Goal: Task Accomplishment & Management: Use online tool/utility

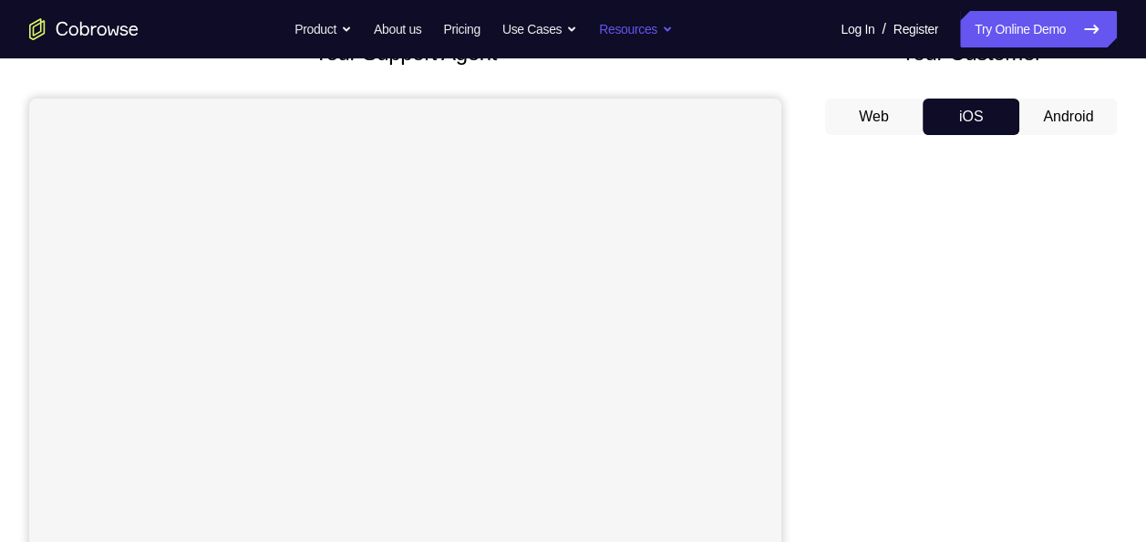
scroll to position [139, 0]
click at [883, 119] on button "Web" at bounding box center [874, 116] width 98 height 36
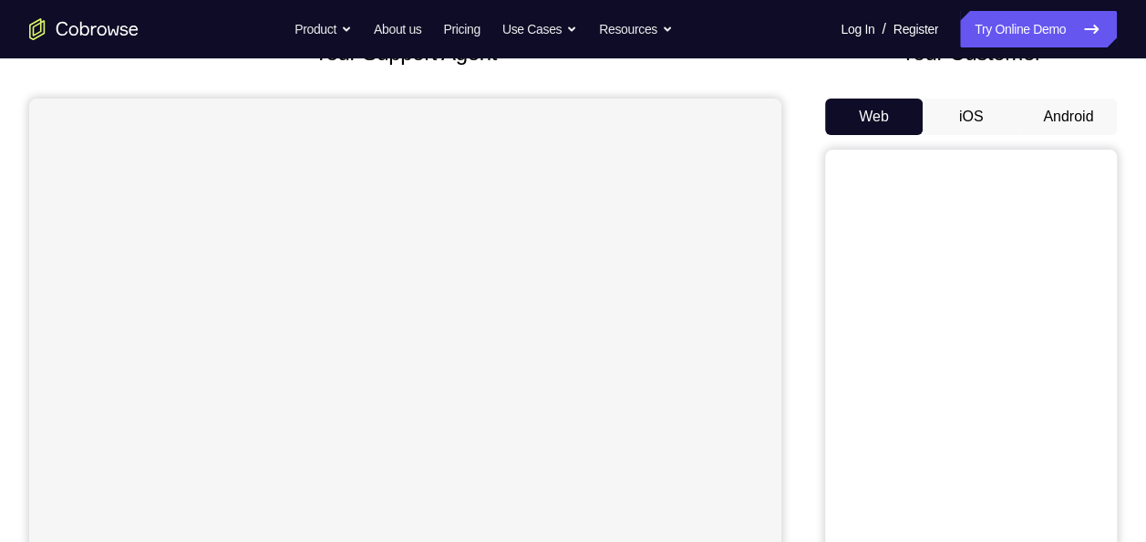
click at [953, 115] on button "iOS" at bounding box center [972, 116] width 98 height 36
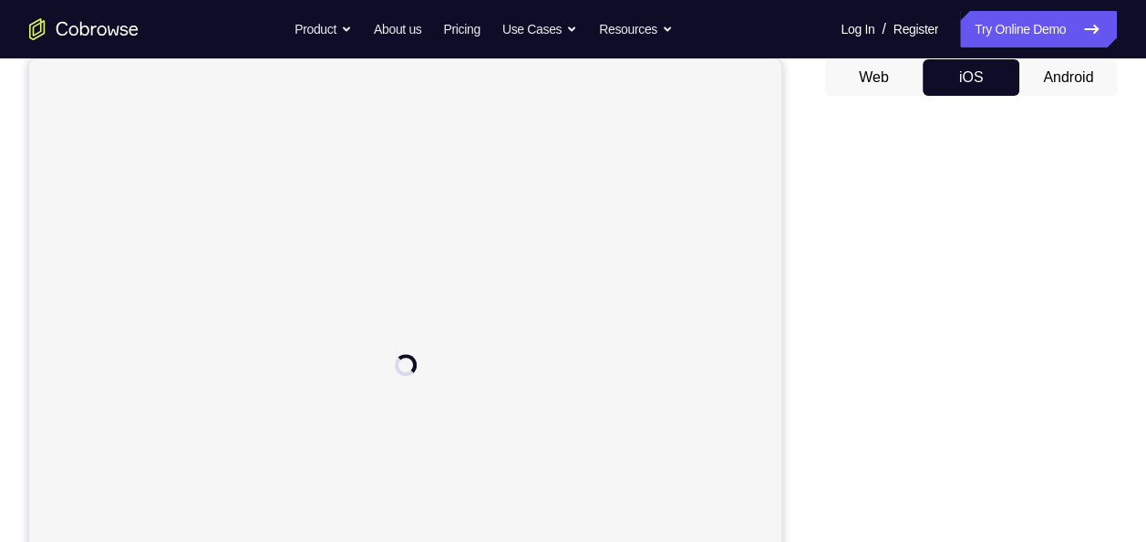
scroll to position [171, 0]
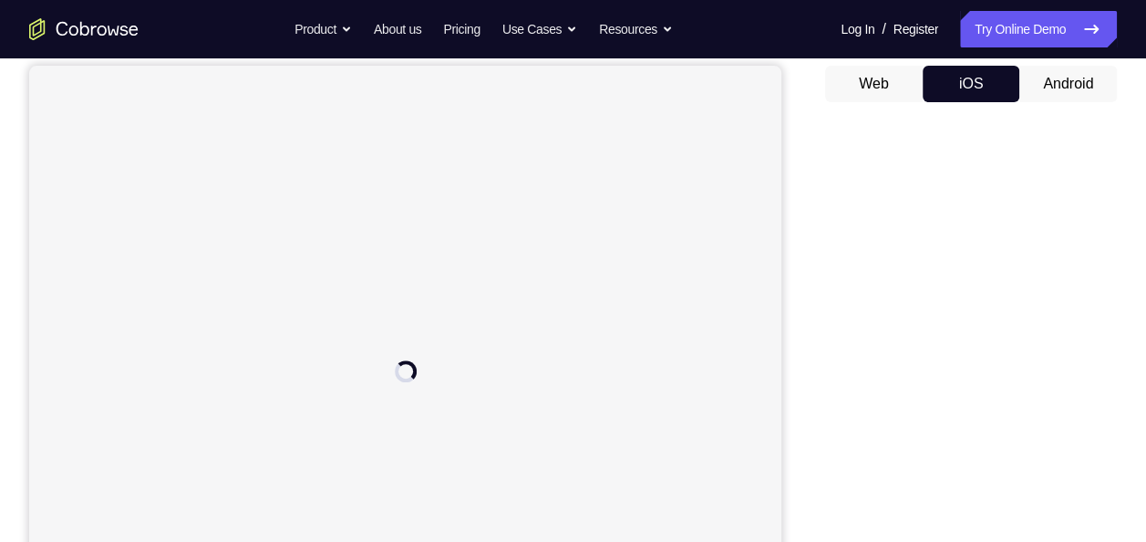
click at [869, 77] on button "Web" at bounding box center [874, 84] width 98 height 36
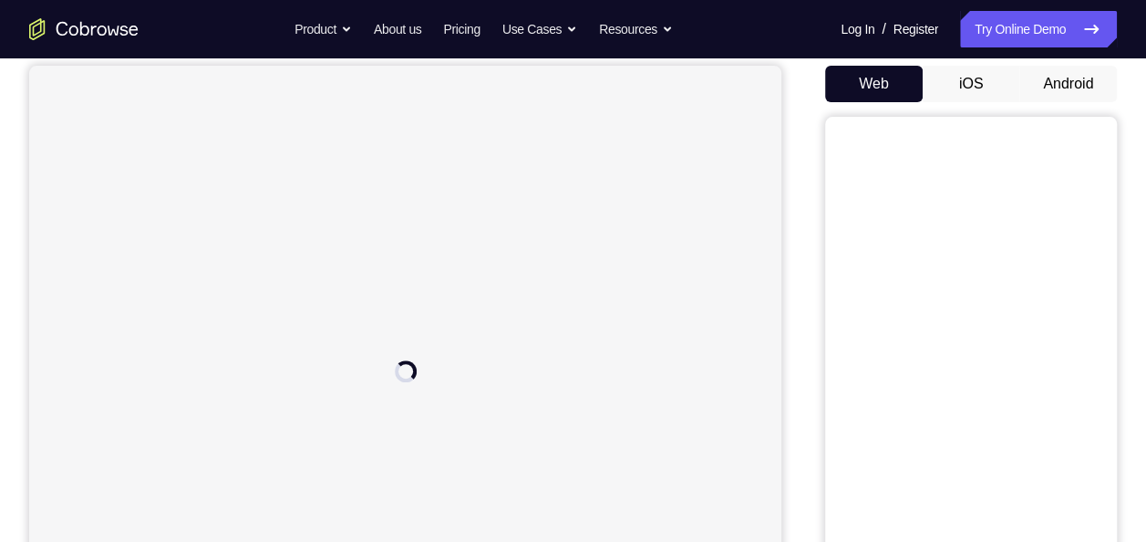
click at [958, 76] on button "iOS" at bounding box center [972, 84] width 98 height 36
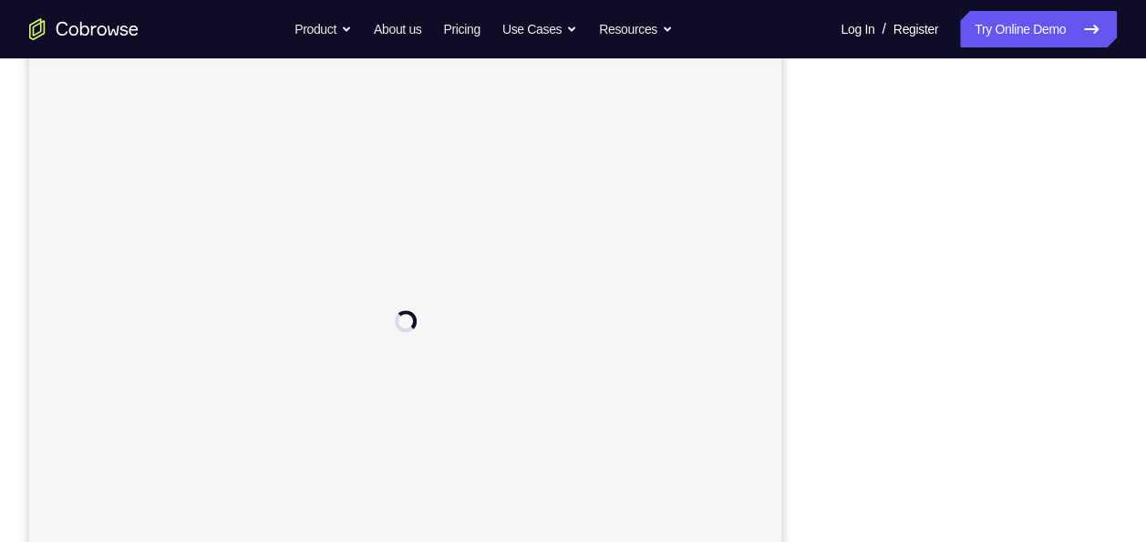
scroll to position [0, 0]
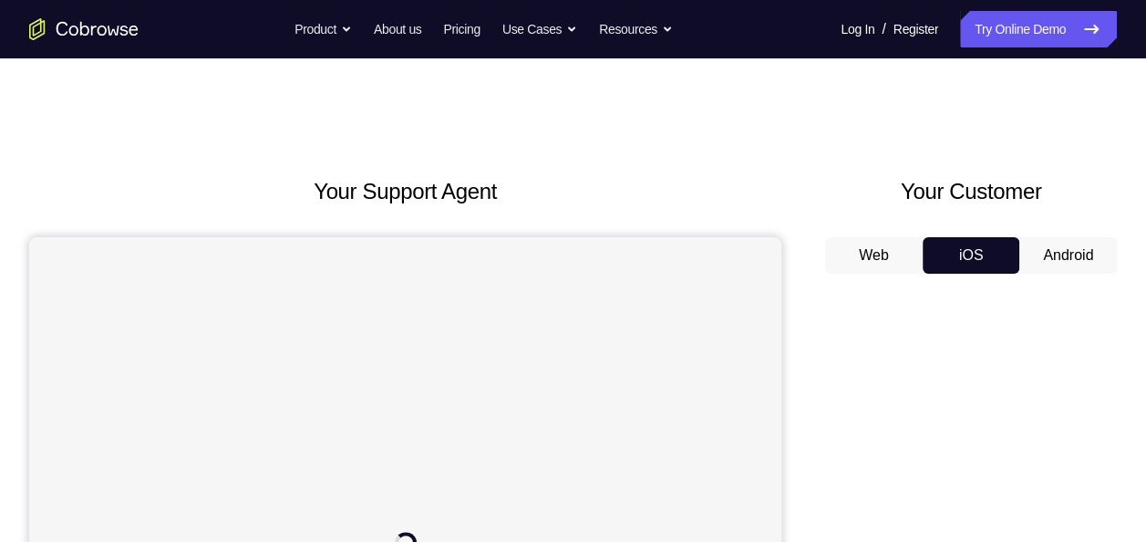
click at [879, 252] on button "Web" at bounding box center [874, 255] width 98 height 36
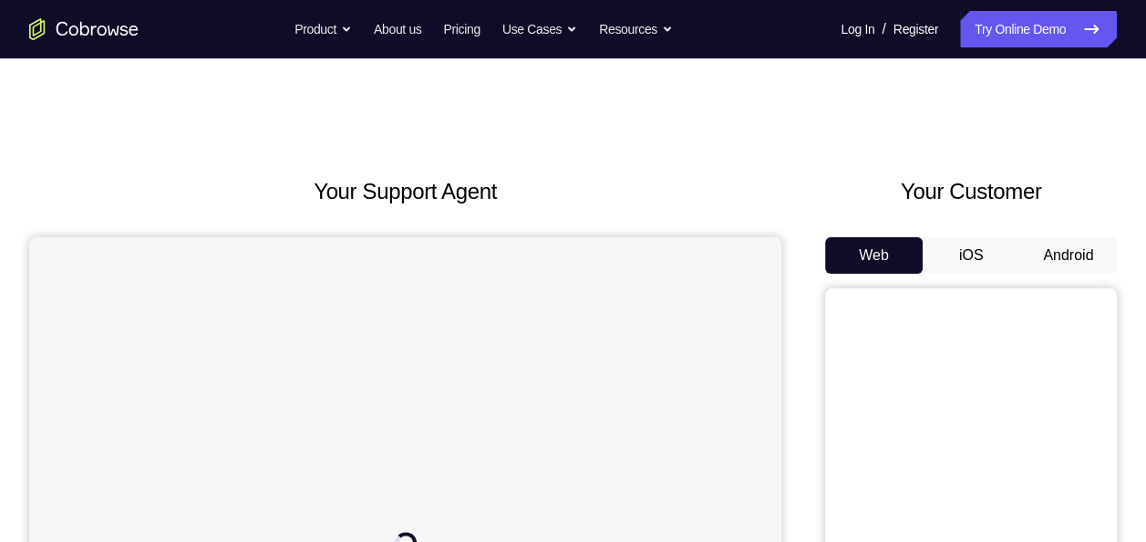
click at [980, 251] on button "iOS" at bounding box center [972, 255] width 98 height 36
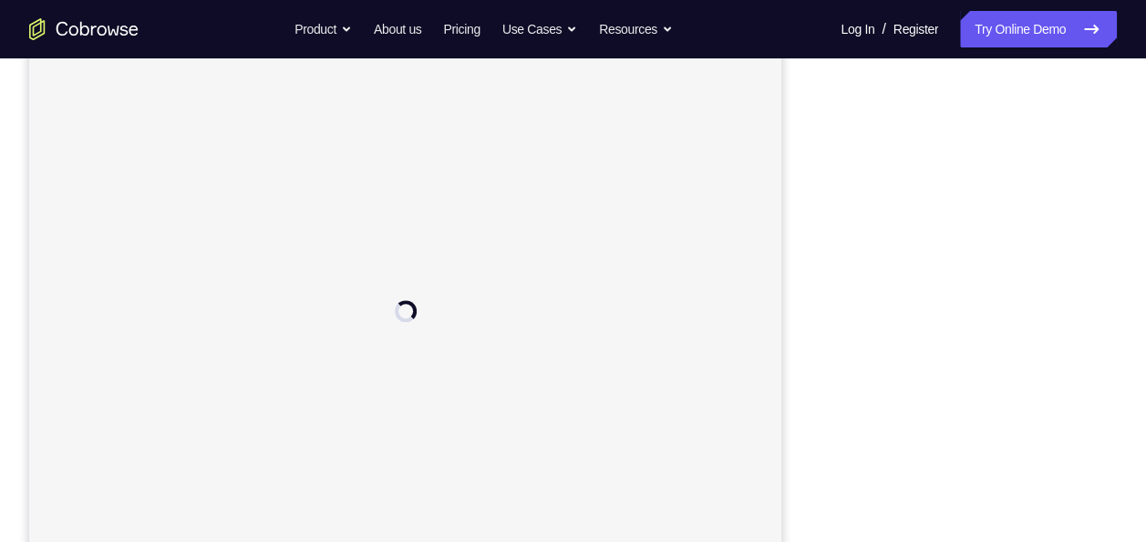
scroll to position [15, 0]
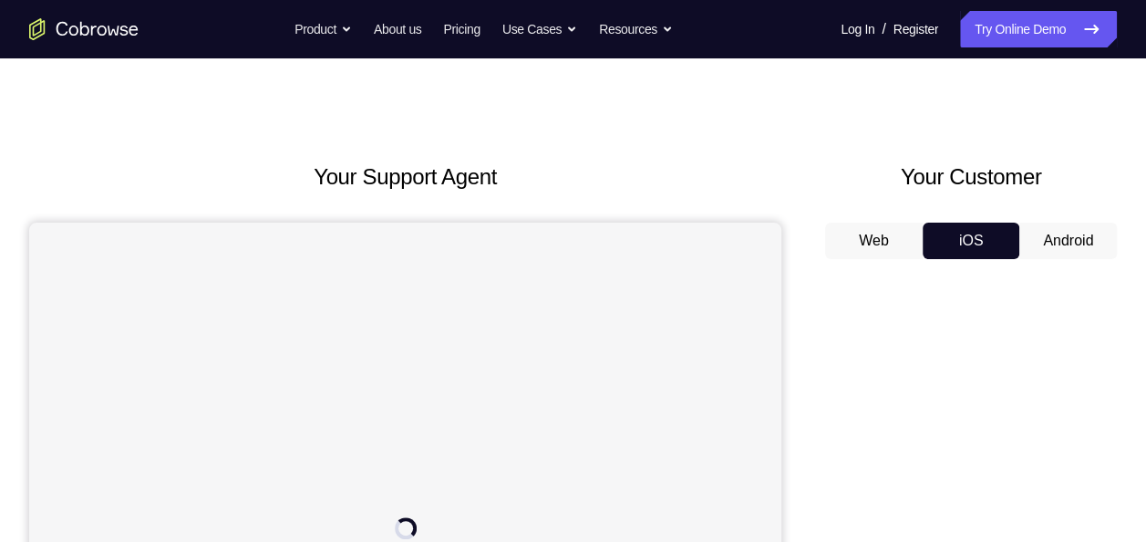
click at [1072, 240] on button "Android" at bounding box center [1068, 240] width 98 height 36
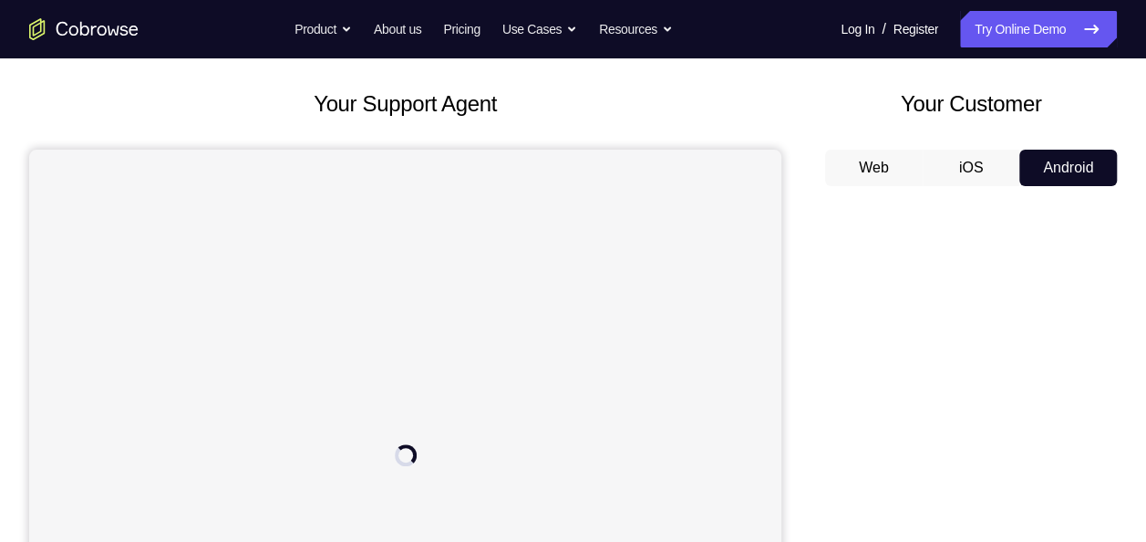
scroll to position [0, 0]
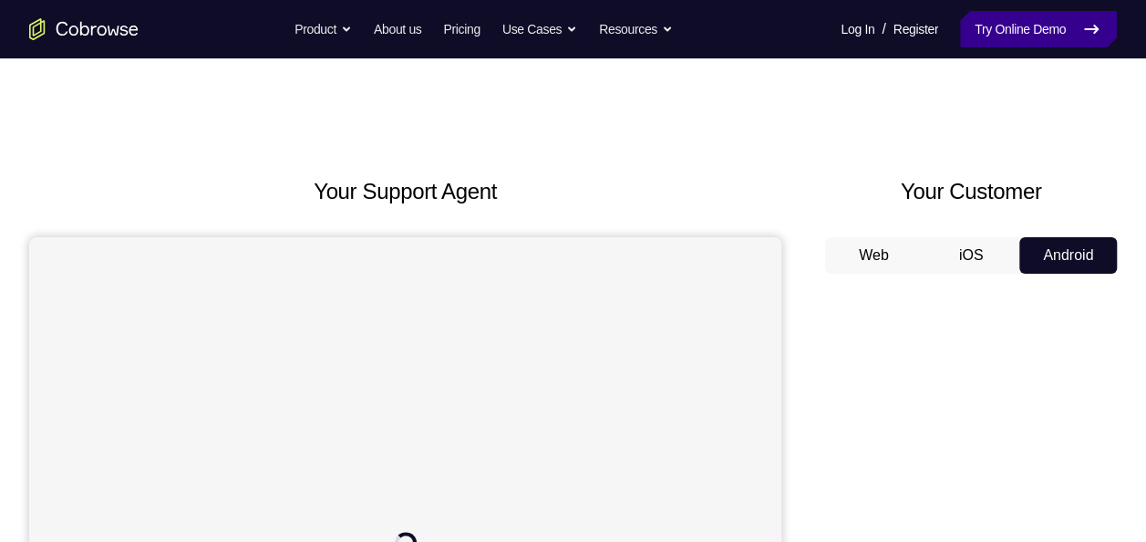
click at [1036, 26] on link "Try Online Demo" at bounding box center [1038, 29] width 157 height 36
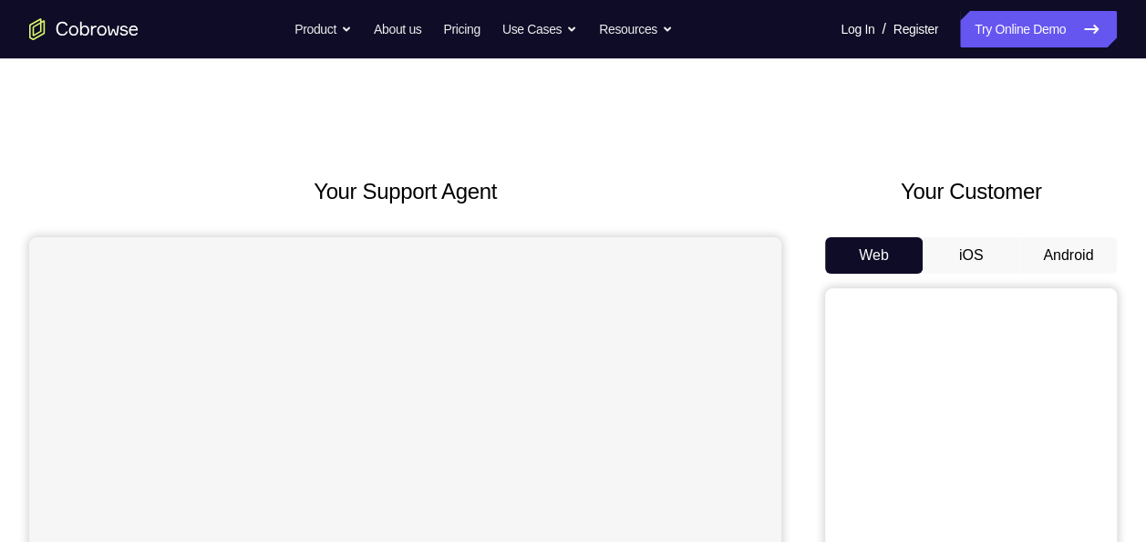
click at [956, 250] on button "iOS" at bounding box center [972, 255] width 98 height 36
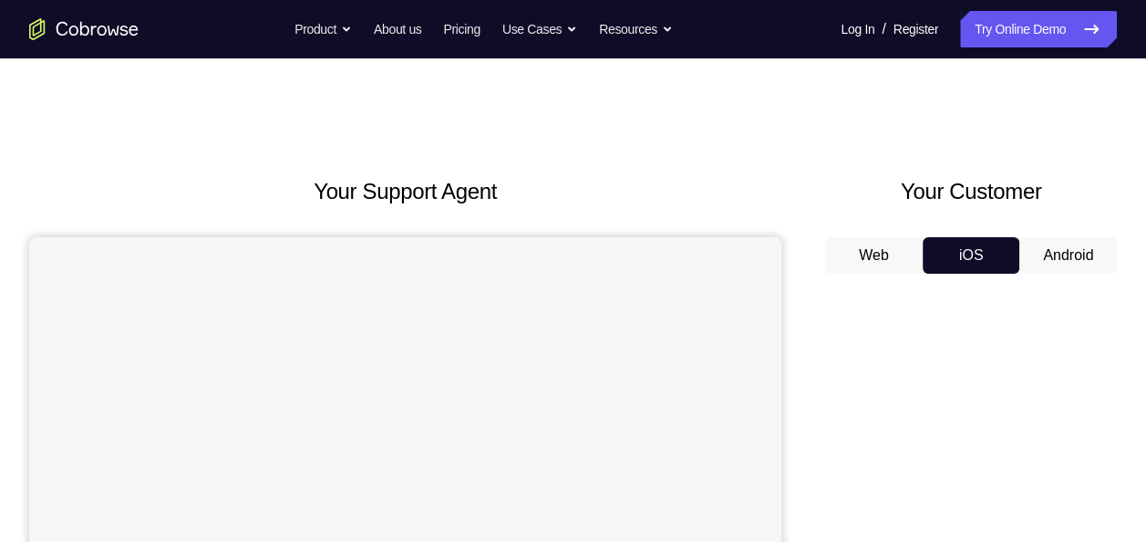
scroll to position [221, 0]
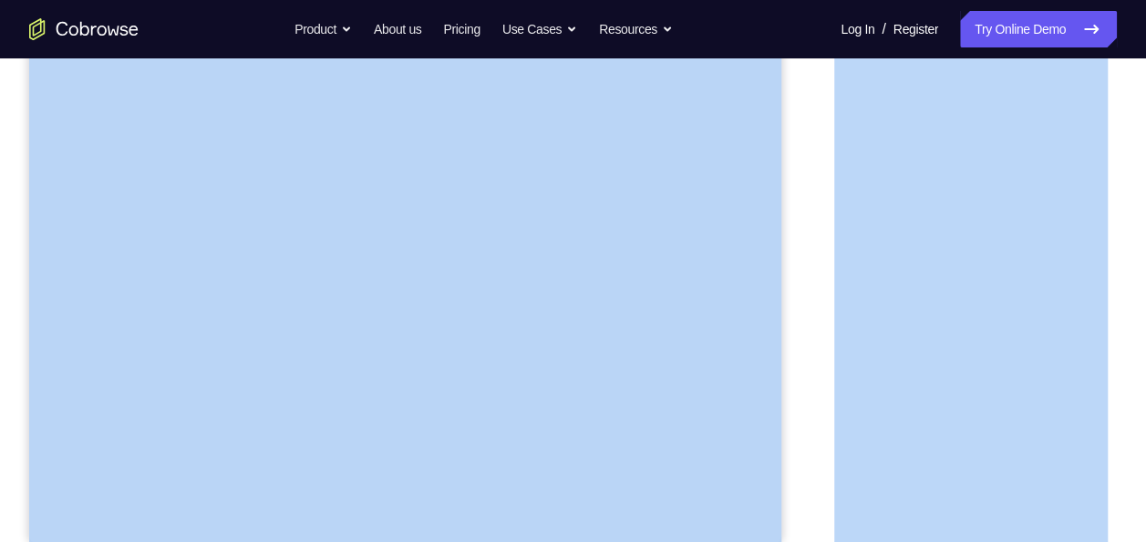
click at [806, 264] on div "Your Support Agent Your Customer Web iOS Android" at bounding box center [573, 207] width 1088 height 674
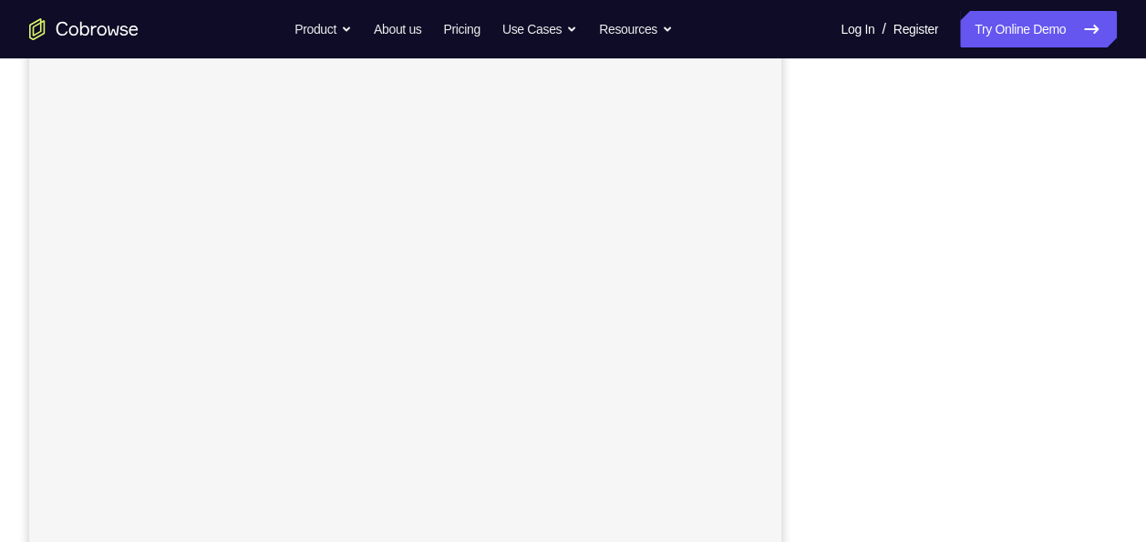
scroll to position [218, 0]
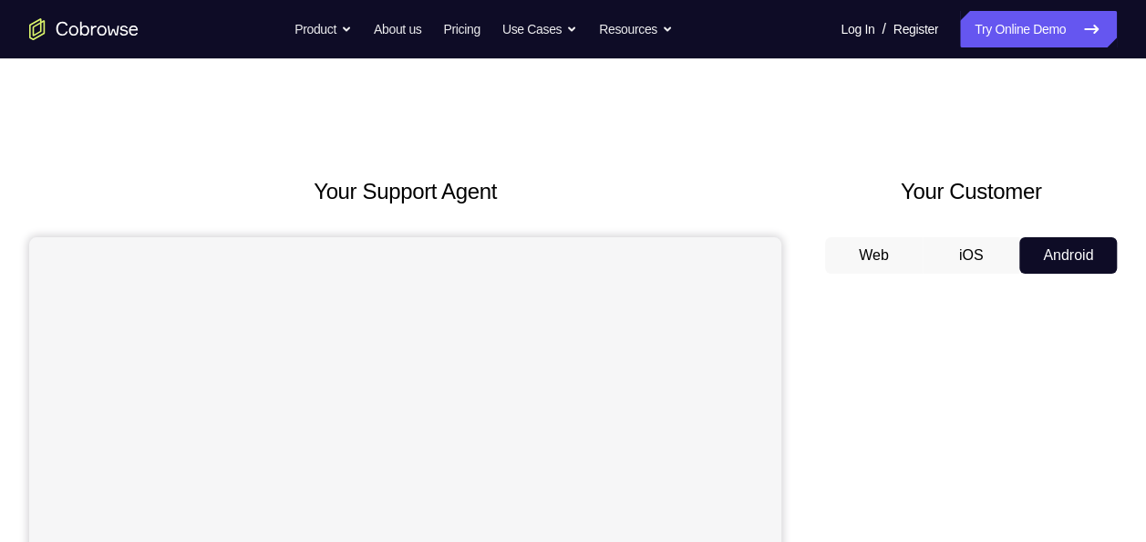
click at [996, 259] on button "iOS" at bounding box center [972, 255] width 98 height 36
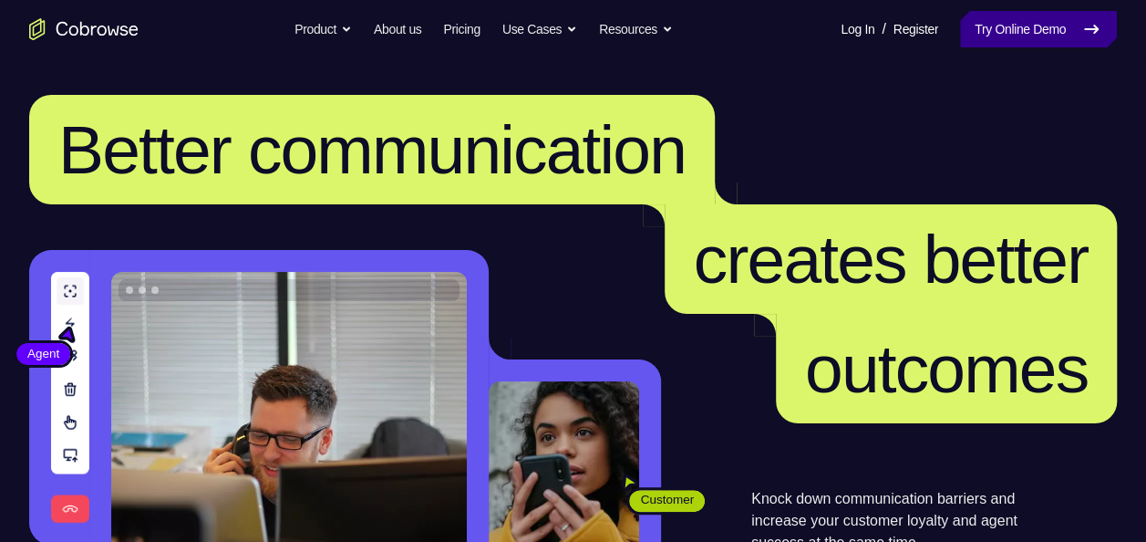
click at [981, 22] on link "Try Online Demo" at bounding box center [1038, 29] width 157 height 36
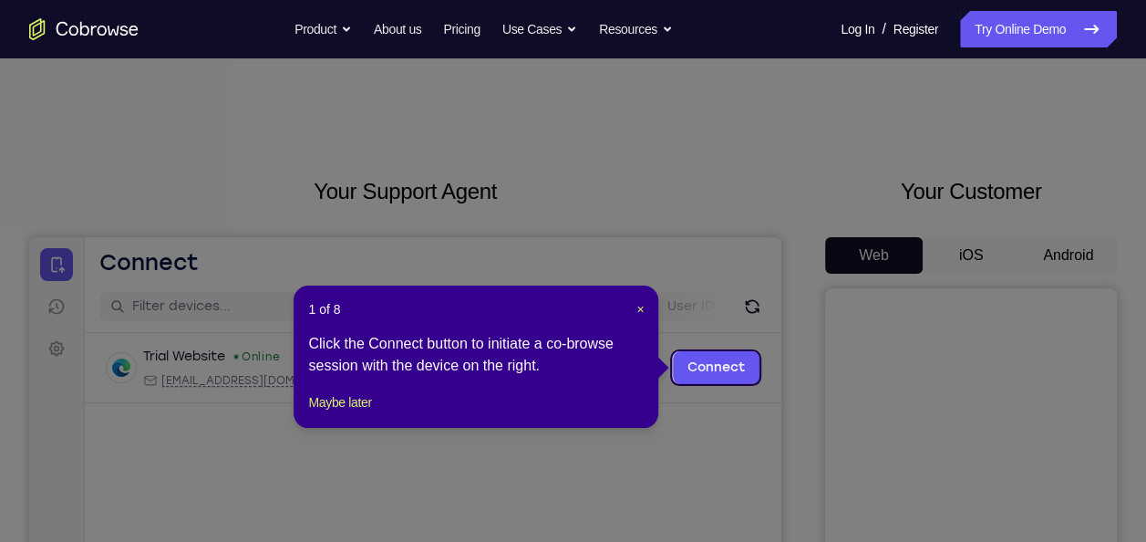
click at [970, 235] on icon at bounding box center [580, 271] width 1160 height 542
click at [646, 307] on div "1 of 8 × Click the Connect button to initiate a co-browse session with the devi…" at bounding box center [476, 356] width 365 height 142
click at [638, 307] on span "×" at bounding box center [639, 309] width 7 height 15
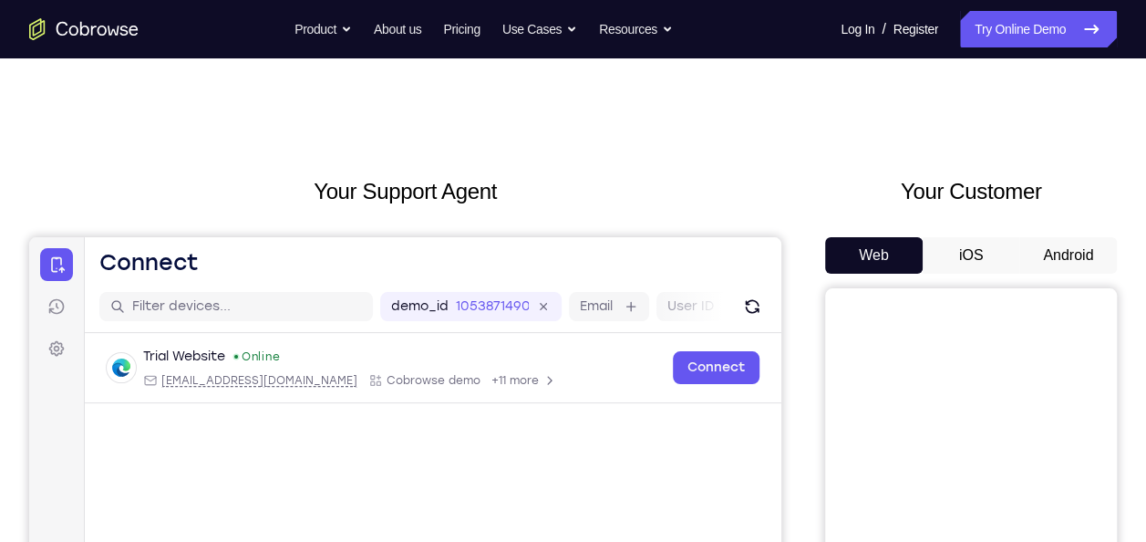
click at [955, 265] on button "iOS" at bounding box center [972, 255] width 98 height 36
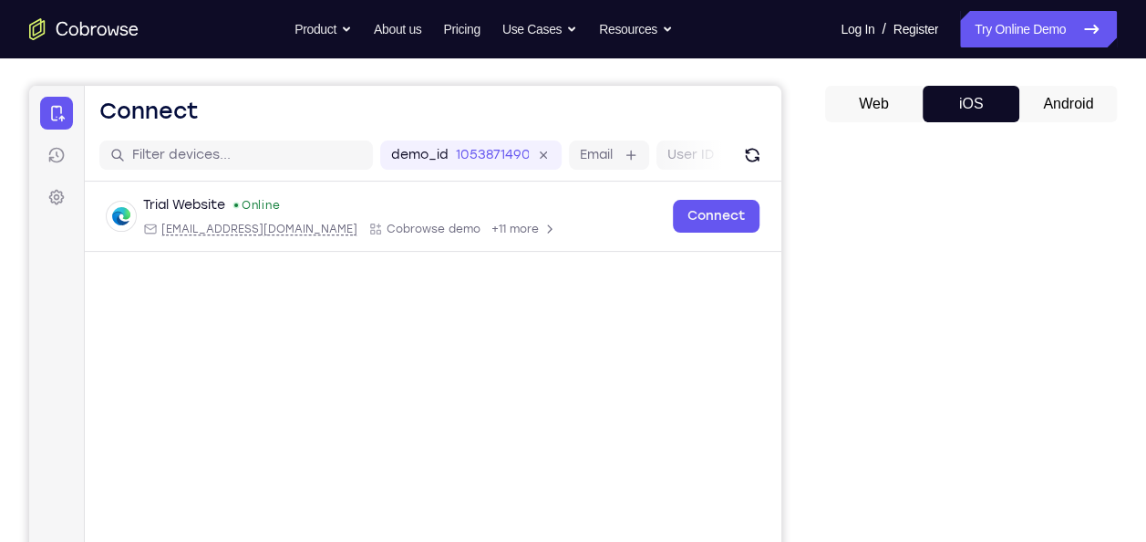
scroll to position [150, 0]
click at [1067, 100] on button "Android" at bounding box center [1068, 105] width 98 height 36
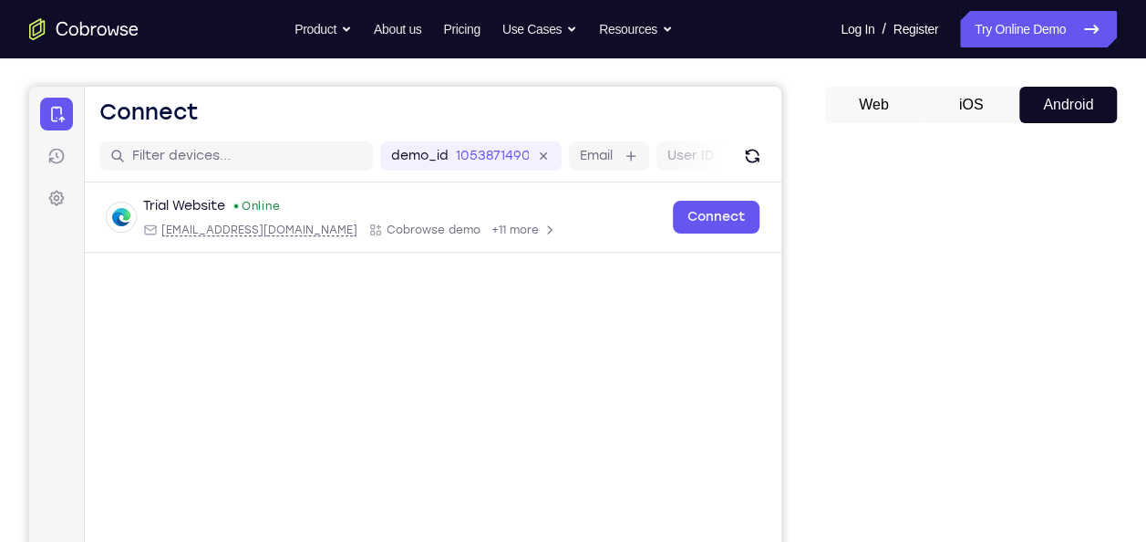
click at [982, 110] on button "iOS" at bounding box center [972, 105] width 98 height 36
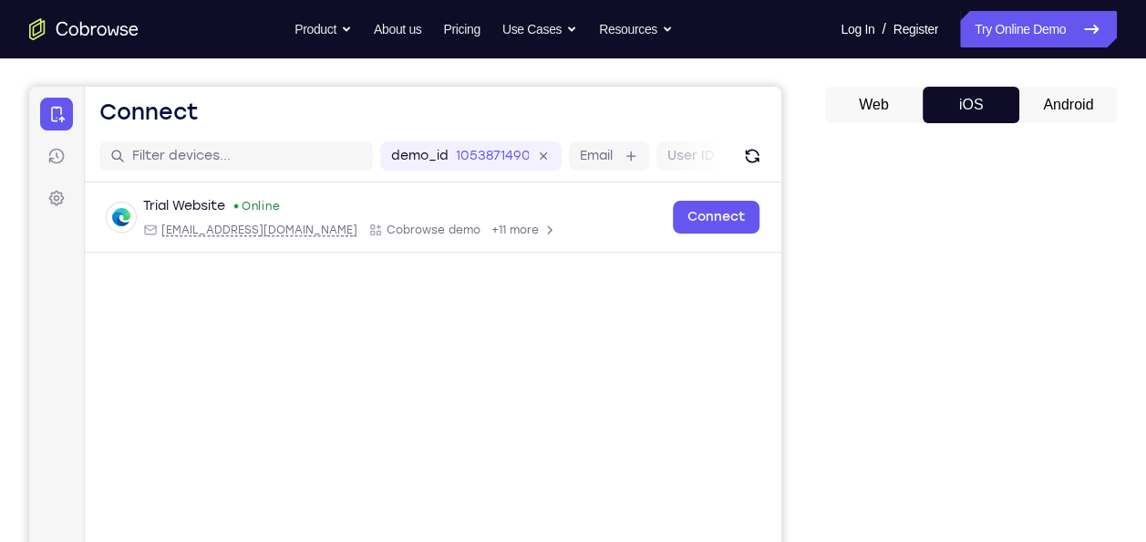
drag, startPoint x: 982, startPoint y: 110, endPoint x: 1007, endPoint y: -63, distance: 175.0
drag, startPoint x: 955, startPoint y: 97, endPoint x: 966, endPoint y: -59, distance: 156.4
click at [888, 100] on button "Web" at bounding box center [874, 105] width 98 height 36
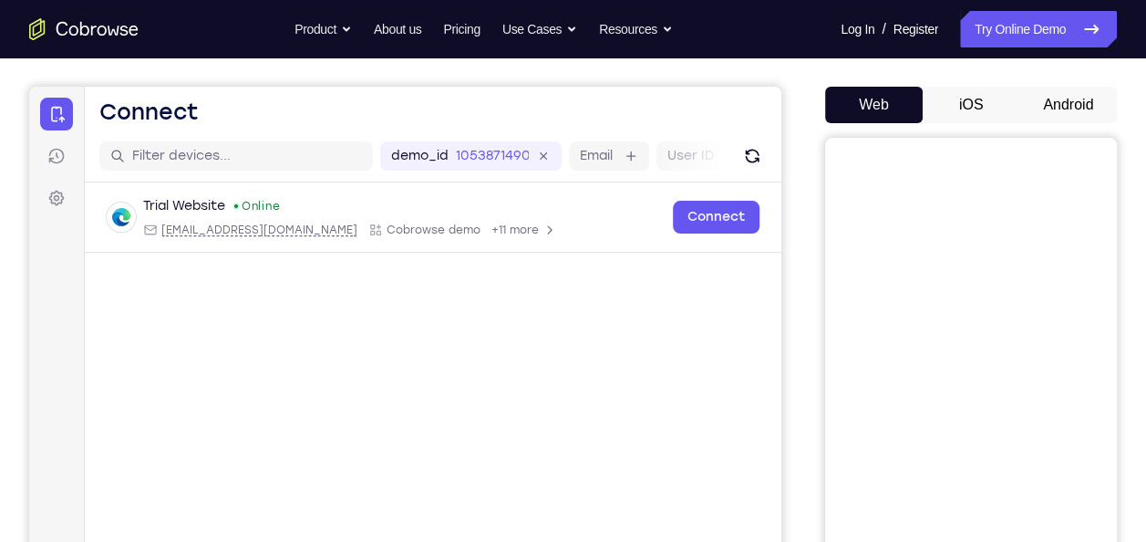
click at [966, 91] on button "iOS" at bounding box center [972, 105] width 98 height 36
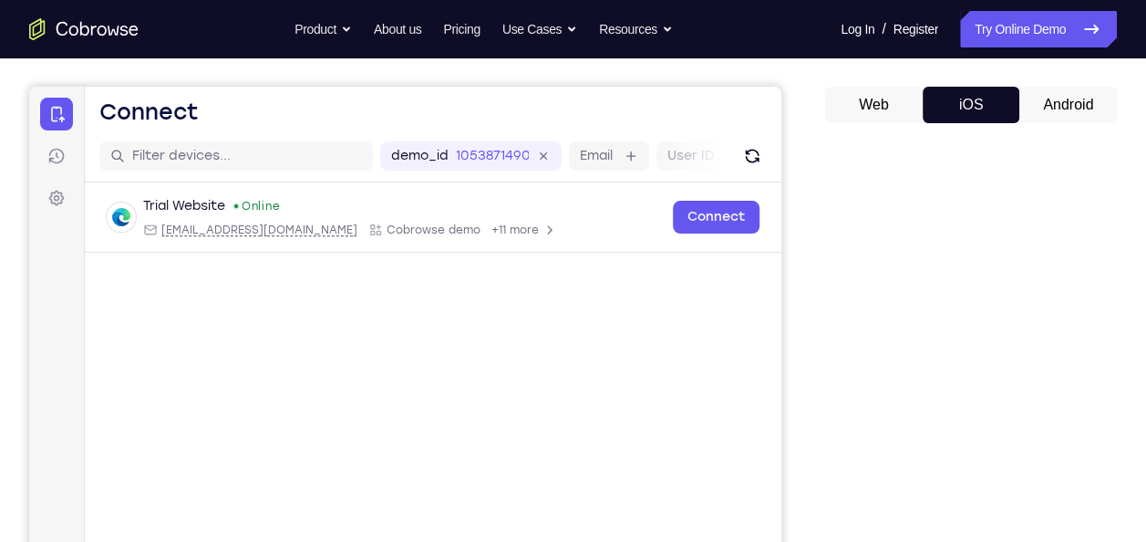
click at [1073, 106] on button "Android" at bounding box center [1068, 105] width 98 height 36
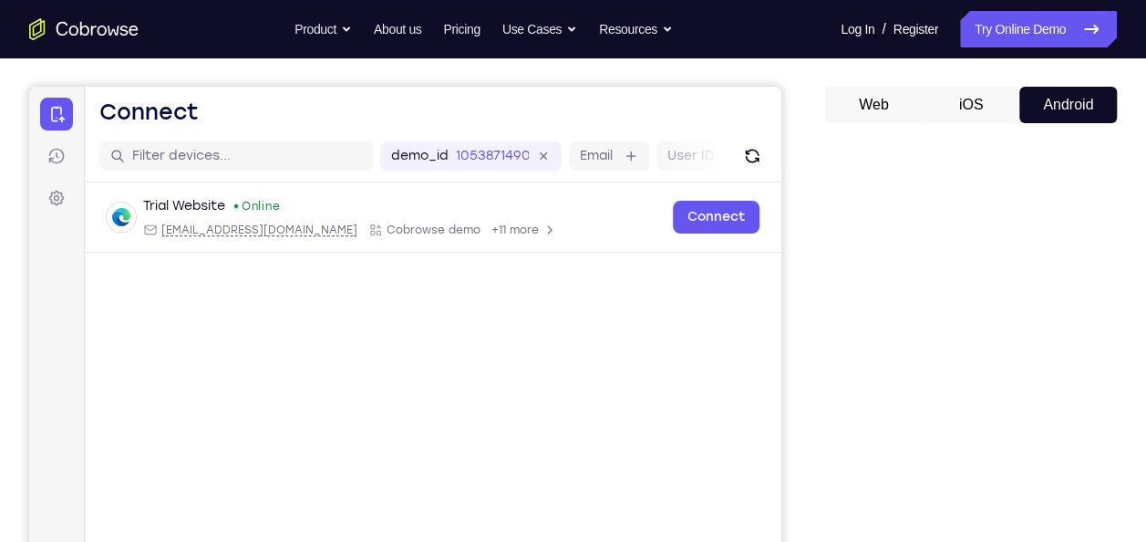
click at [993, 77] on div "Your Customer Web iOS Android" at bounding box center [971, 362] width 292 height 674
click at [963, 118] on button "iOS" at bounding box center [972, 105] width 98 height 36
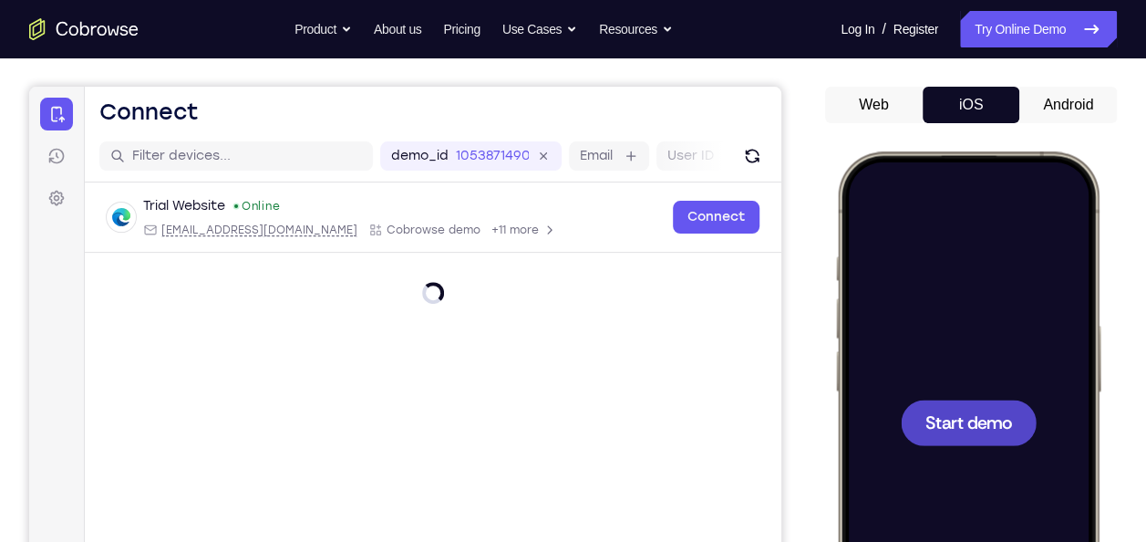
scroll to position [0, 0]
click at [945, 420] on span "Start demo" at bounding box center [968, 421] width 87 height 17
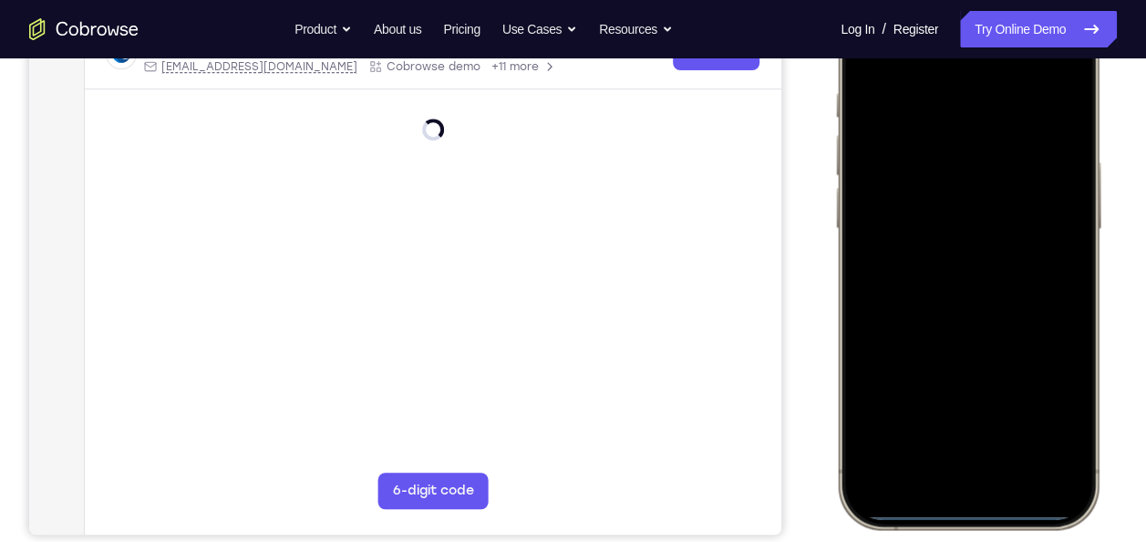
scroll to position [315, 0]
click at [874, 269] on div at bounding box center [968, 257] width 240 height 521
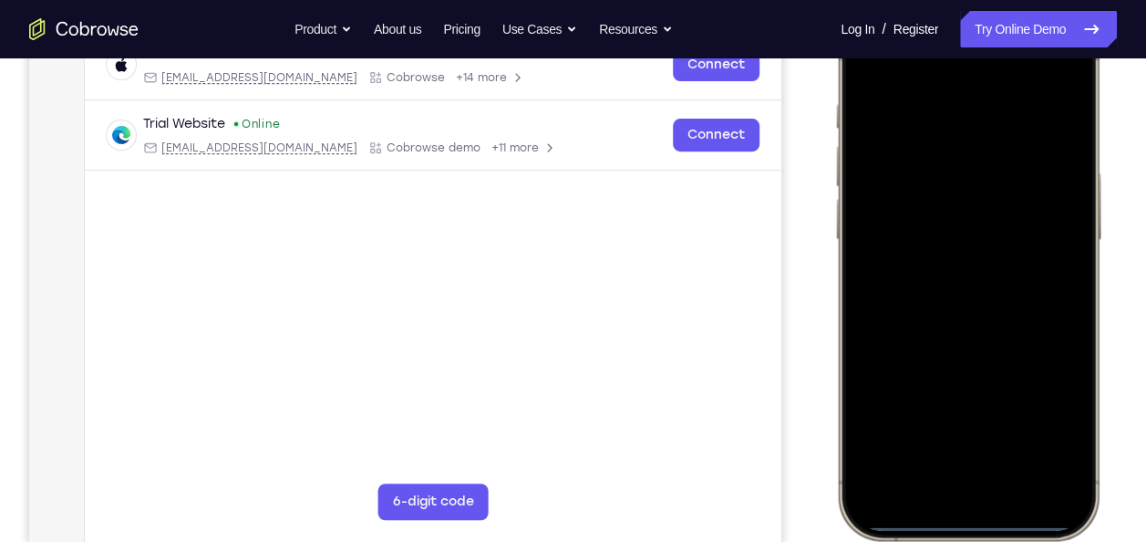
scroll to position [279, 0]
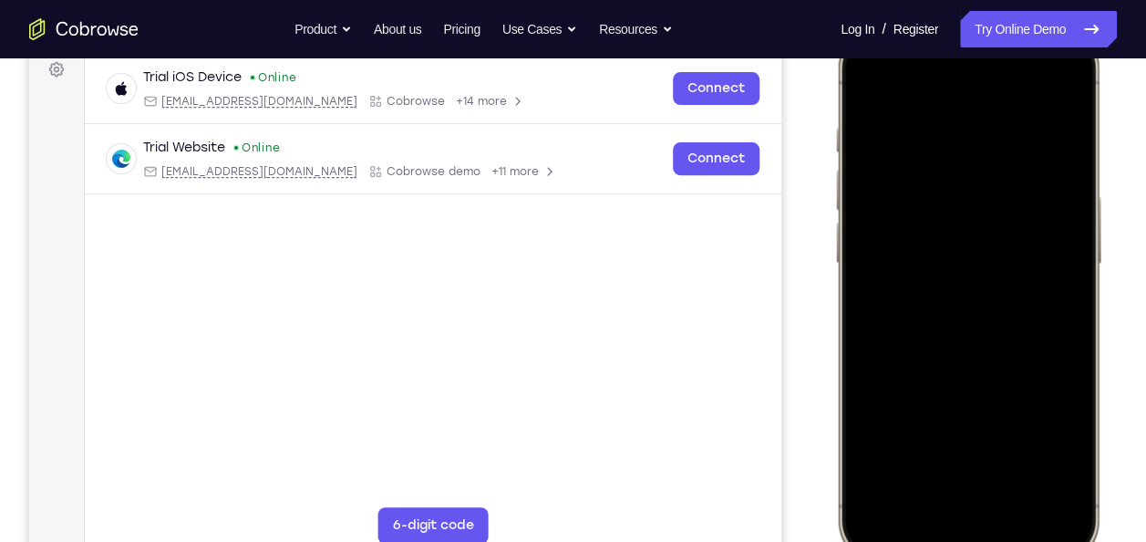
click at [995, 296] on div at bounding box center [968, 293] width 240 height 521
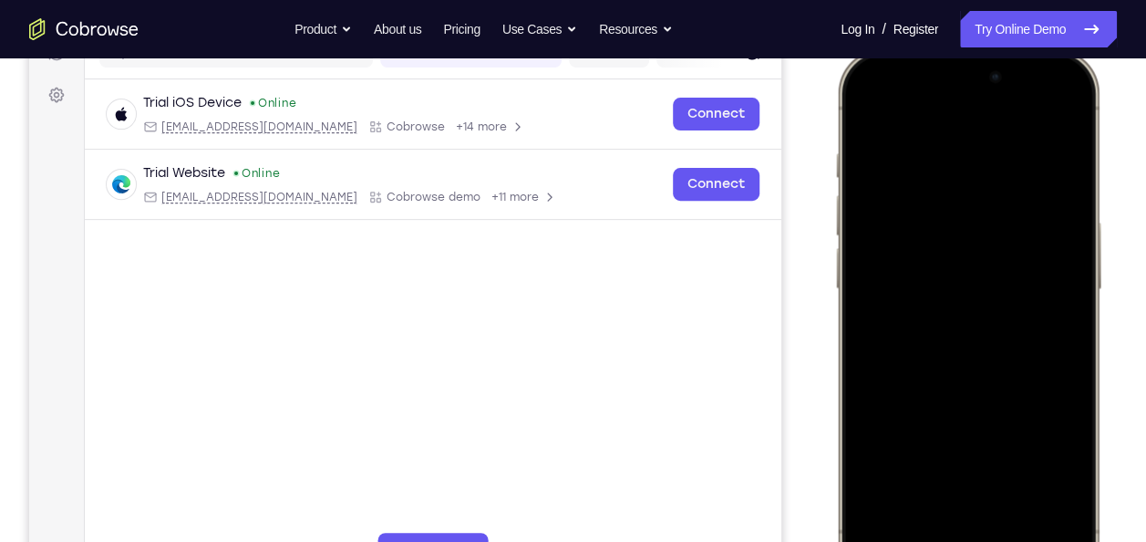
scroll to position [255, 0]
click at [952, 315] on div at bounding box center [968, 317] width 240 height 521
click at [1049, 208] on div at bounding box center [968, 317] width 240 height 521
click at [1051, 331] on div at bounding box center [968, 317] width 240 height 521
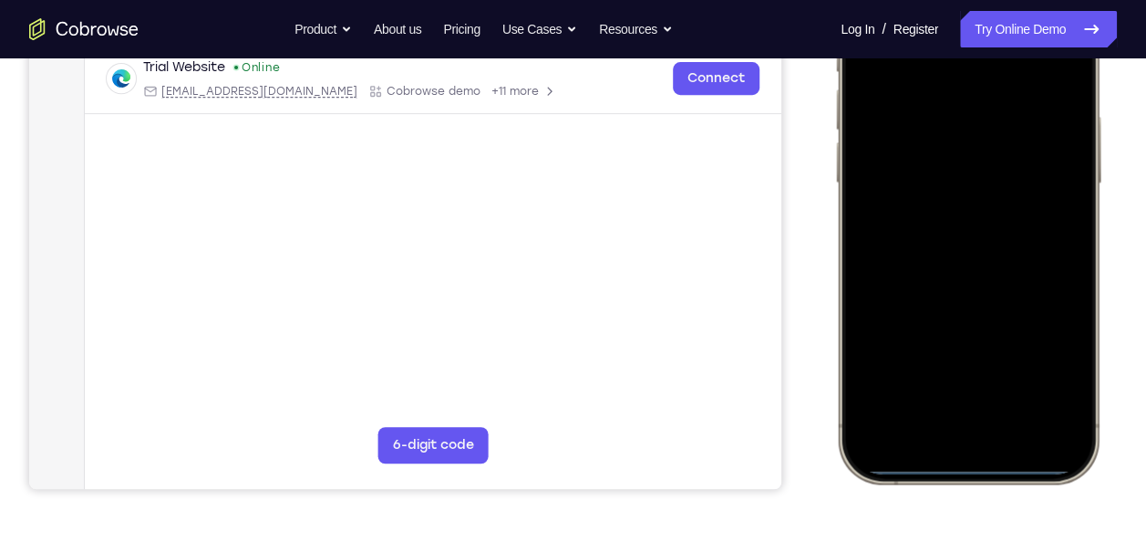
scroll to position [356, 0]
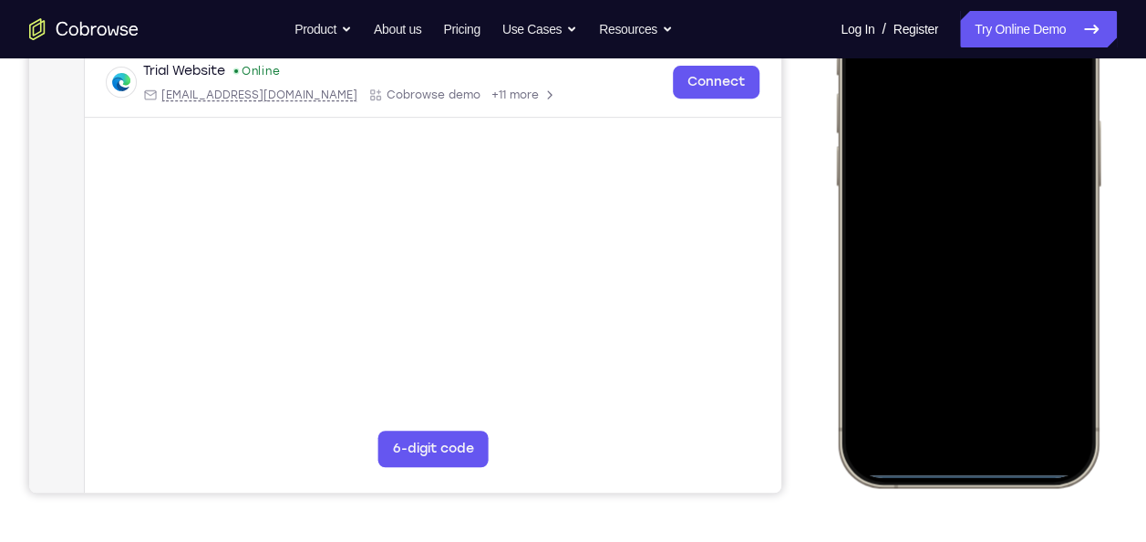
click at [940, 436] on div at bounding box center [968, 216] width 240 height 521
click at [924, 403] on div at bounding box center [968, 216] width 240 height 521
click at [927, 75] on div at bounding box center [968, 216] width 240 height 521
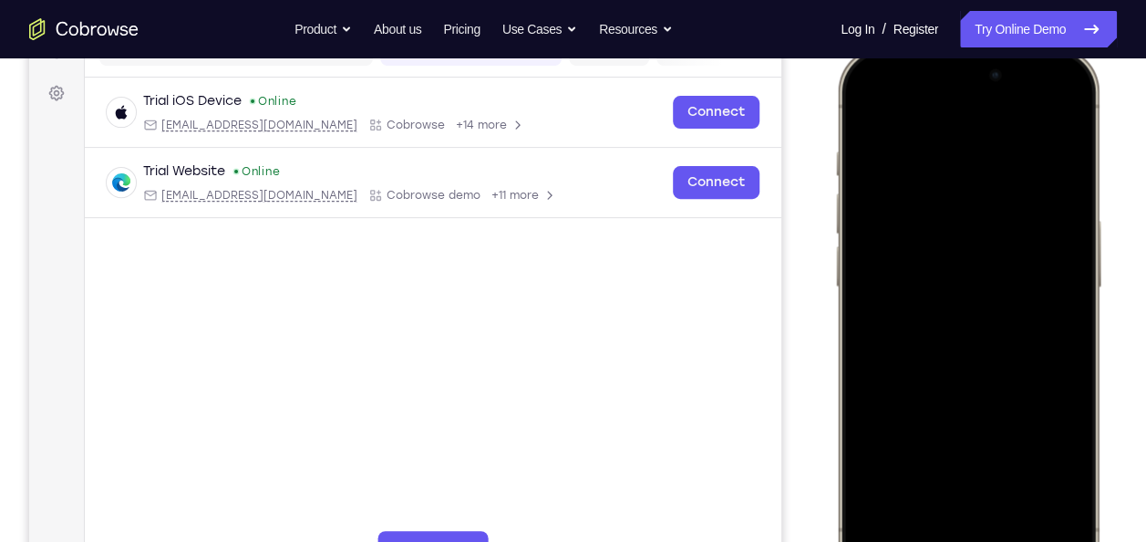
scroll to position [255, 0]
click at [878, 233] on div at bounding box center [968, 317] width 240 height 521
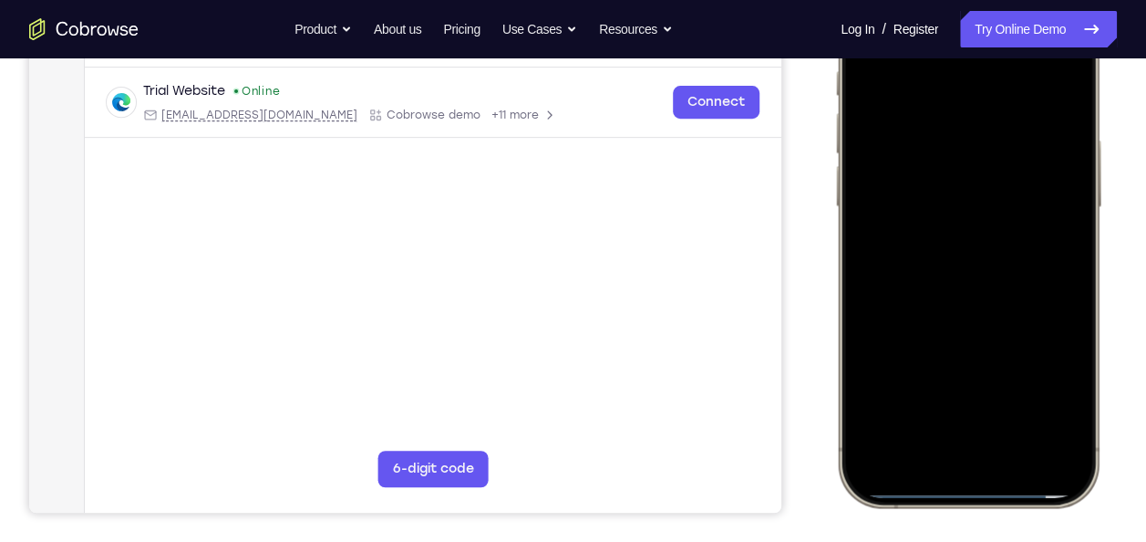
click at [896, 145] on div at bounding box center [968, 236] width 240 height 521
click at [935, 246] on div at bounding box center [968, 236] width 240 height 521
click at [935, 252] on div at bounding box center [968, 236] width 240 height 521
click at [935, 259] on div at bounding box center [968, 236] width 240 height 521
click at [945, 263] on div at bounding box center [968, 236] width 240 height 521
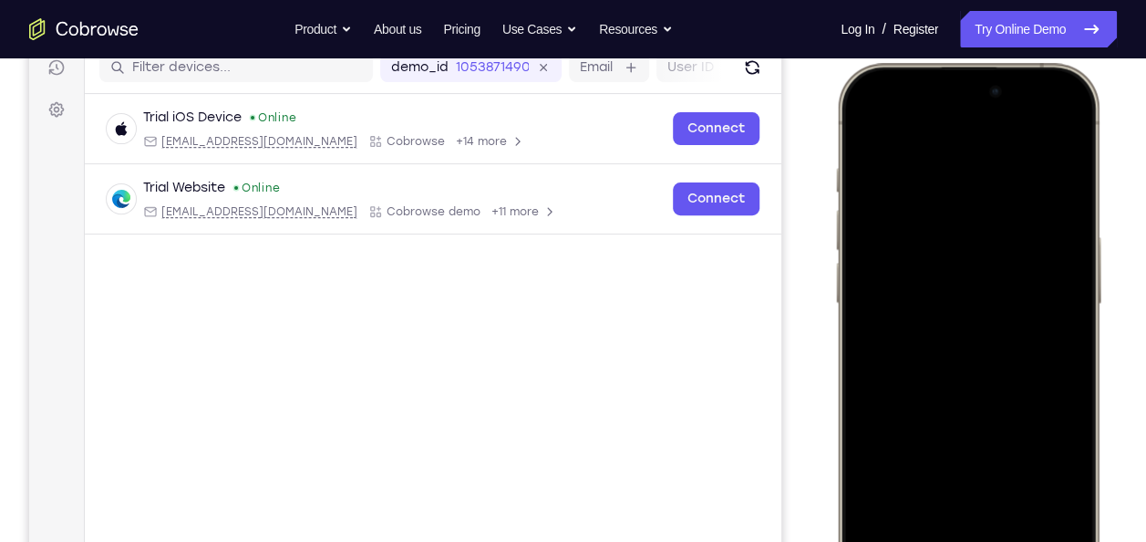
scroll to position [239, 0]
click at [943, 361] on div at bounding box center [968, 333] width 240 height 521
click at [1060, 328] on div at bounding box center [968, 333] width 240 height 521
click at [937, 365] on div at bounding box center [968, 333] width 240 height 521
click at [951, 255] on div at bounding box center [968, 333] width 240 height 521
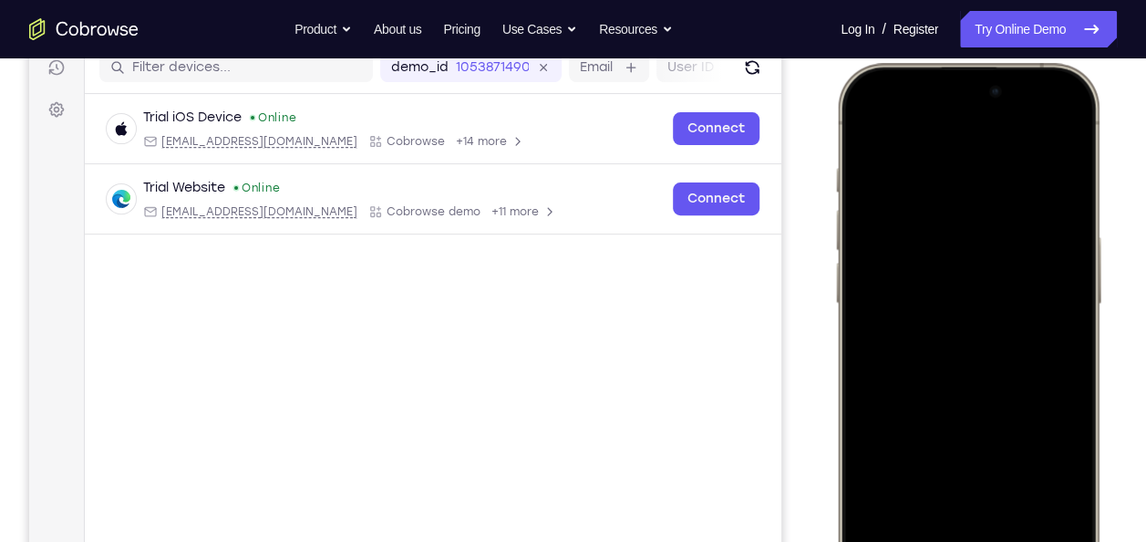
click at [911, 310] on div at bounding box center [968, 333] width 240 height 521
click at [905, 330] on div at bounding box center [968, 333] width 240 height 521
click at [976, 423] on div at bounding box center [968, 333] width 240 height 521
click at [978, 412] on div at bounding box center [968, 333] width 240 height 521
click at [1011, 494] on div at bounding box center [968, 333] width 240 height 521
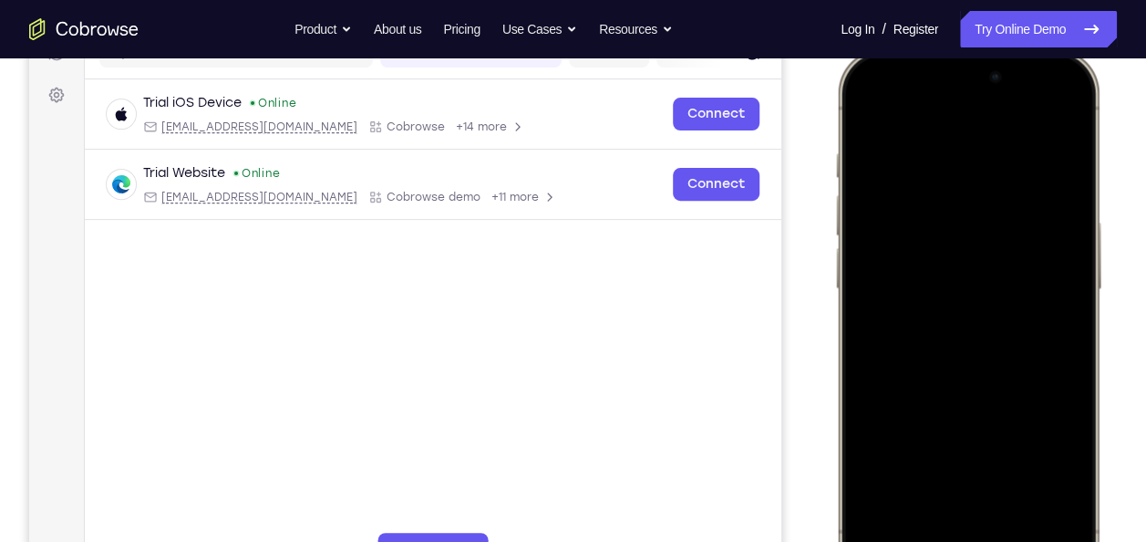
scroll to position [257, 0]
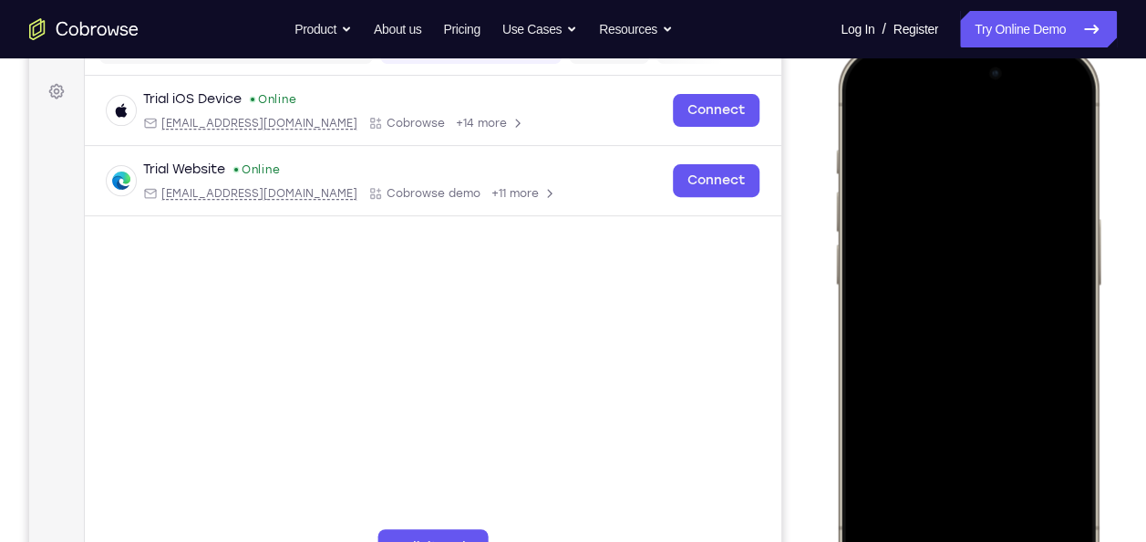
click at [947, 283] on div at bounding box center [968, 315] width 240 height 521
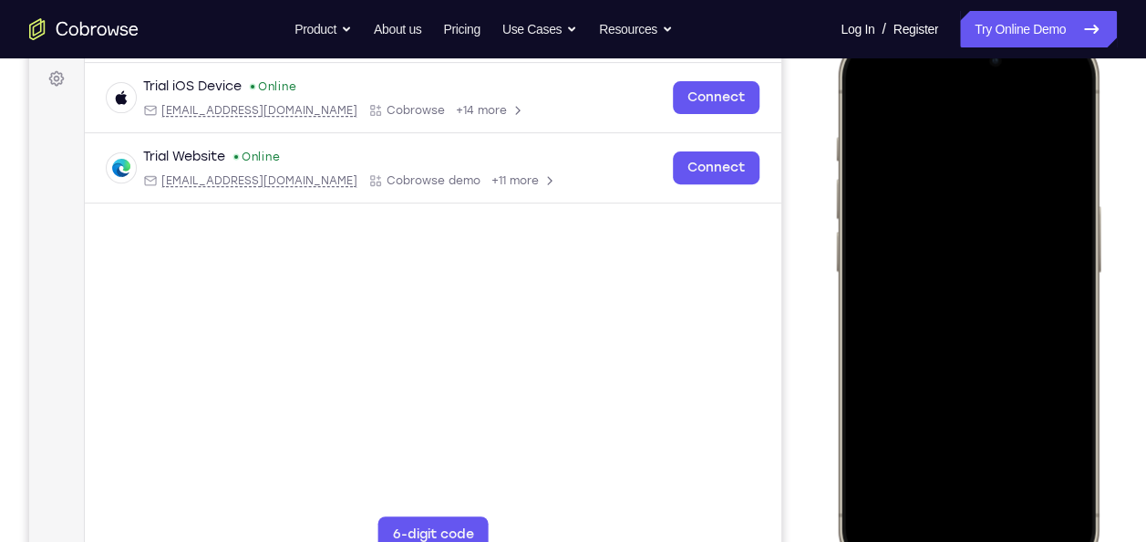
scroll to position [272, 0]
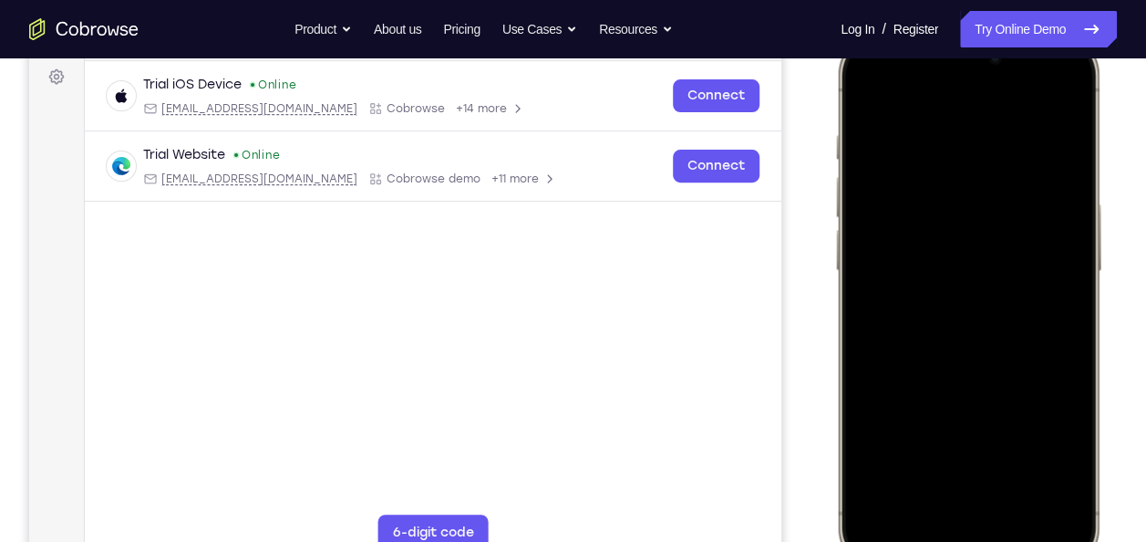
click at [947, 453] on div at bounding box center [968, 300] width 240 height 521
click at [1033, 410] on div at bounding box center [968, 300] width 240 height 521
click at [930, 454] on div at bounding box center [968, 300] width 240 height 521
click at [917, 451] on div at bounding box center [968, 300] width 240 height 521
click at [926, 454] on div at bounding box center [968, 300] width 240 height 521
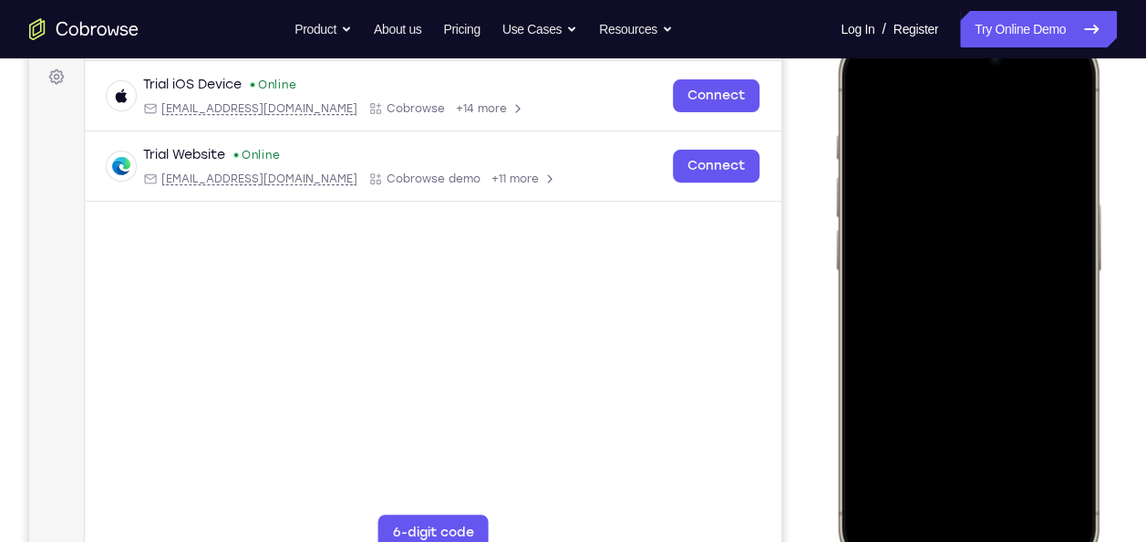
click at [913, 451] on div at bounding box center [968, 300] width 240 height 521
click at [1059, 450] on div at bounding box center [968, 300] width 240 height 521
click at [1054, 455] on div at bounding box center [968, 300] width 240 height 521
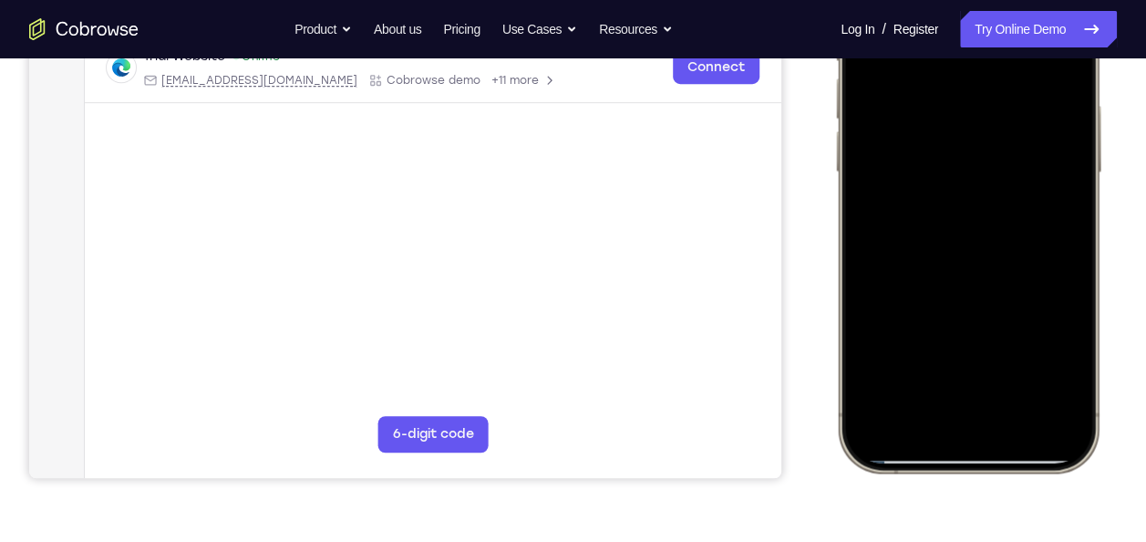
scroll to position [377, 0]
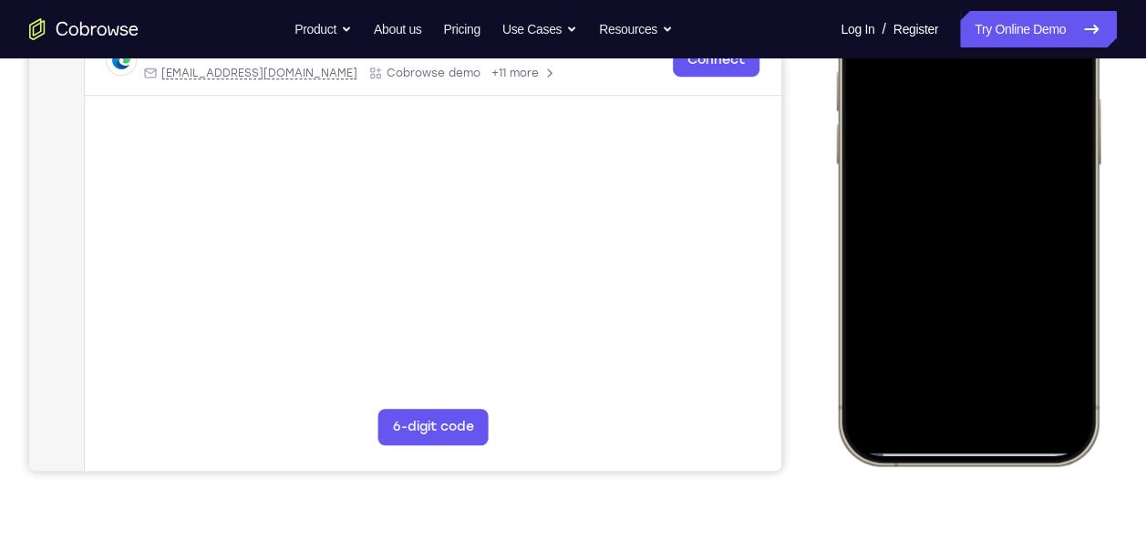
click at [1064, 440] on div at bounding box center [968, 194] width 240 height 521
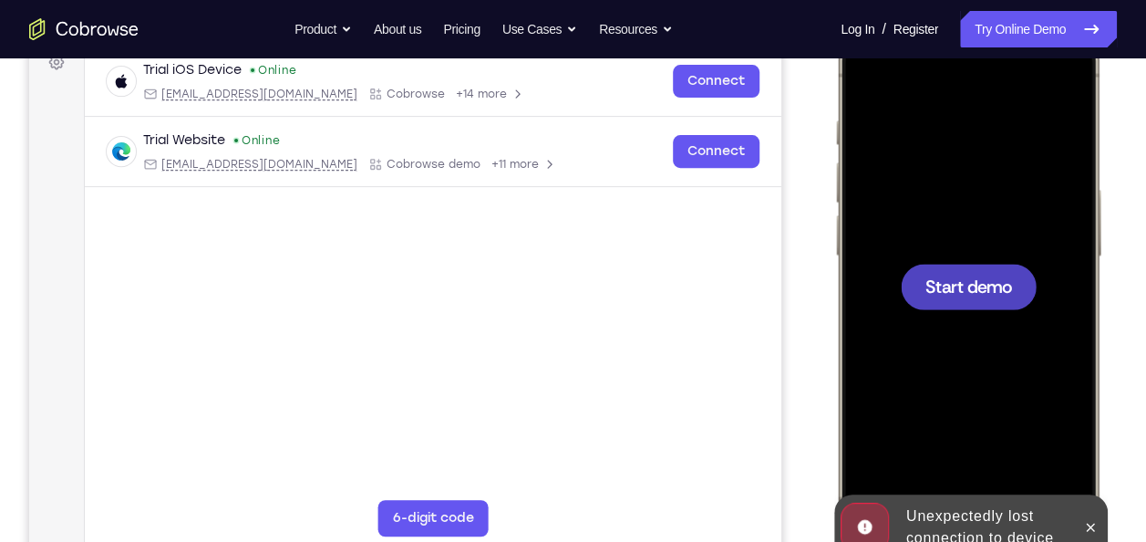
scroll to position [407, 0]
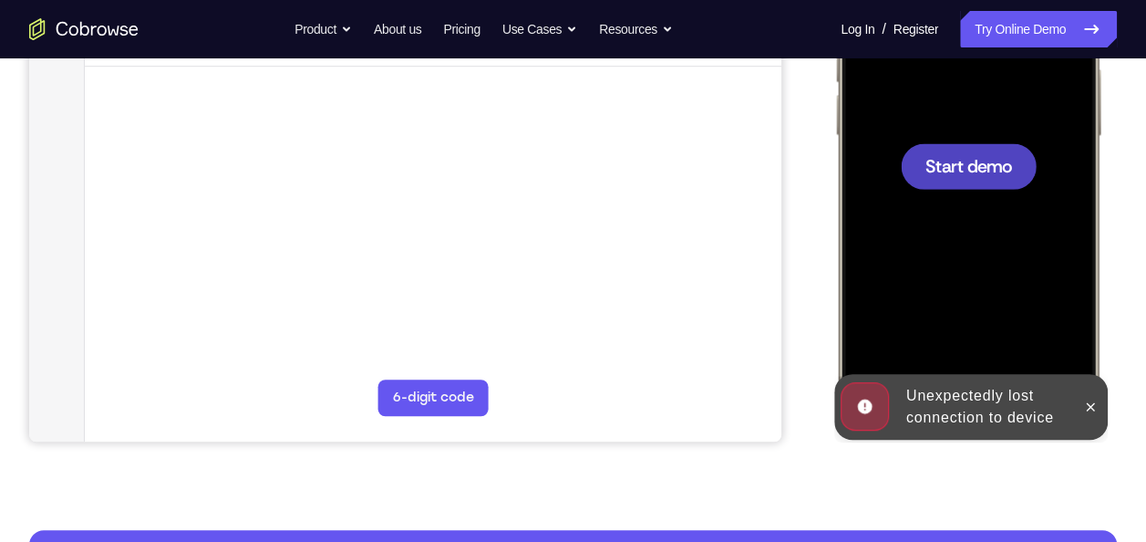
click at [953, 191] on div at bounding box center [968, 165] width 240 height 521
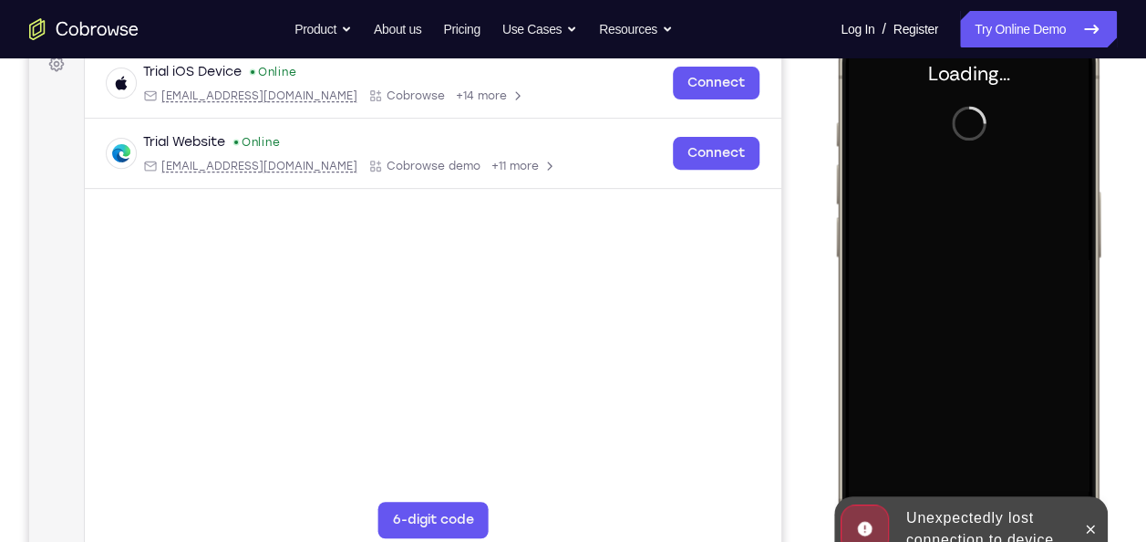
scroll to position [284, 0]
click at [1081, 530] on button at bounding box center [1090, 528] width 29 height 29
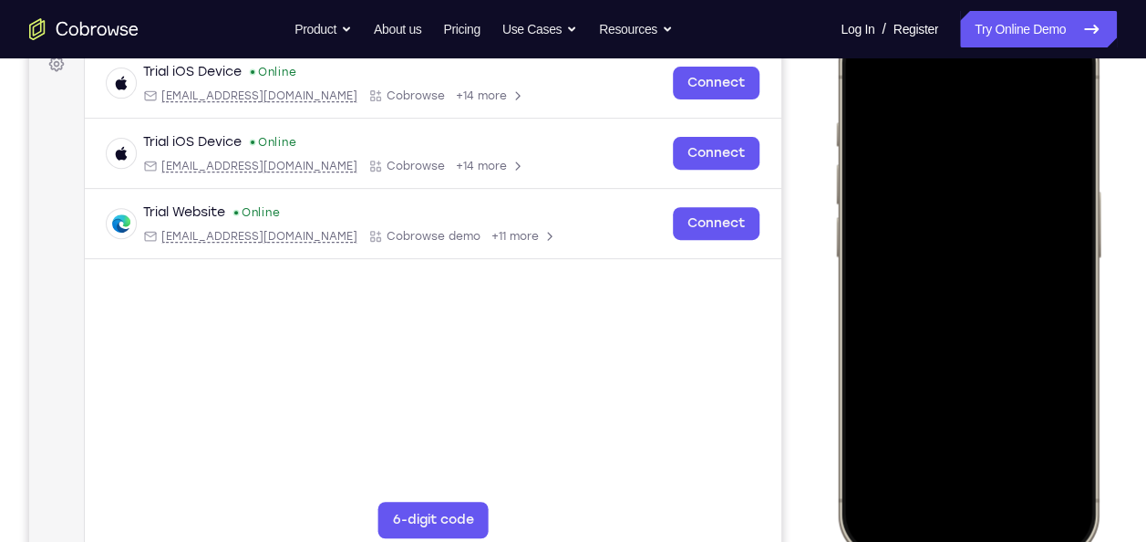
click at [938, 520] on div at bounding box center [968, 287] width 240 height 521
click at [951, 480] on div at bounding box center [968, 287] width 240 height 521
click at [939, 317] on div at bounding box center [968, 287] width 240 height 521
click at [918, 210] on div at bounding box center [968, 287] width 240 height 521
click at [909, 259] on div at bounding box center [968, 287] width 240 height 521
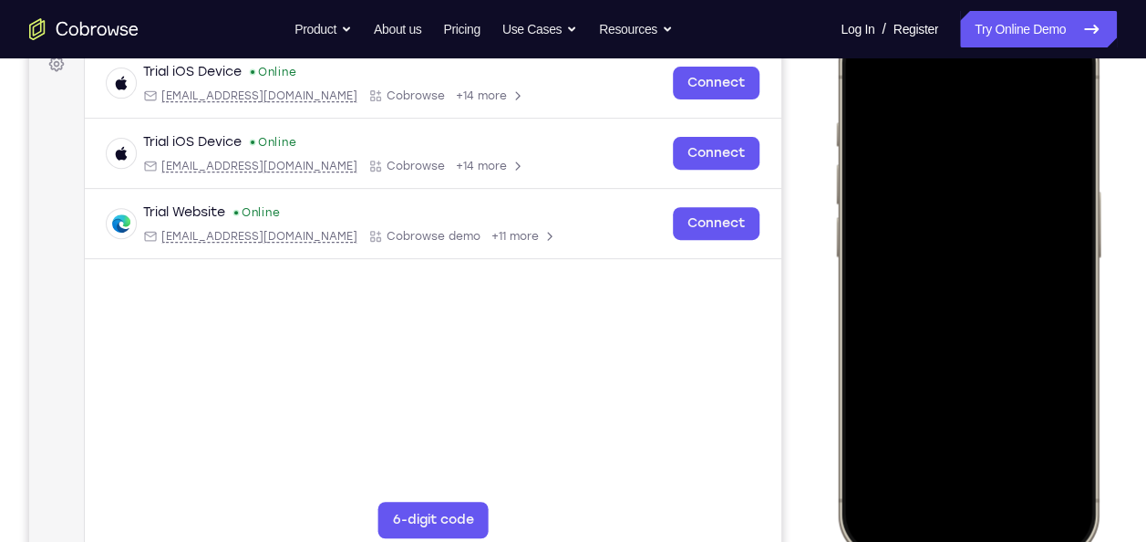
click at [929, 294] on div at bounding box center [968, 287] width 240 height 521
click at [1007, 375] on div at bounding box center [968, 287] width 240 height 521
drag, startPoint x: 1004, startPoint y: 328, endPoint x: 1018, endPoint y: 170, distance: 159.3
click at [1018, 170] on div at bounding box center [968, 287] width 240 height 521
click at [1012, 451] on div at bounding box center [968, 287] width 240 height 521
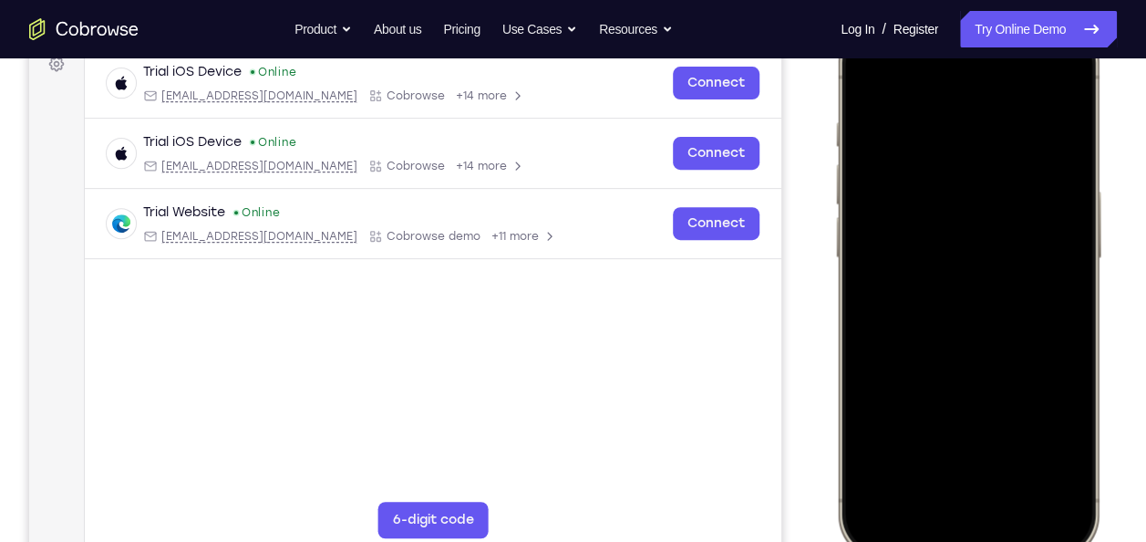
click at [1011, 500] on div at bounding box center [968, 287] width 240 height 521
click at [911, 248] on div at bounding box center [968, 287] width 240 height 521
click at [924, 270] on div at bounding box center [968, 287] width 240 height 521
click at [867, 74] on div at bounding box center [968, 287] width 240 height 521
click at [871, 75] on div at bounding box center [968, 287] width 240 height 521
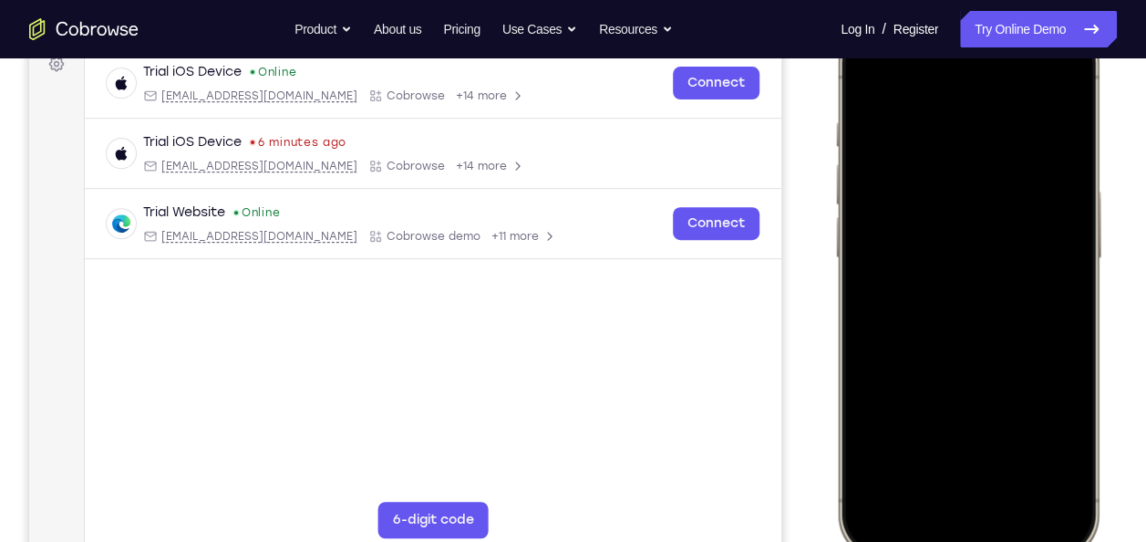
click at [1018, 447] on div at bounding box center [968, 287] width 240 height 521
click at [952, 264] on div at bounding box center [968, 287] width 240 height 521
click at [863, 86] on div at bounding box center [968, 287] width 240 height 521
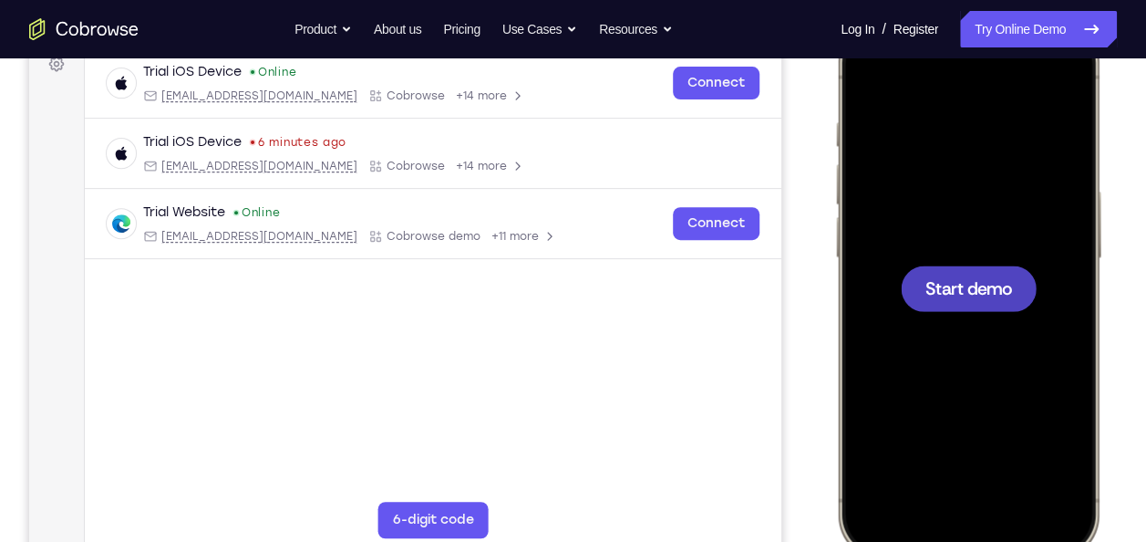
click at [953, 303] on div at bounding box center [969, 288] width 136 height 46
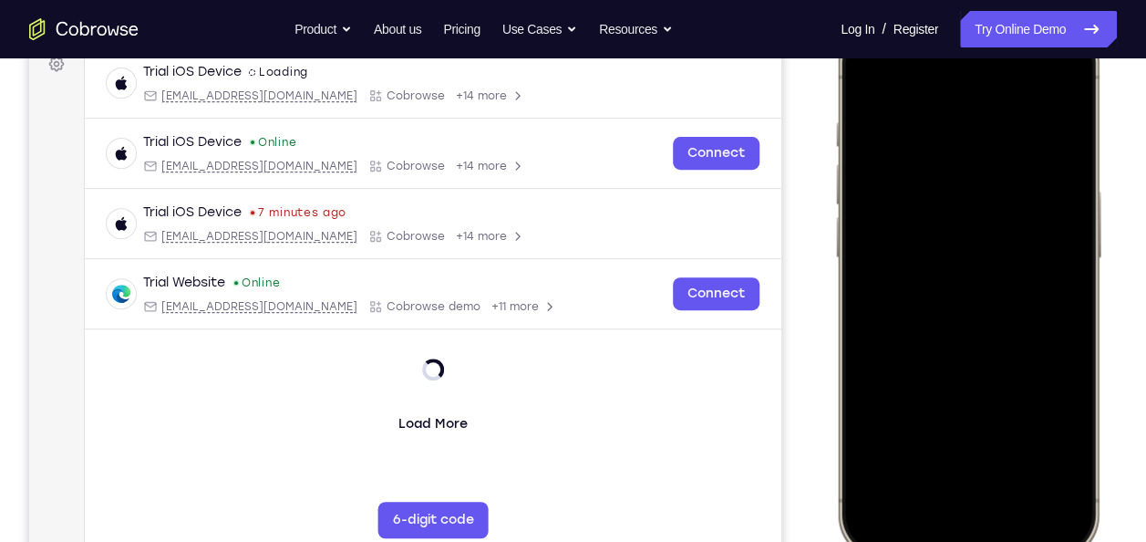
click at [888, 287] on div at bounding box center [968, 287] width 240 height 521
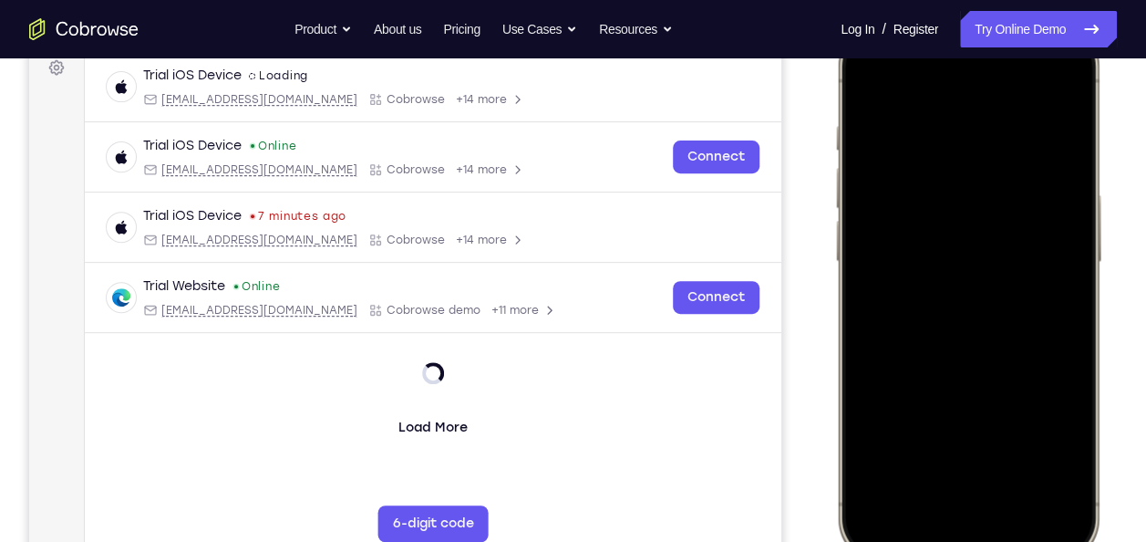
scroll to position [283, 0]
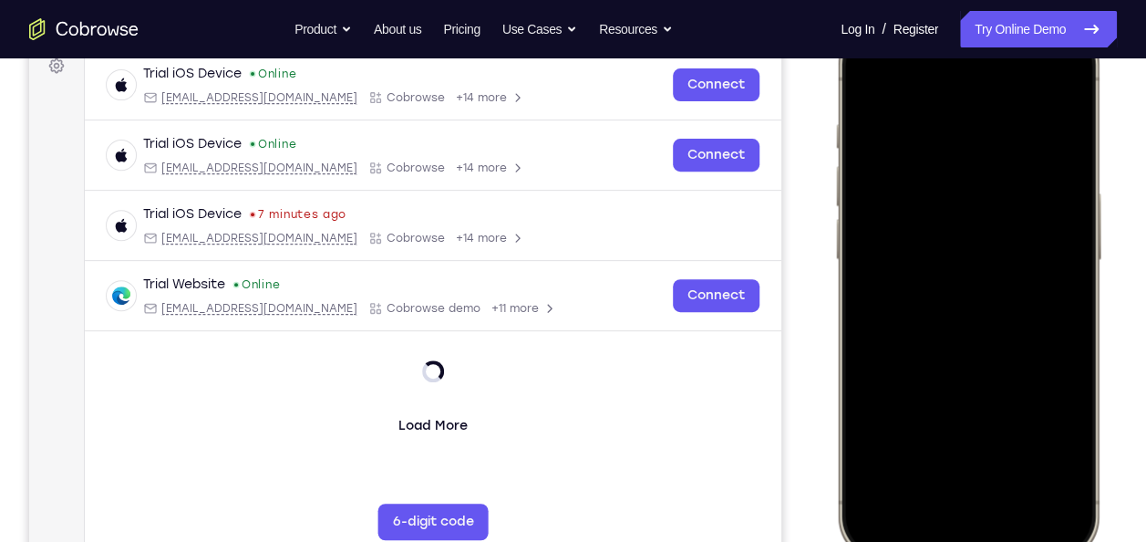
click at [1005, 291] on div at bounding box center [968, 289] width 240 height 521
click at [945, 511] on div at bounding box center [968, 289] width 240 height 521
click at [914, 478] on div at bounding box center [968, 289] width 240 height 521
click at [913, 146] on div at bounding box center [968, 289] width 240 height 521
click at [876, 201] on div at bounding box center [968, 289] width 240 height 521
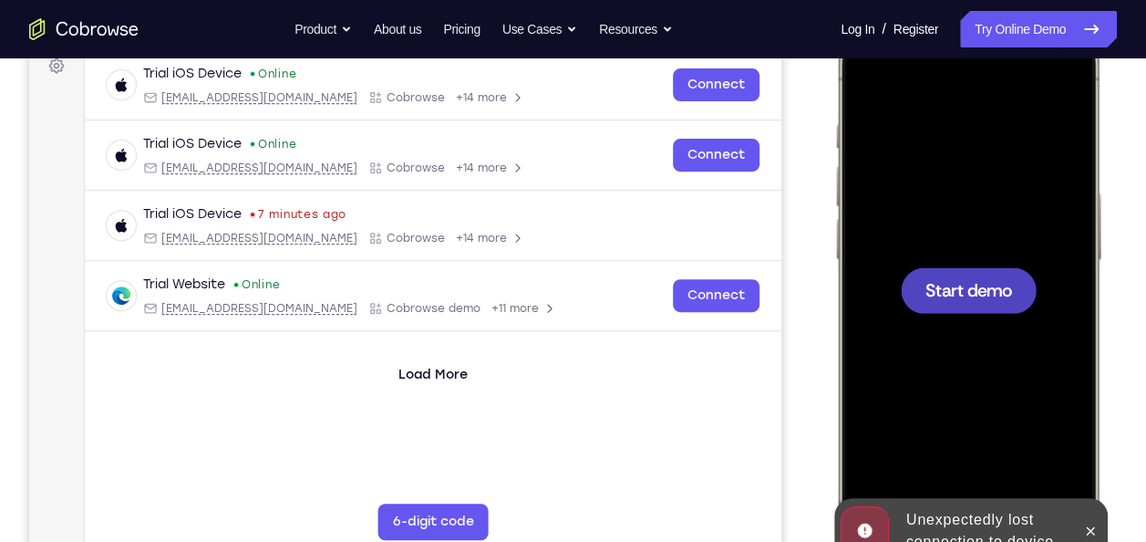
click at [950, 308] on div at bounding box center [969, 290] width 136 height 46
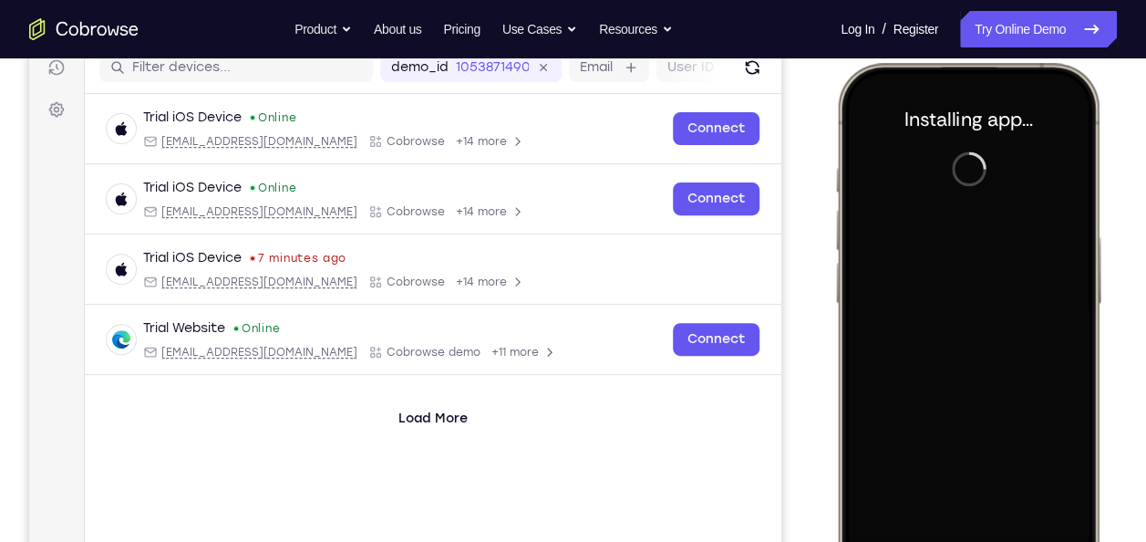
scroll to position [140, 0]
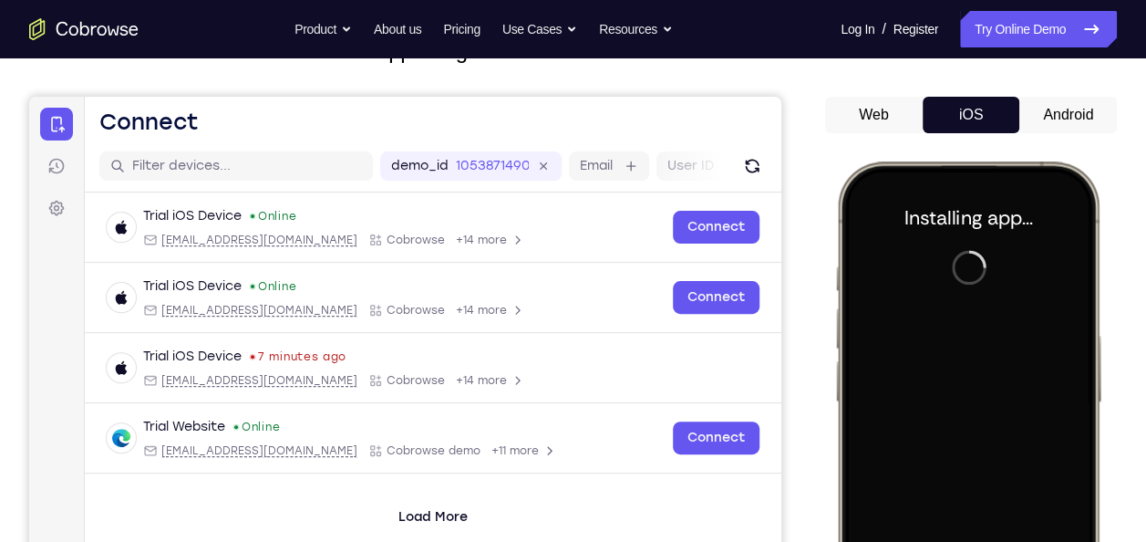
click at [1057, 123] on button "Android" at bounding box center [1068, 115] width 98 height 36
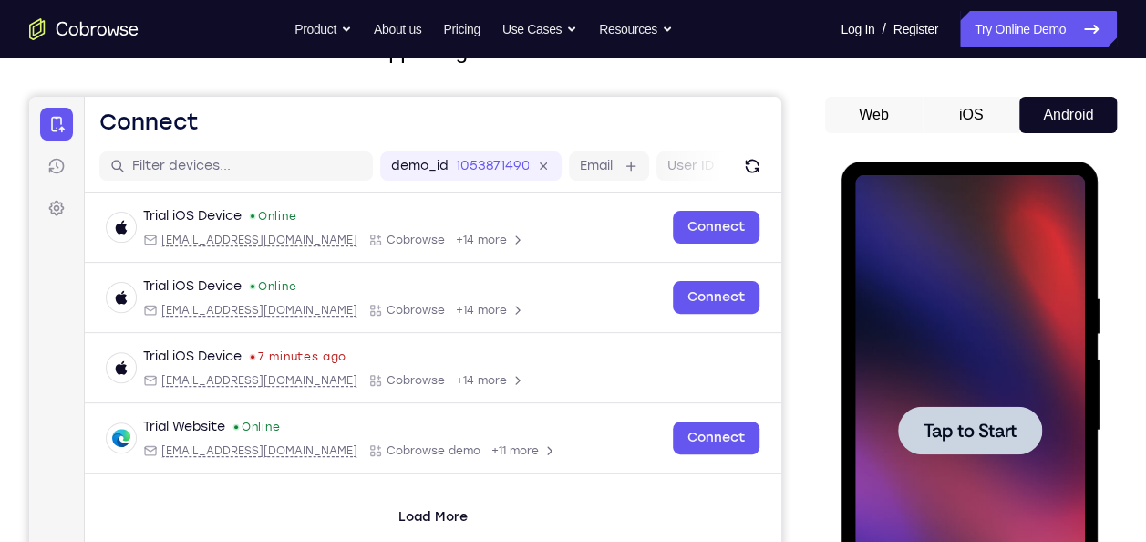
click at [1013, 389] on div at bounding box center [969, 430] width 230 height 511
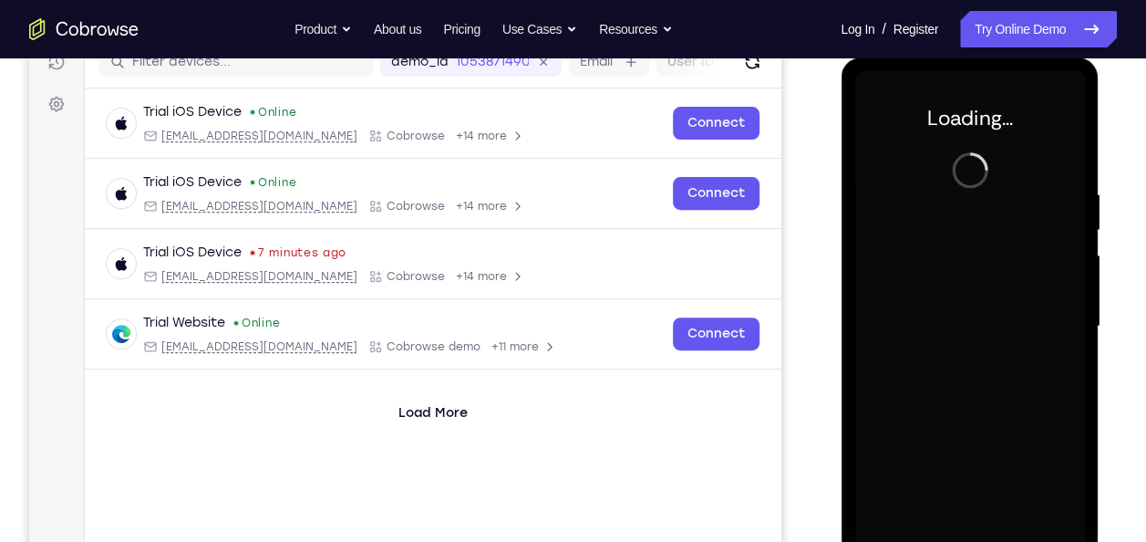
scroll to position [239, 0]
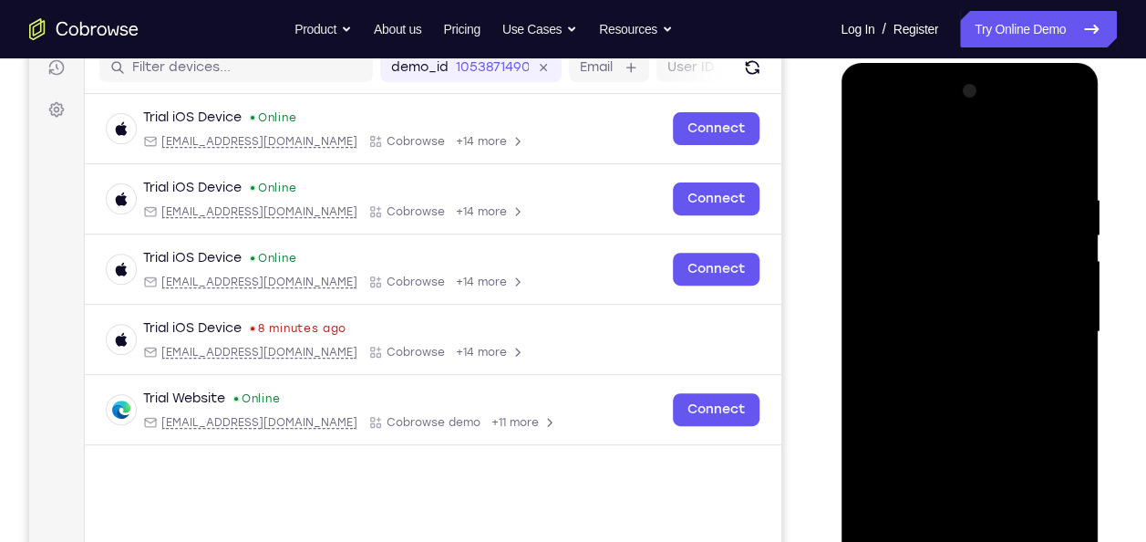
click at [963, 301] on div at bounding box center [969, 332] width 230 height 511
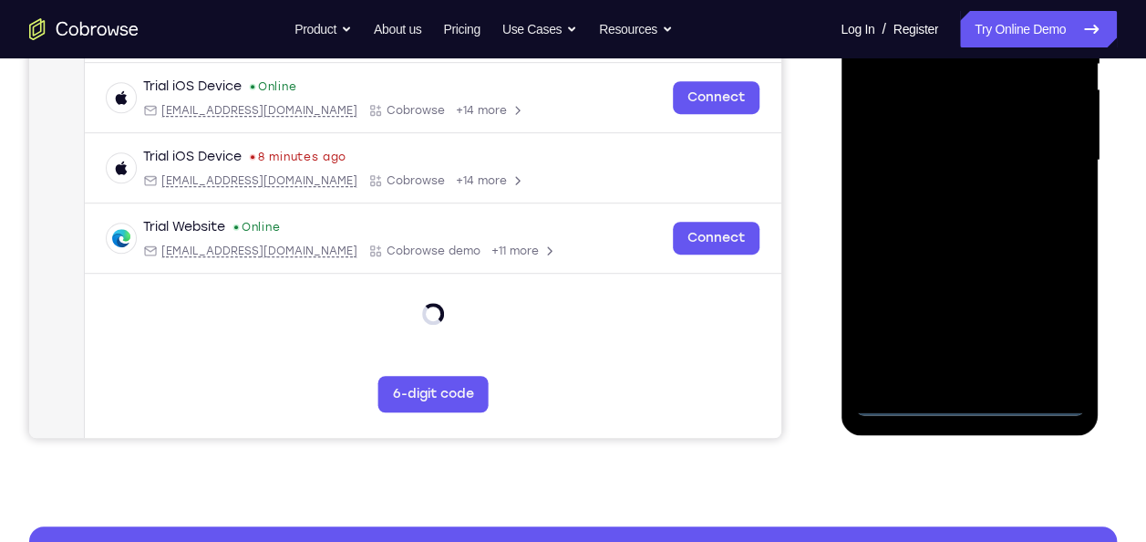
scroll to position [412, 0]
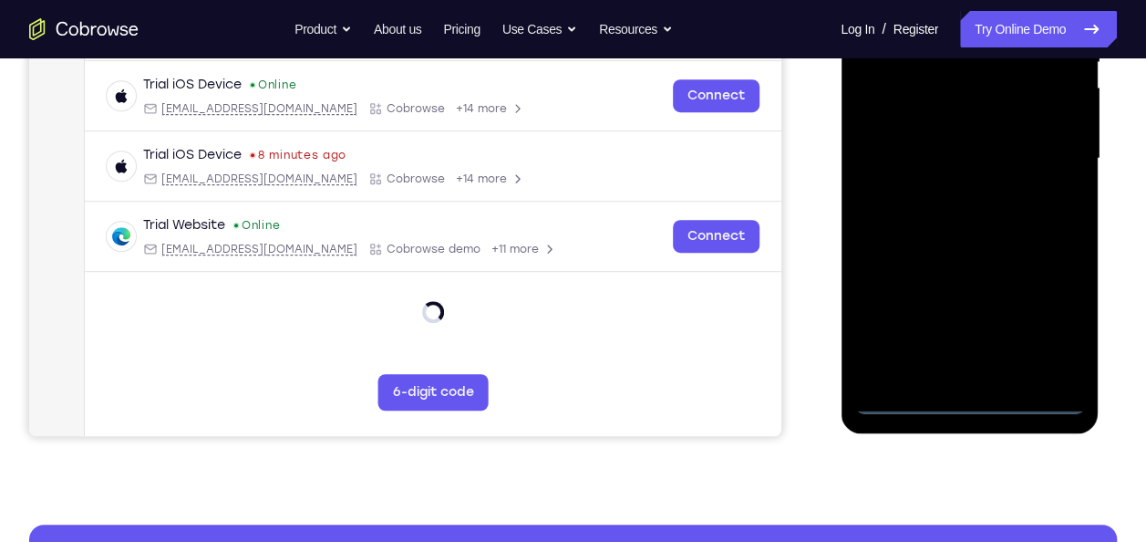
click at [969, 404] on div at bounding box center [969, 158] width 230 height 511
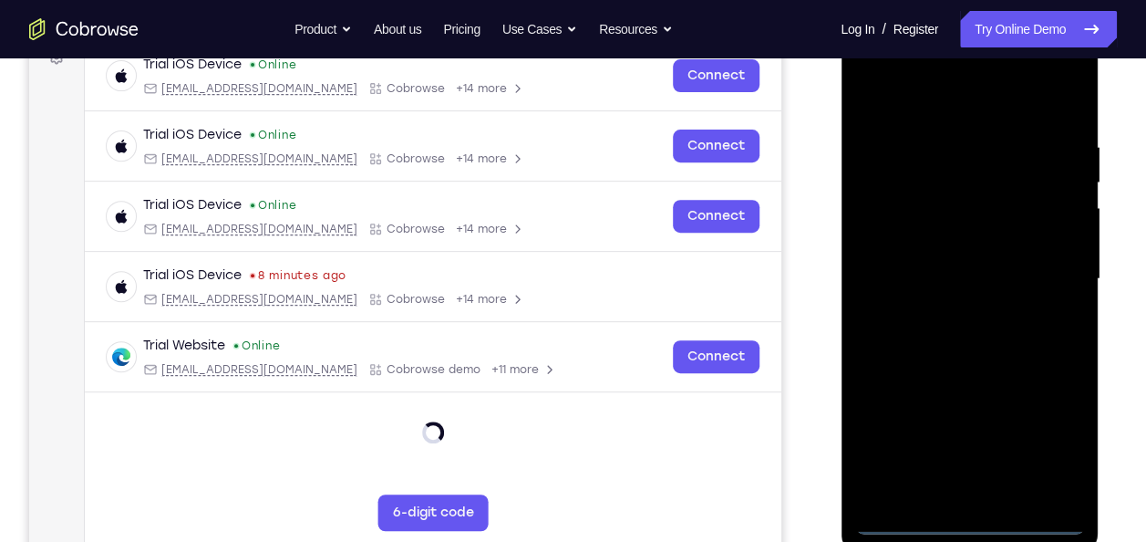
scroll to position [292, 0]
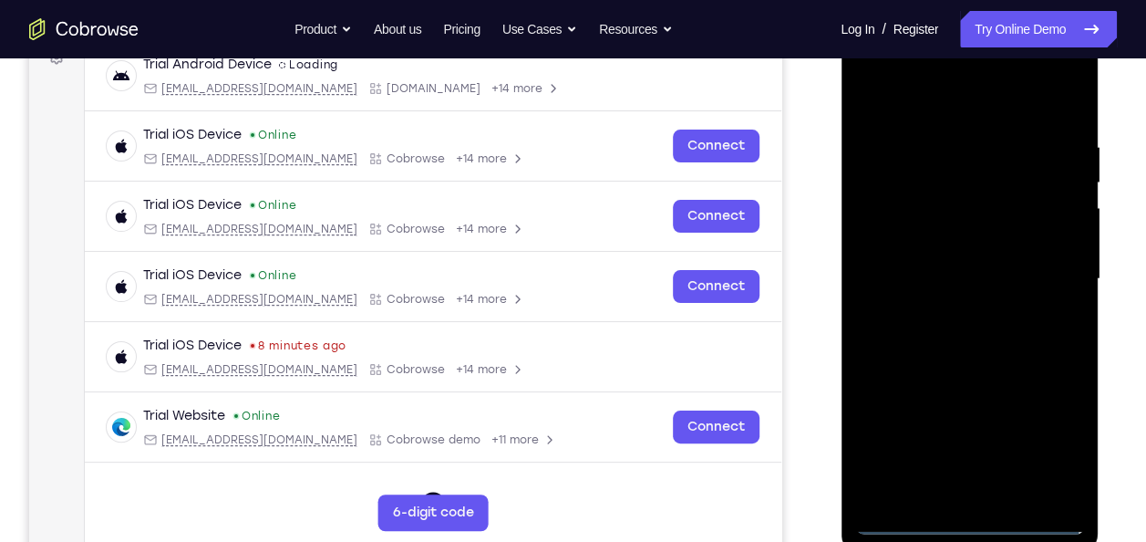
click at [955, 483] on div at bounding box center [969, 279] width 230 height 511
click at [970, 525] on div at bounding box center [969, 279] width 230 height 511
click at [1039, 429] on div at bounding box center [969, 279] width 230 height 511
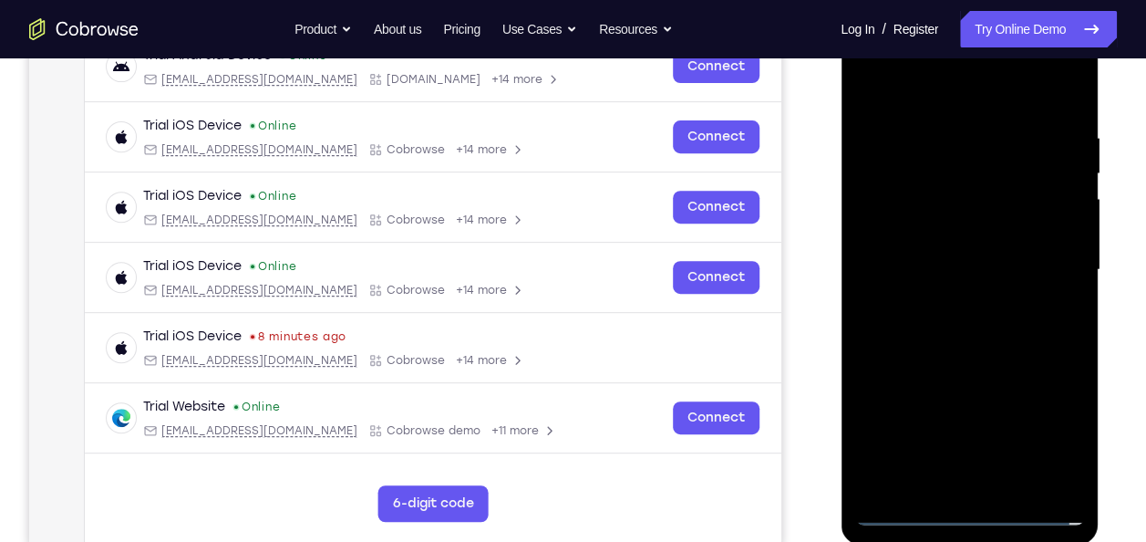
scroll to position [235, 0]
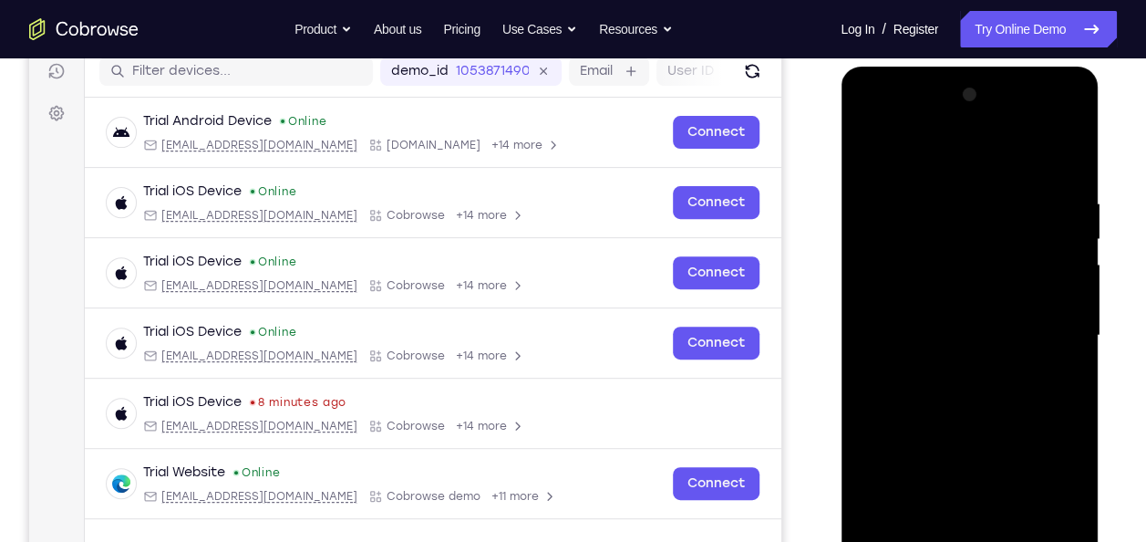
click at [877, 119] on div at bounding box center [969, 335] width 230 height 511
click at [1049, 320] on div at bounding box center [969, 335] width 230 height 511
click at [944, 368] on div at bounding box center [969, 335] width 230 height 511
click at [903, 325] on div at bounding box center [969, 335] width 230 height 511
click at [905, 304] on div at bounding box center [969, 335] width 230 height 511
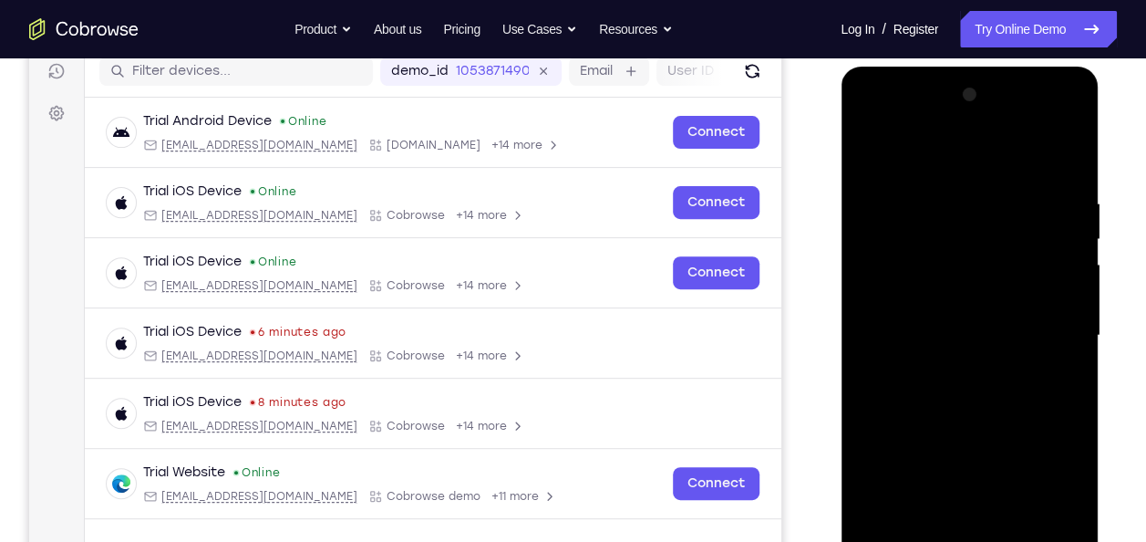
click at [900, 334] on div at bounding box center [969, 335] width 230 height 511
click at [905, 387] on div at bounding box center [969, 335] width 230 height 511
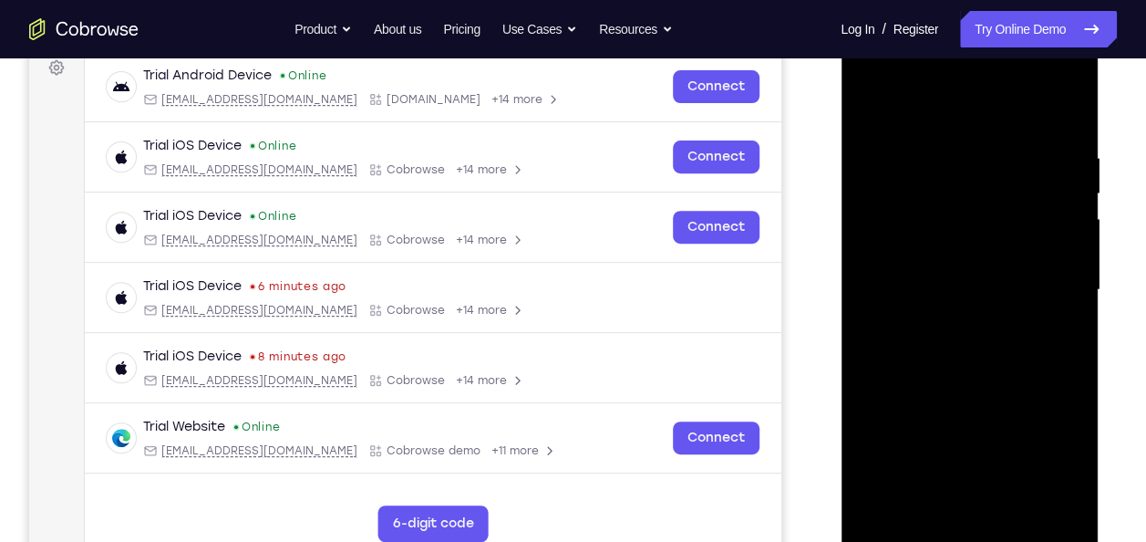
scroll to position [317, 0]
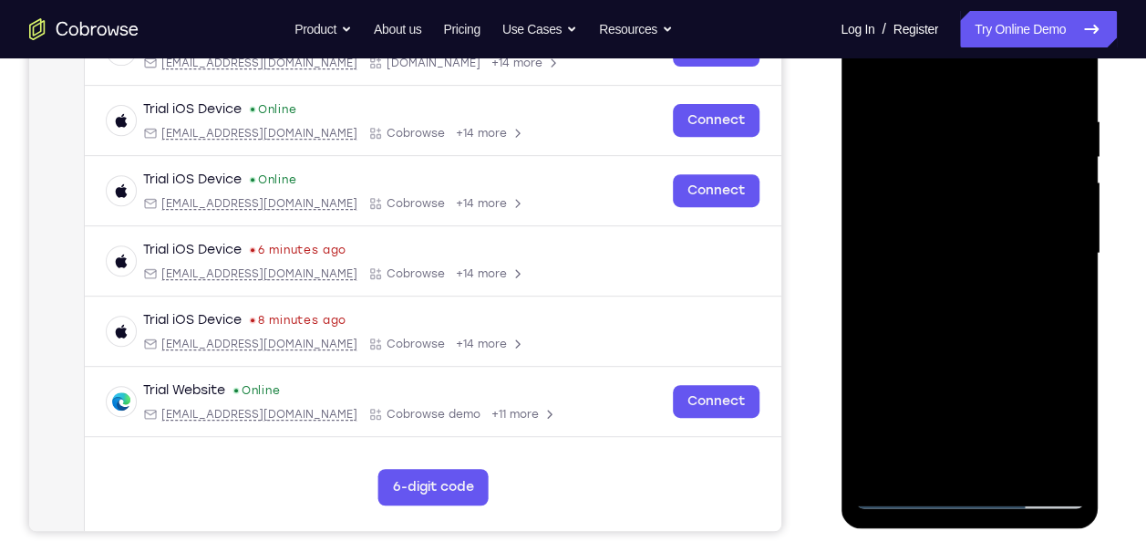
click at [988, 339] on div at bounding box center [969, 253] width 230 height 511
click at [1020, 463] on div at bounding box center [969, 253] width 230 height 511
click at [1006, 352] on div at bounding box center [969, 253] width 230 height 511
click at [955, 237] on div at bounding box center [969, 253] width 230 height 511
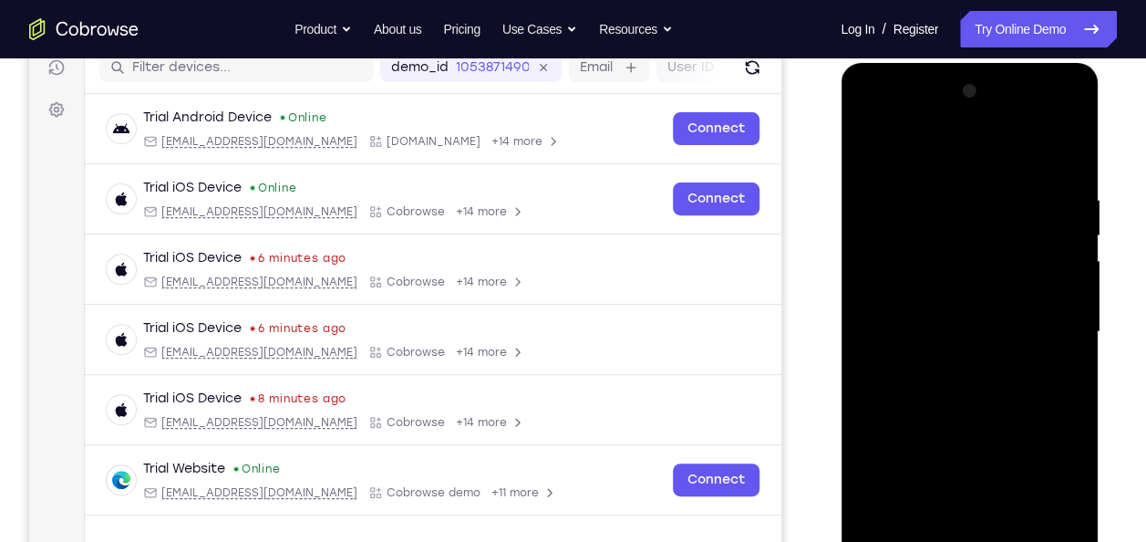
scroll to position [239, 0]
click at [873, 145] on div at bounding box center [969, 332] width 230 height 511
click at [951, 323] on div at bounding box center [969, 332] width 230 height 511
click at [920, 305] on div at bounding box center [969, 332] width 230 height 511
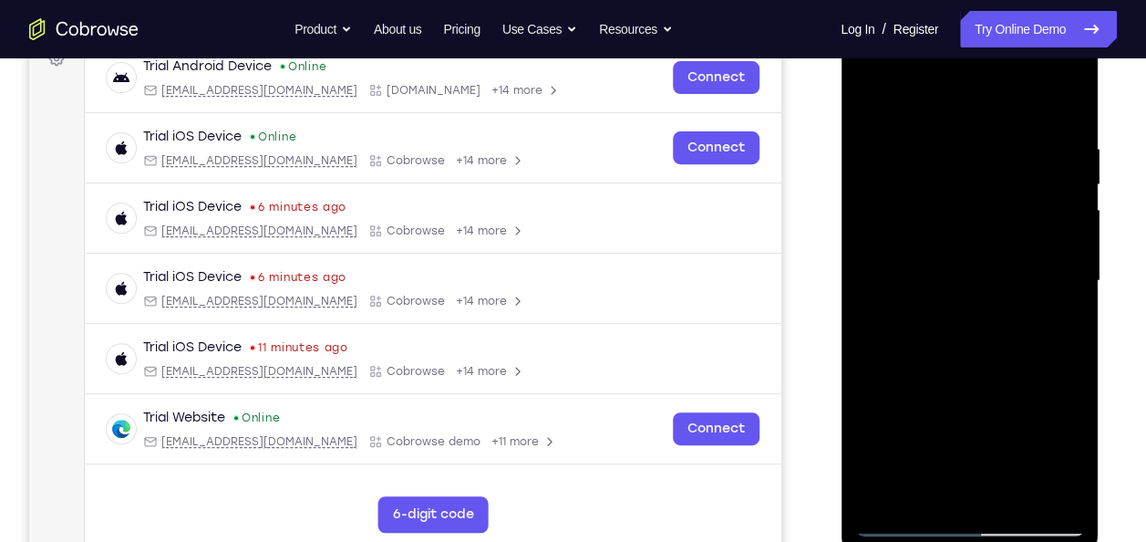
scroll to position [292, 0]
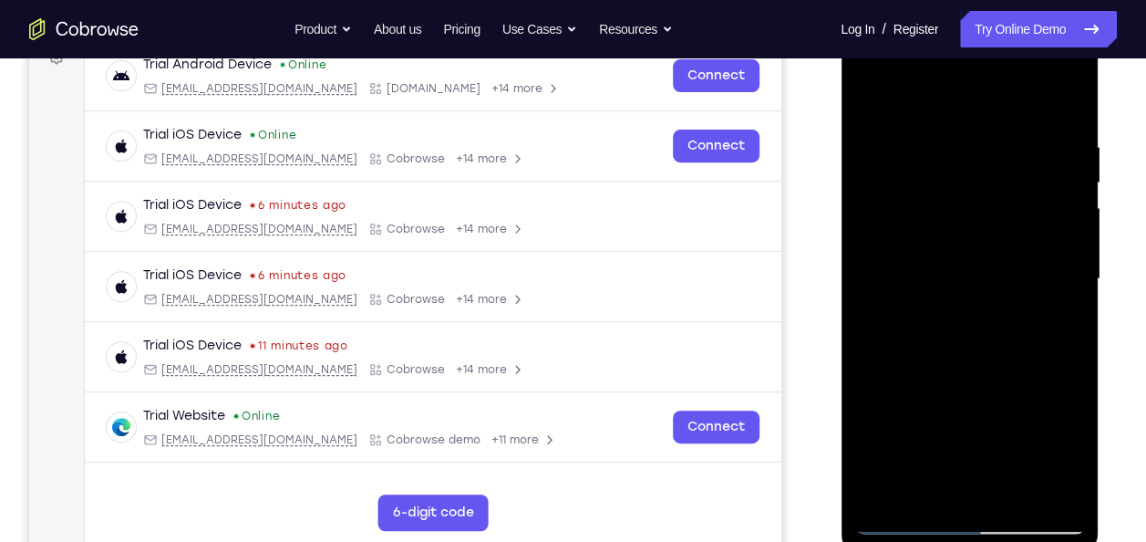
click at [935, 299] on div at bounding box center [969, 279] width 230 height 511
click at [1053, 384] on div at bounding box center [969, 279] width 230 height 511
click at [865, 98] on div at bounding box center [969, 279] width 230 height 511
click at [907, 251] on div at bounding box center [969, 279] width 230 height 511
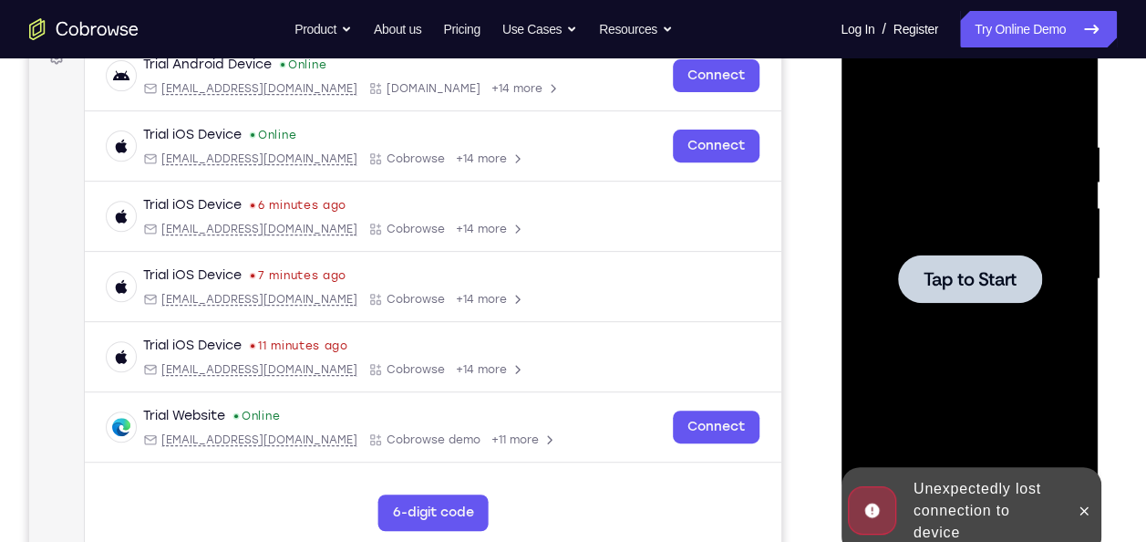
click at [945, 261] on div at bounding box center [969, 278] width 144 height 48
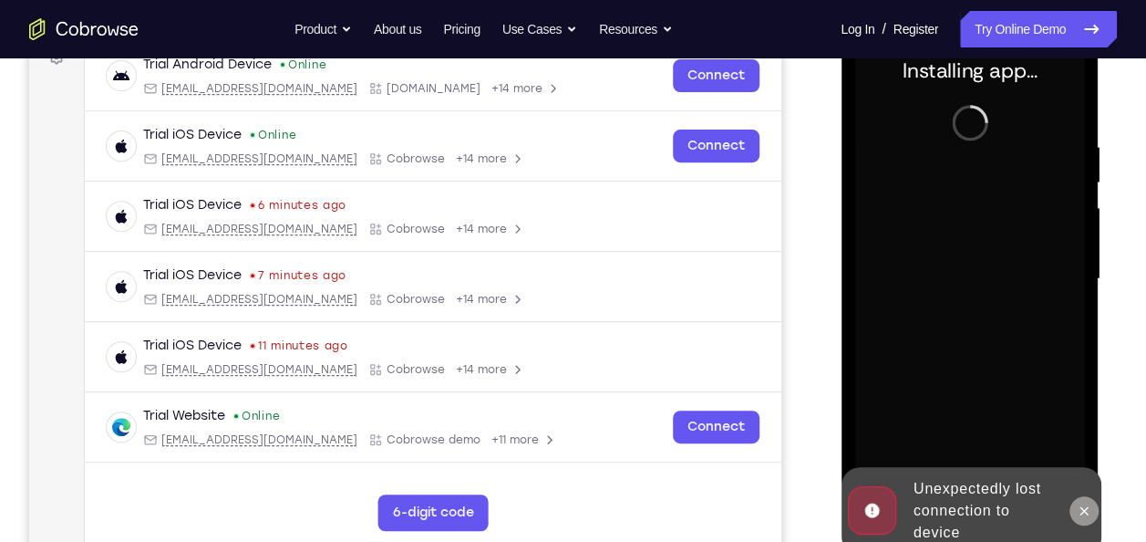
click at [1080, 509] on icon at bounding box center [1083, 510] width 15 height 15
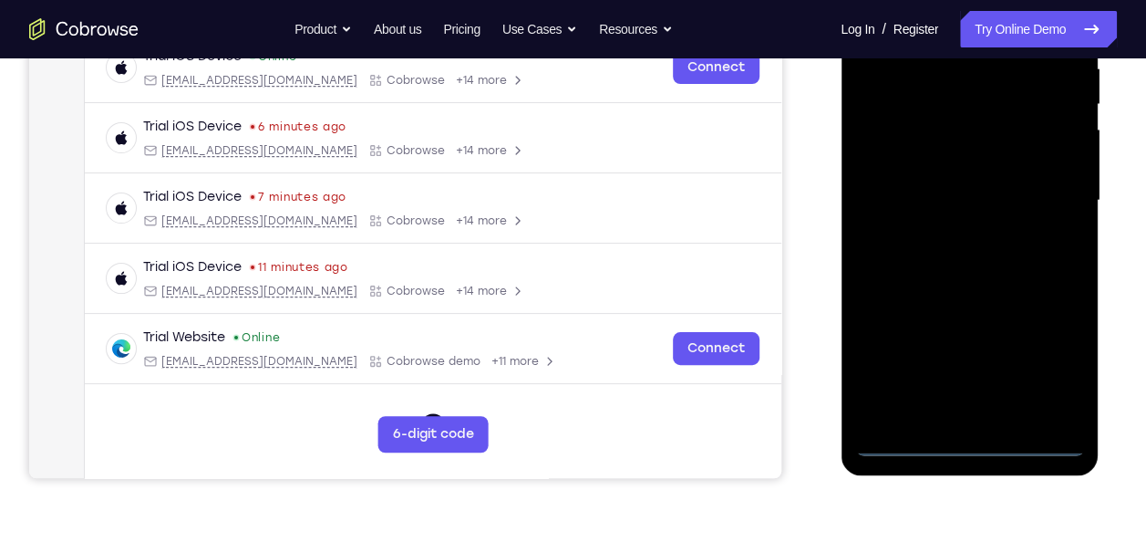
scroll to position [368, 0]
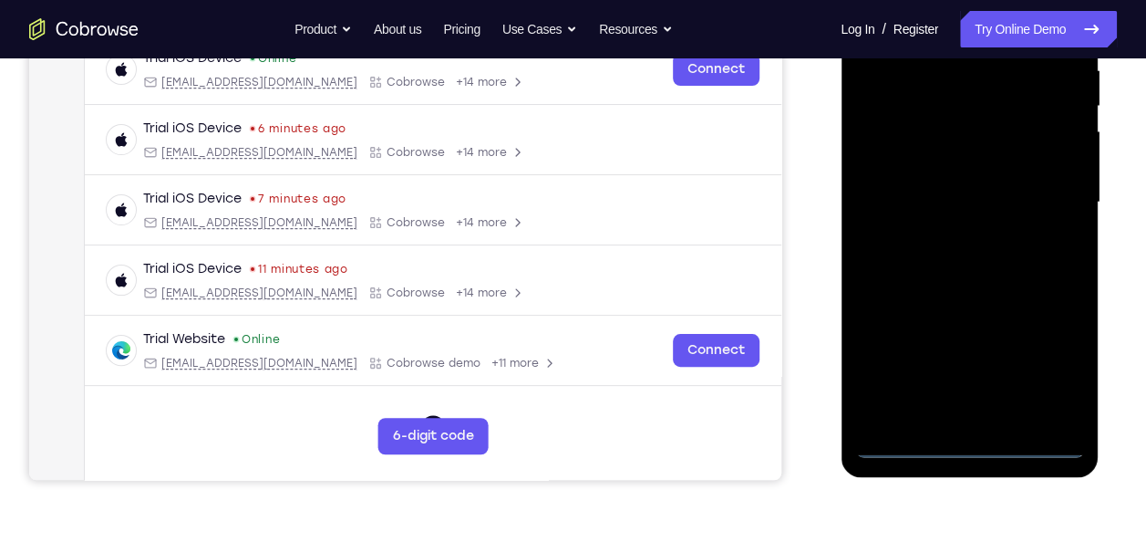
click at [971, 406] on div at bounding box center [969, 202] width 230 height 511
click at [1042, 370] on div at bounding box center [969, 202] width 230 height 511
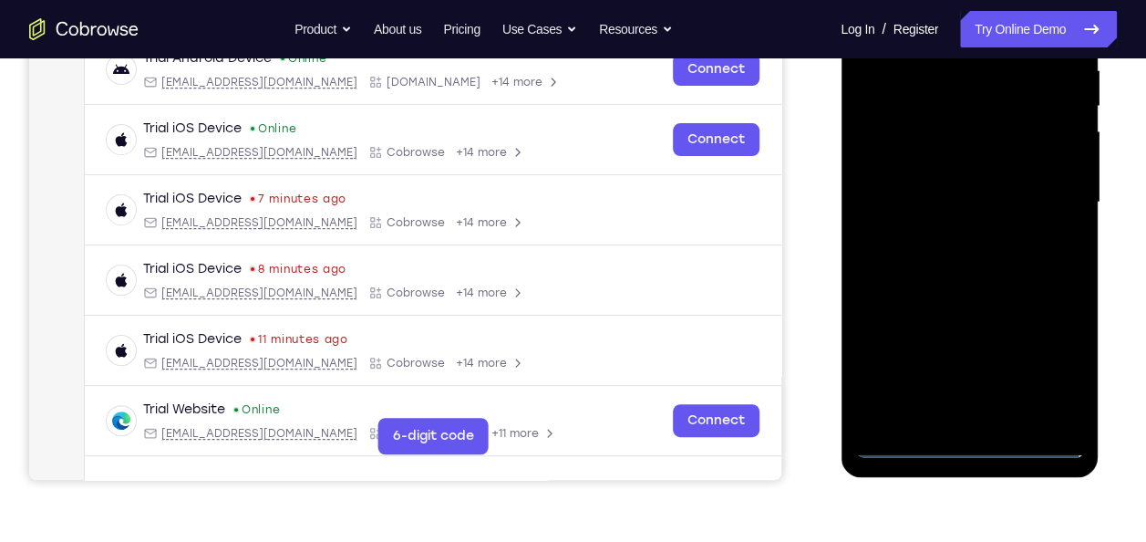
click at [966, 443] on div at bounding box center [969, 202] width 230 height 511
click at [1053, 367] on div at bounding box center [969, 202] width 230 height 511
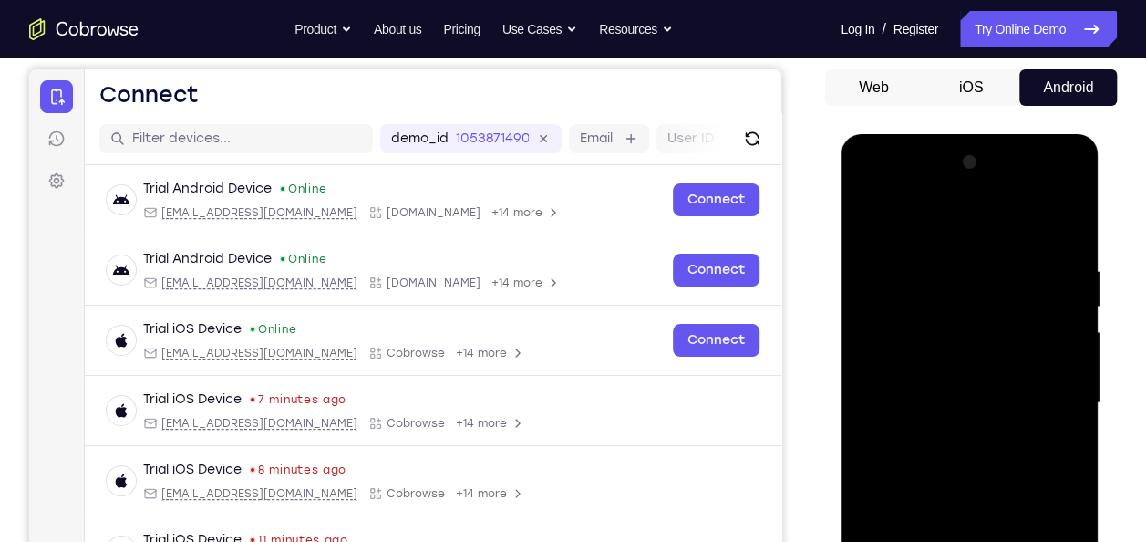
scroll to position [168, 0]
click at [872, 190] on div at bounding box center [969, 403] width 230 height 511
click at [1038, 398] on div at bounding box center [969, 403] width 230 height 511
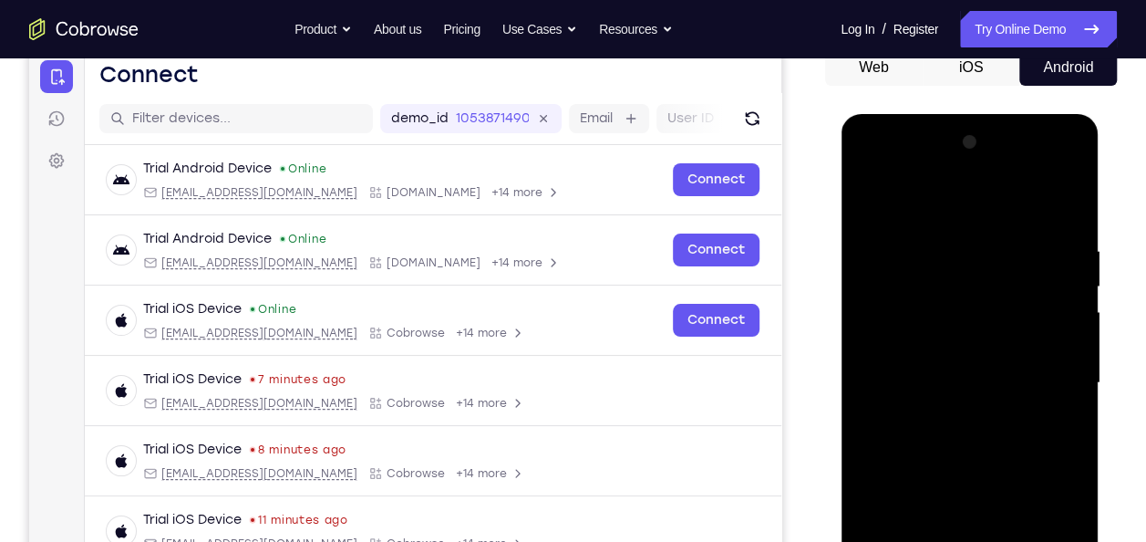
scroll to position [197, 0]
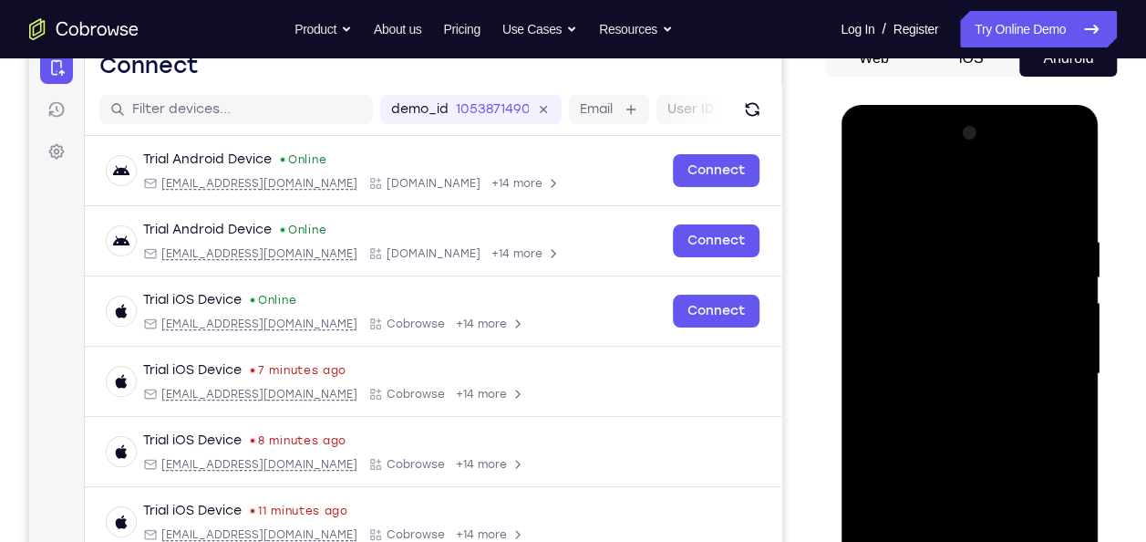
click at [945, 407] on div at bounding box center [969, 374] width 230 height 511
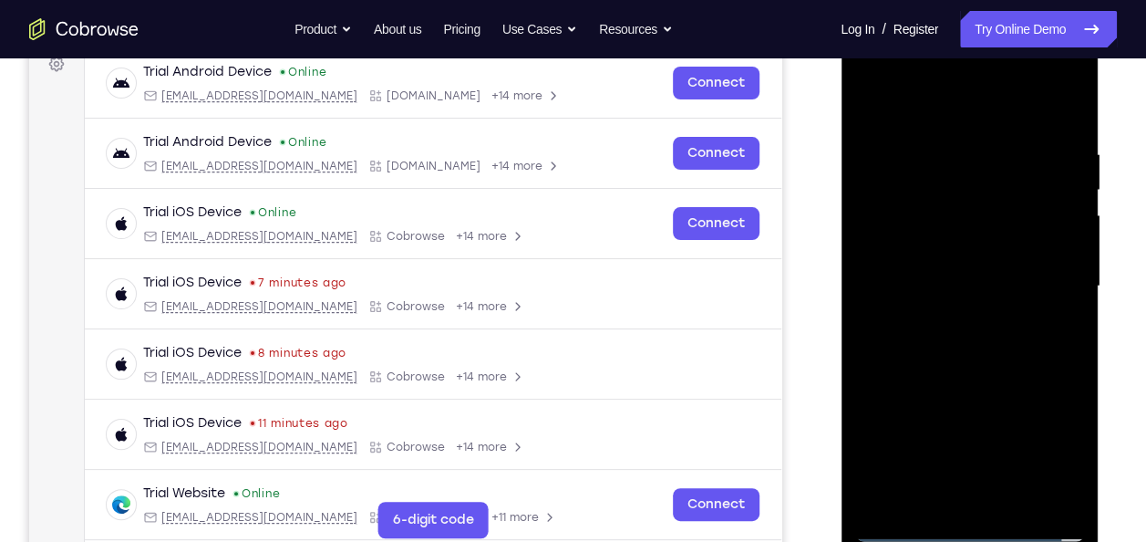
scroll to position [294, 0]
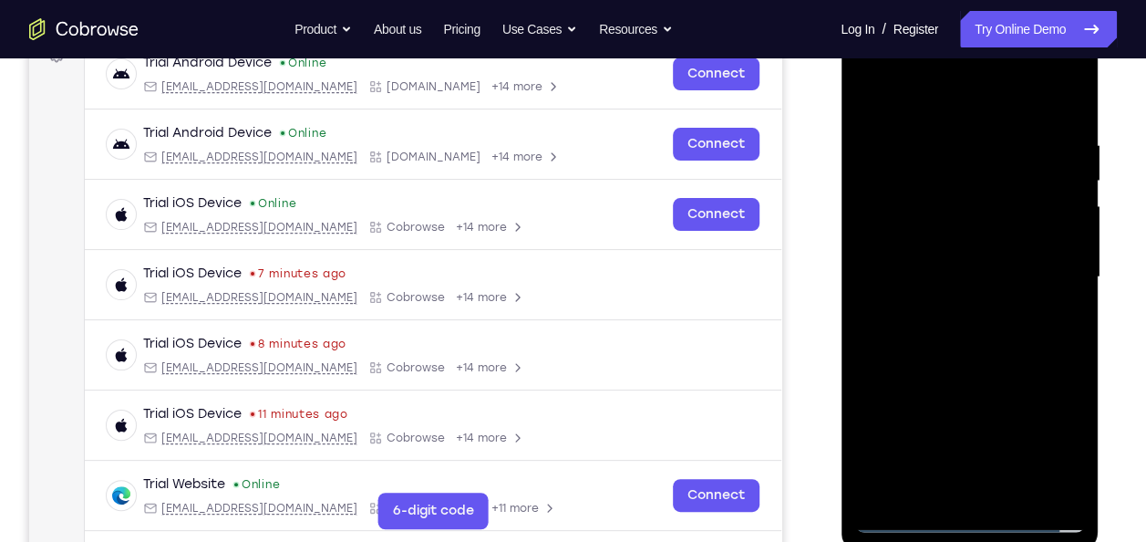
click at [927, 255] on div at bounding box center [969, 277] width 230 height 511
click at [929, 234] on div at bounding box center [969, 277] width 230 height 511
click at [907, 278] on div at bounding box center [969, 277] width 230 height 511
click at [936, 268] on div at bounding box center [969, 277] width 230 height 511
click at [949, 278] on div at bounding box center [969, 277] width 230 height 511
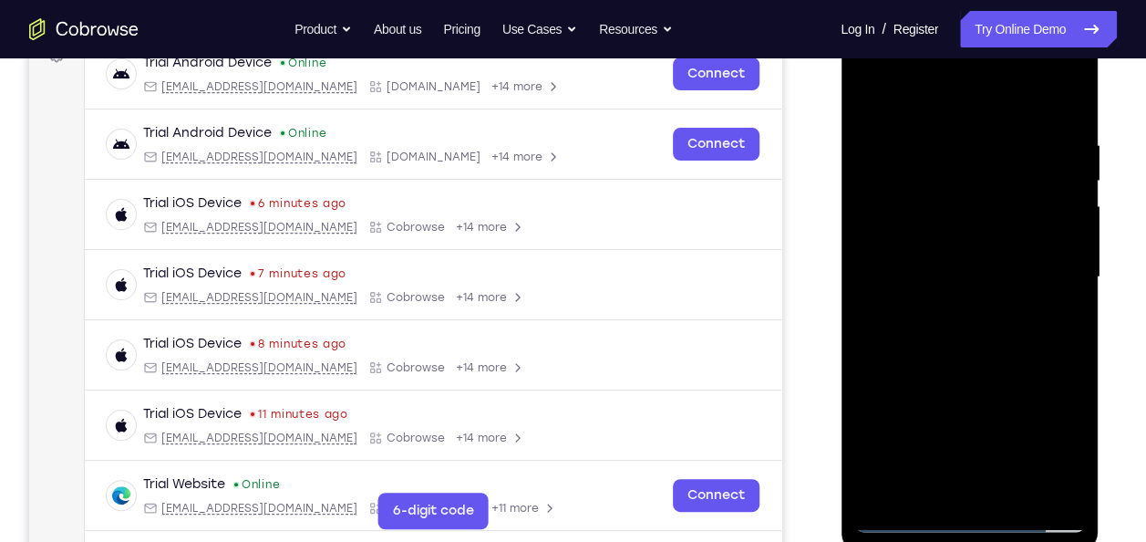
click at [958, 274] on div at bounding box center [969, 277] width 230 height 511
click at [1012, 489] on div at bounding box center [969, 277] width 230 height 511
click at [976, 365] on div at bounding box center [969, 277] width 230 height 511
click at [1011, 490] on div at bounding box center [969, 277] width 230 height 511
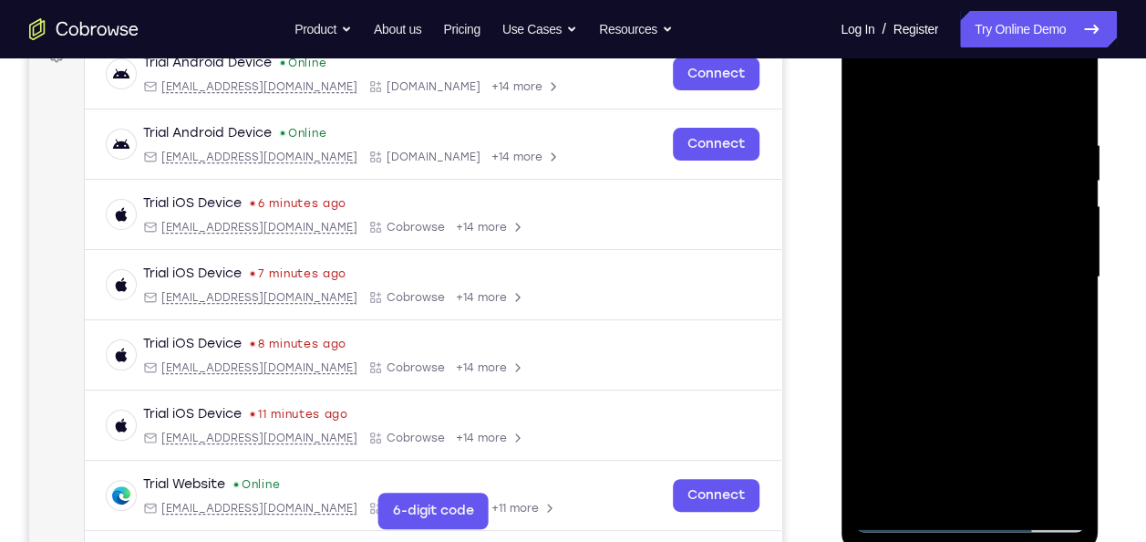
click at [958, 370] on div at bounding box center [969, 277] width 230 height 511
click at [963, 254] on div at bounding box center [969, 277] width 230 height 511
click at [1062, 86] on div at bounding box center [969, 277] width 230 height 511
click at [867, 97] on div at bounding box center [969, 277] width 230 height 511
click at [927, 261] on div at bounding box center [969, 277] width 230 height 511
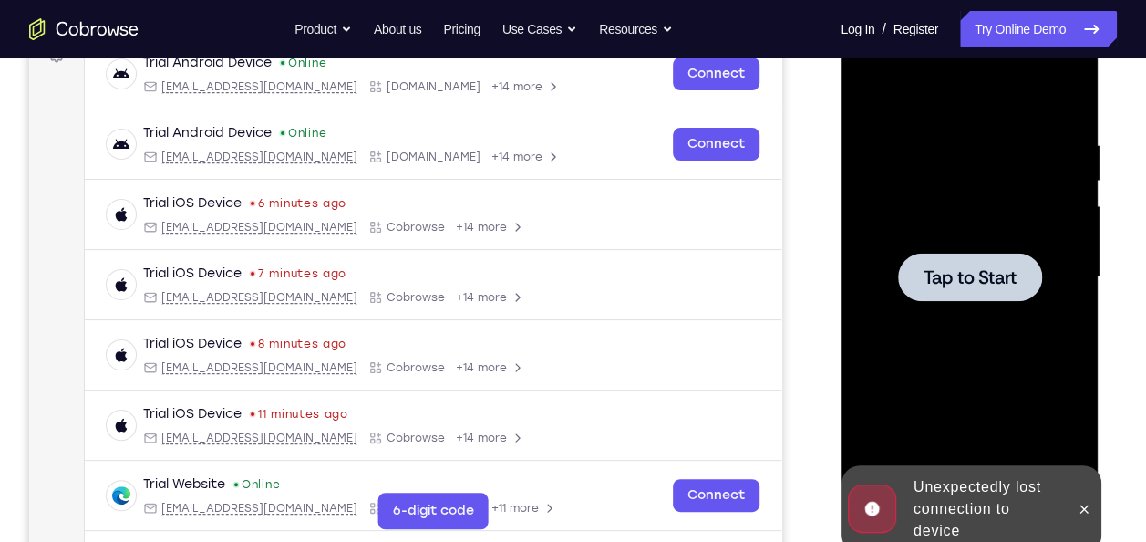
click at [956, 282] on span "Tap to Start" at bounding box center [969, 277] width 93 height 18
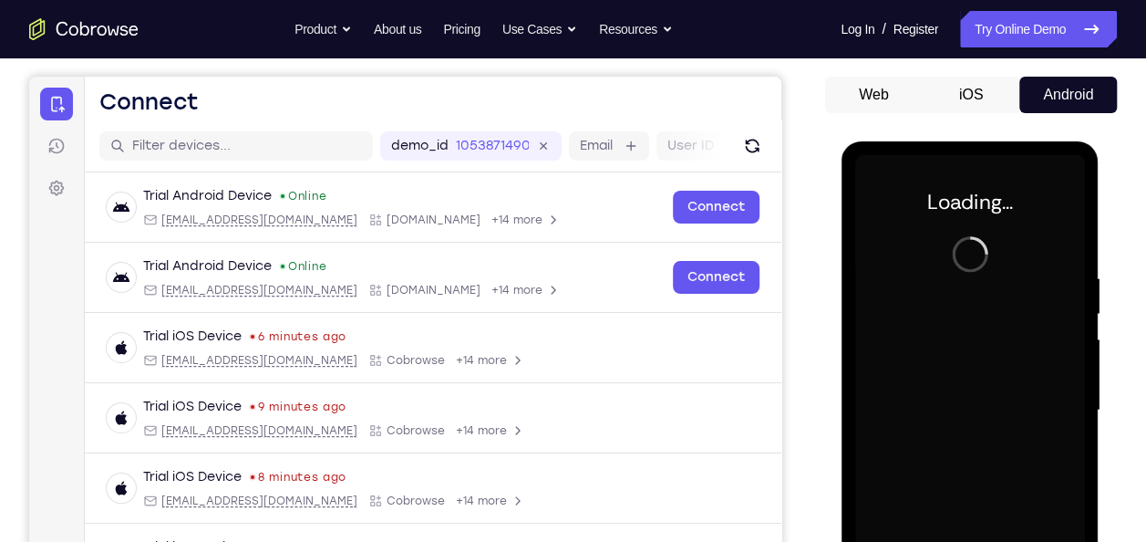
scroll to position [151, 0]
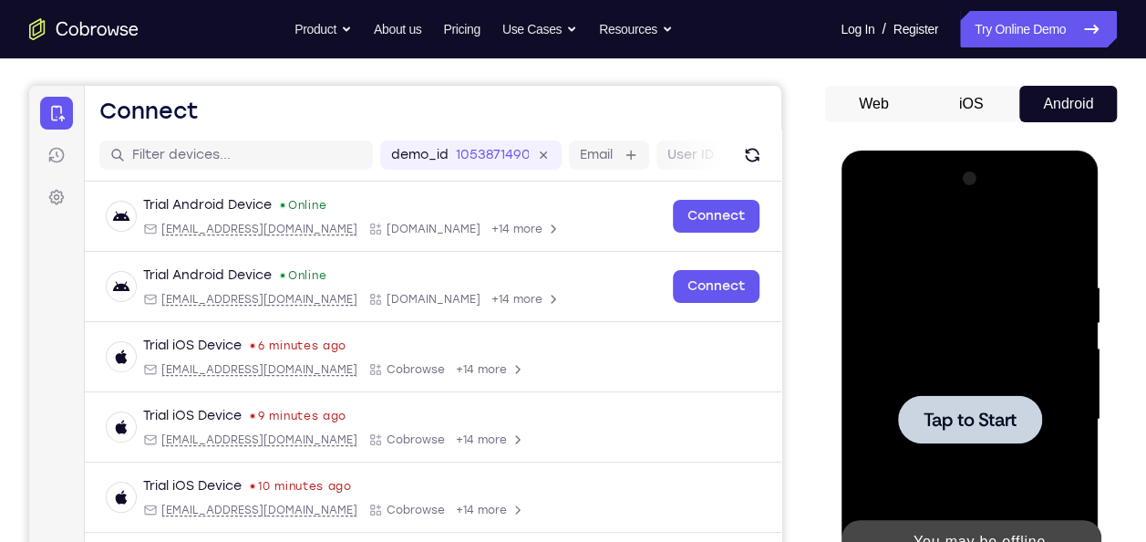
click at [915, 377] on div at bounding box center [969, 419] width 230 height 511
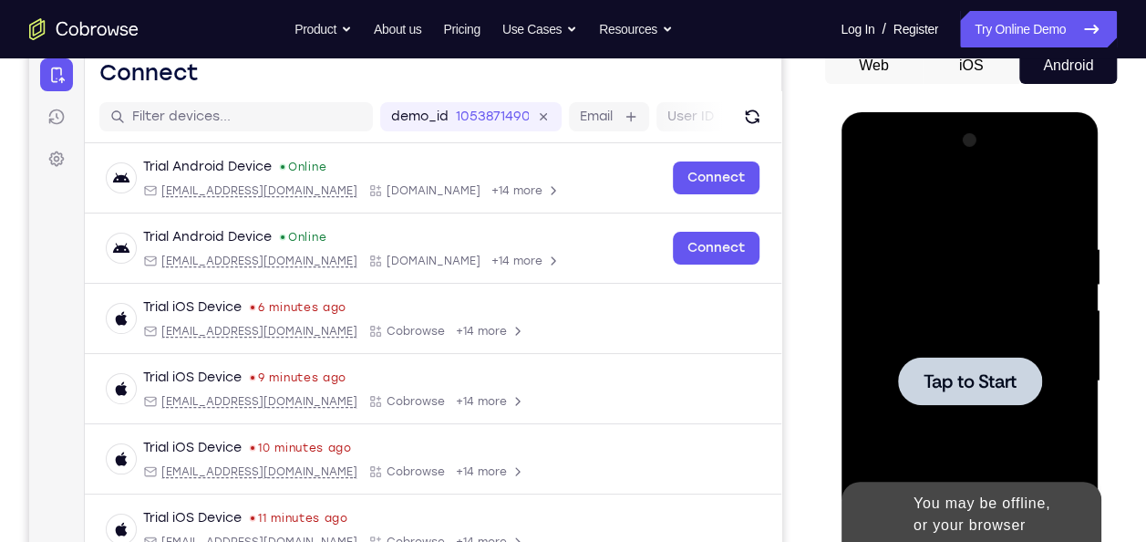
scroll to position [193, 0]
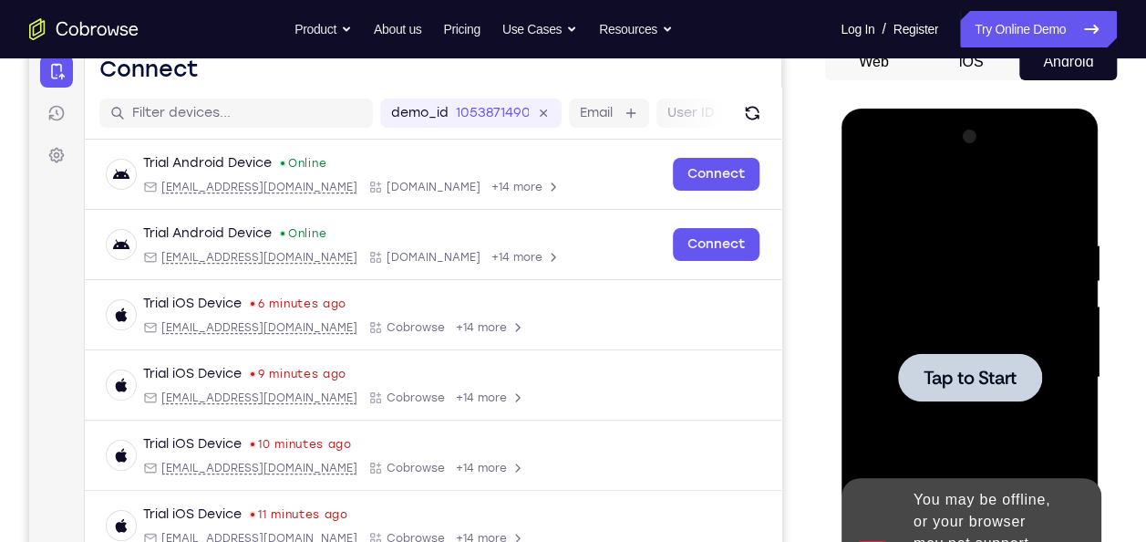
click at [950, 372] on span "Tap to Start" at bounding box center [969, 377] width 93 height 18
click at [950, 376] on span "Tap to Start" at bounding box center [969, 377] width 93 height 18
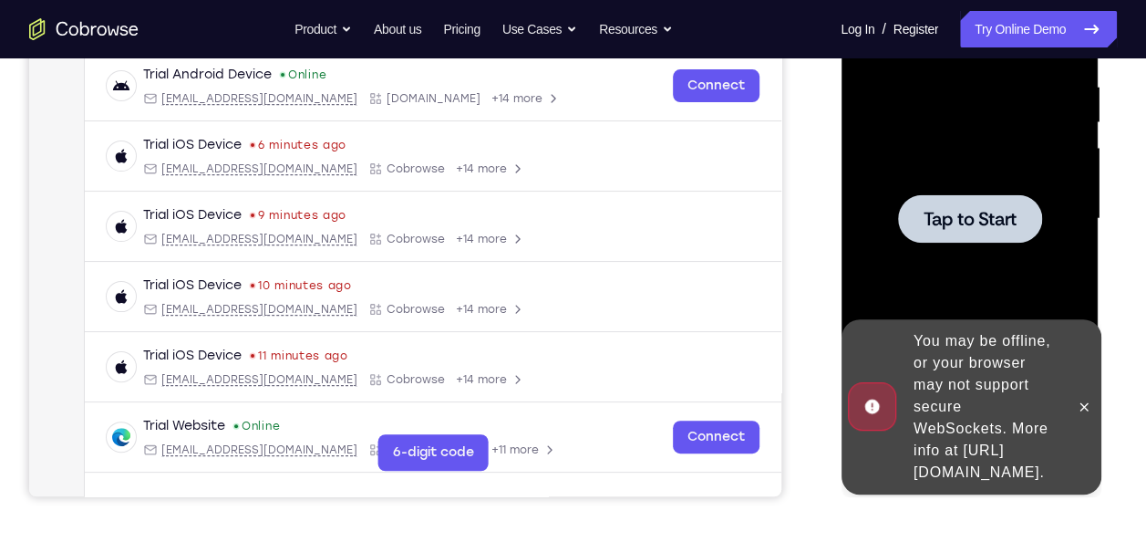
scroll to position [363, 0]
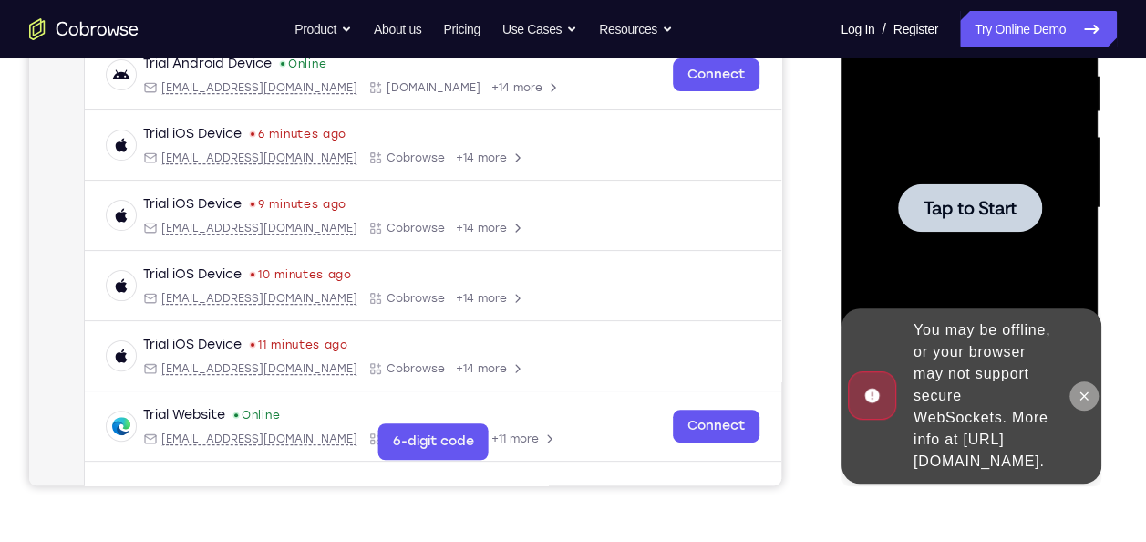
click at [1071, 390] on button at bounding box center [1083, 395] width 29 height 29
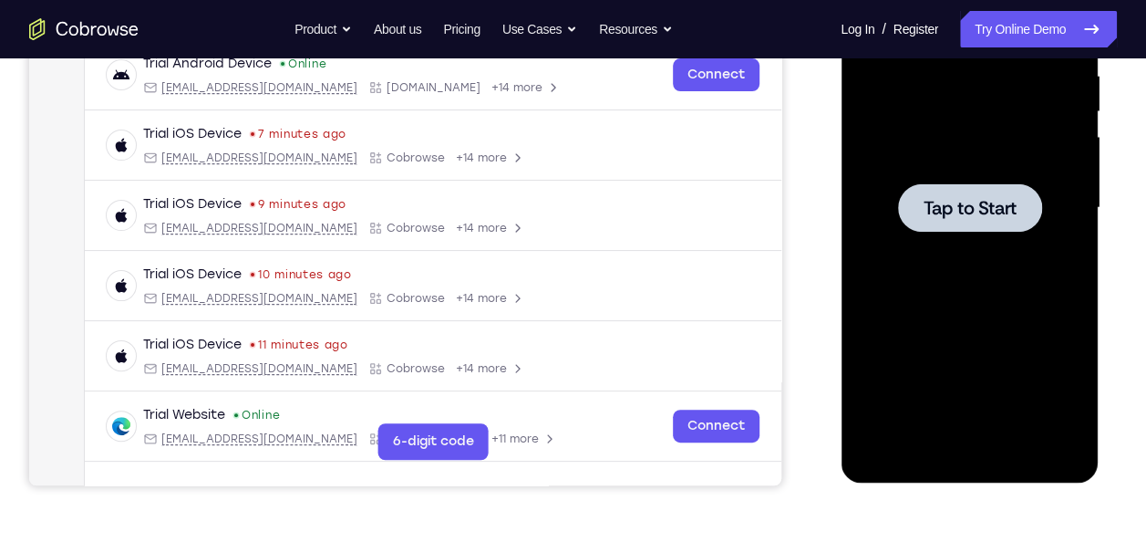
click at [993, 214] on span "Tap to Start" at bounding box center [969, 208] width 93 height 18
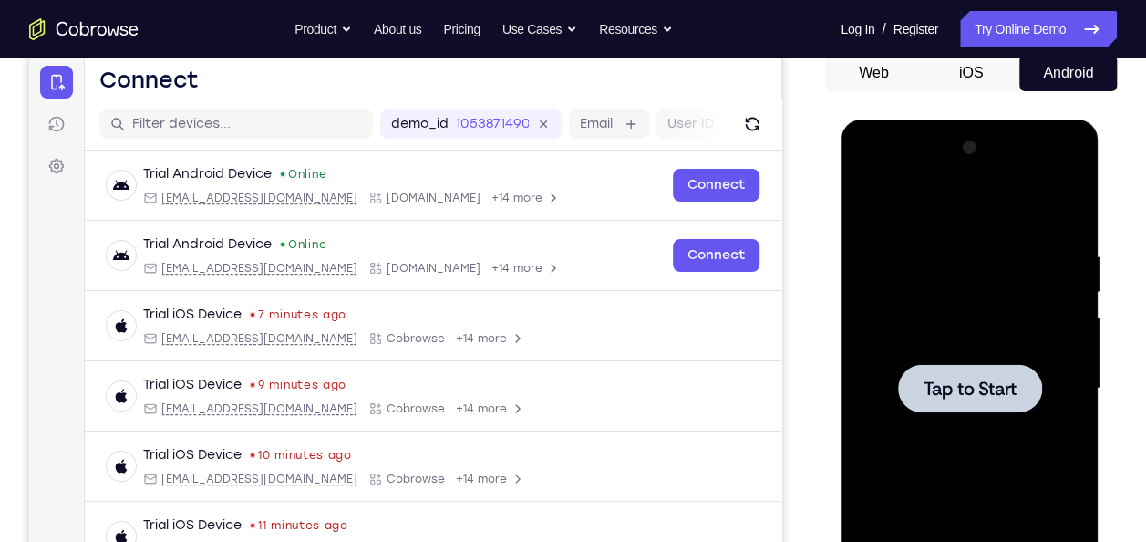
scroll to position [181, 0]
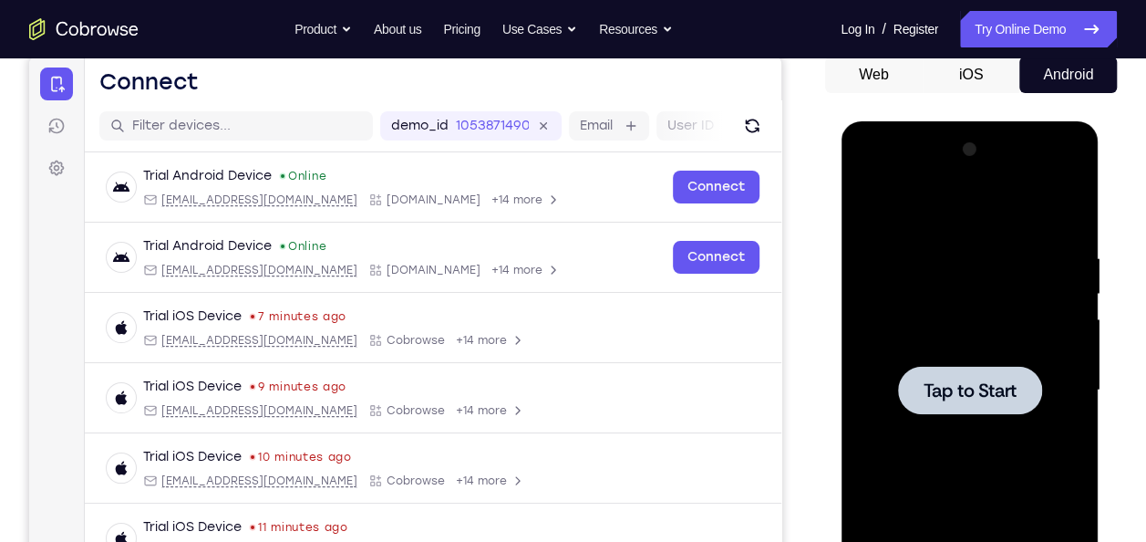
click at [986, 77] on button "iOS" at bounding box center [972, 75] width 98 height 36
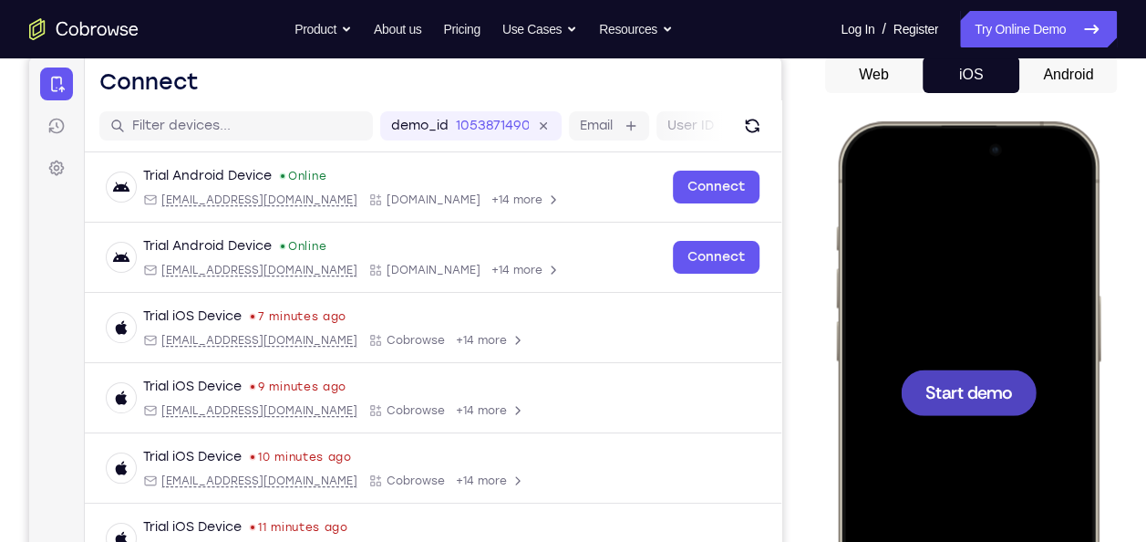
click at [1054, 81] on button "Android" at bounding box center [1068, 75] width 98 height 36
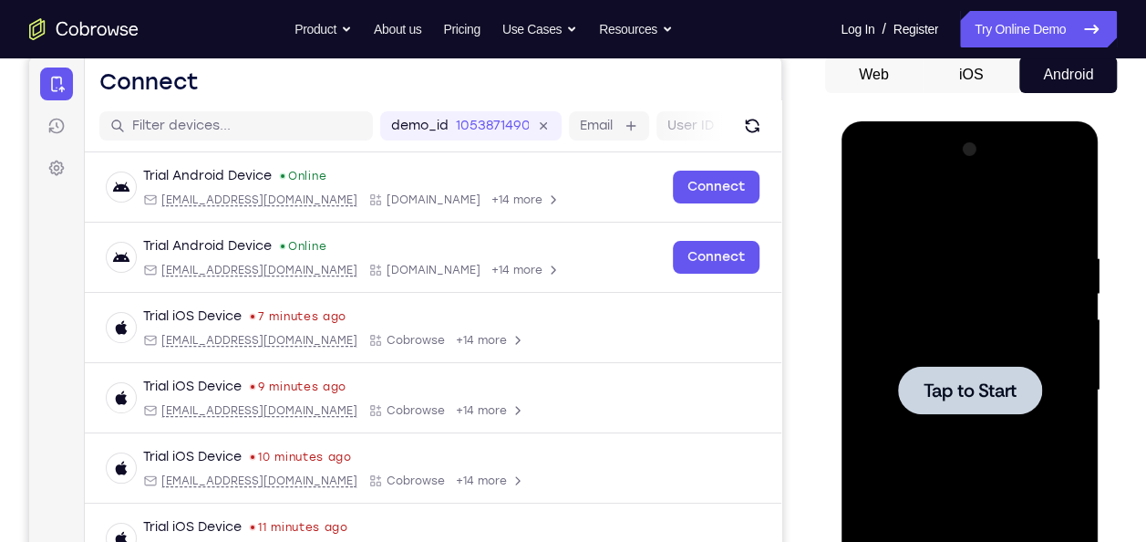
click at [961, 367] on div at bounding box center [969, 390] width 144 height 48
click at [968, 423] on div at bounding box center [969, 390] width 230 height 511
click at [960, 381] on span "Tap to Start" at bounding box center [969, 390] width 93 height 18
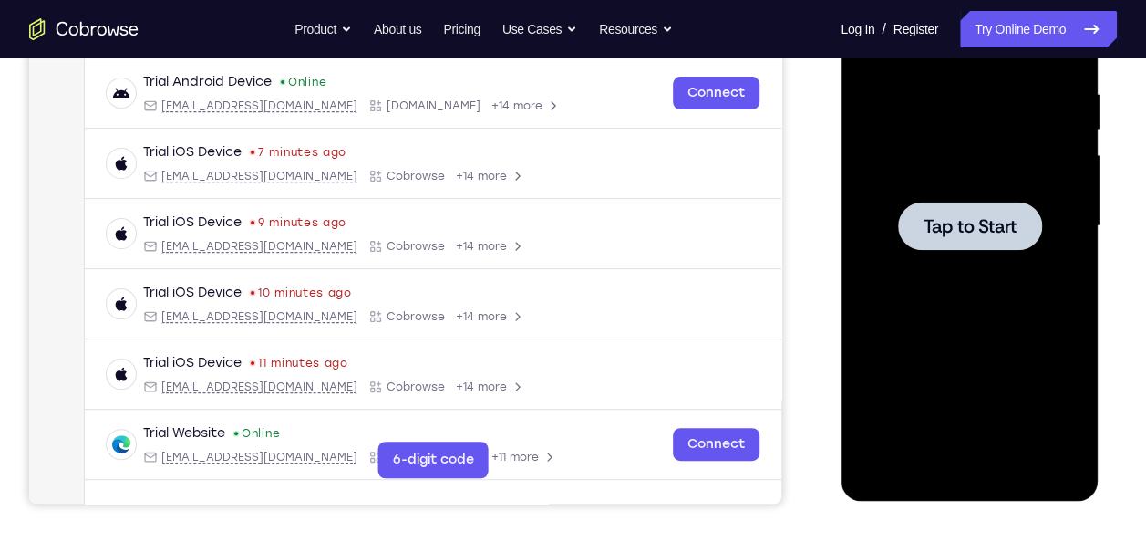
scroll to position [341, 0]
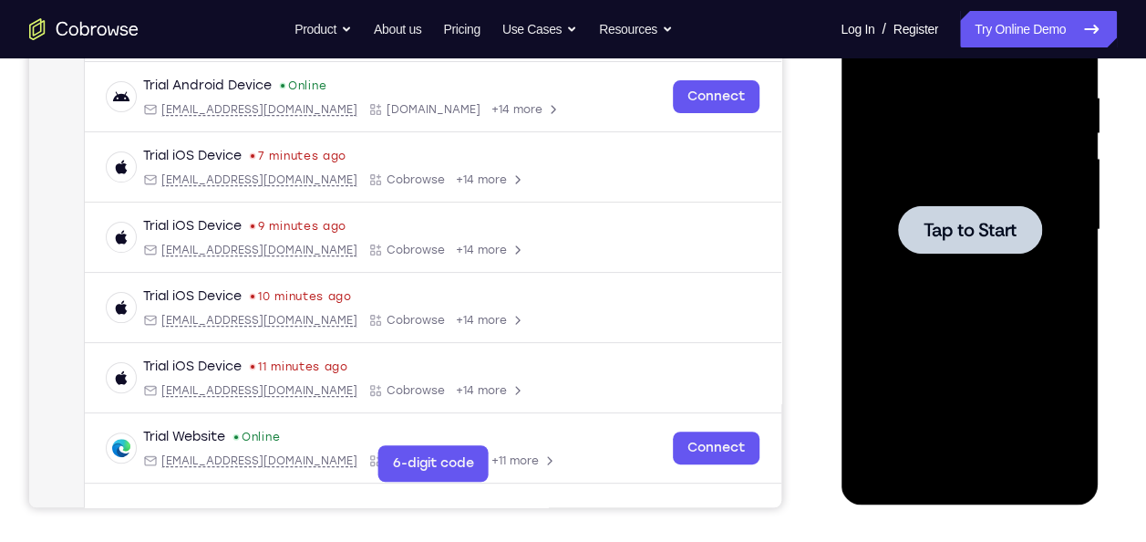
click at [931, 238] on span "Tap to Start" at bounding box center [969, 230] width 93 height 18
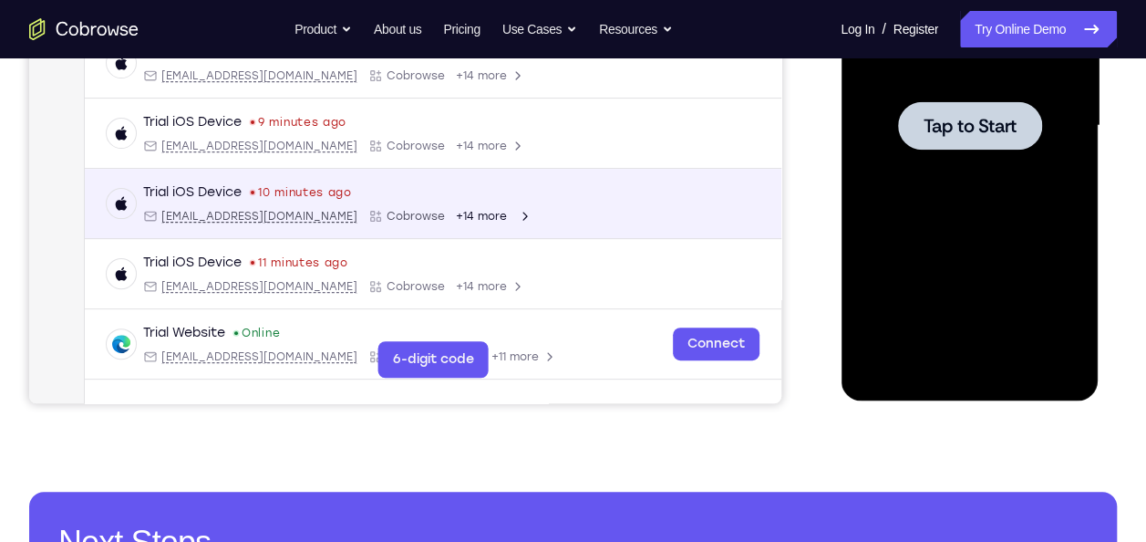
scroll to position [68, 0]
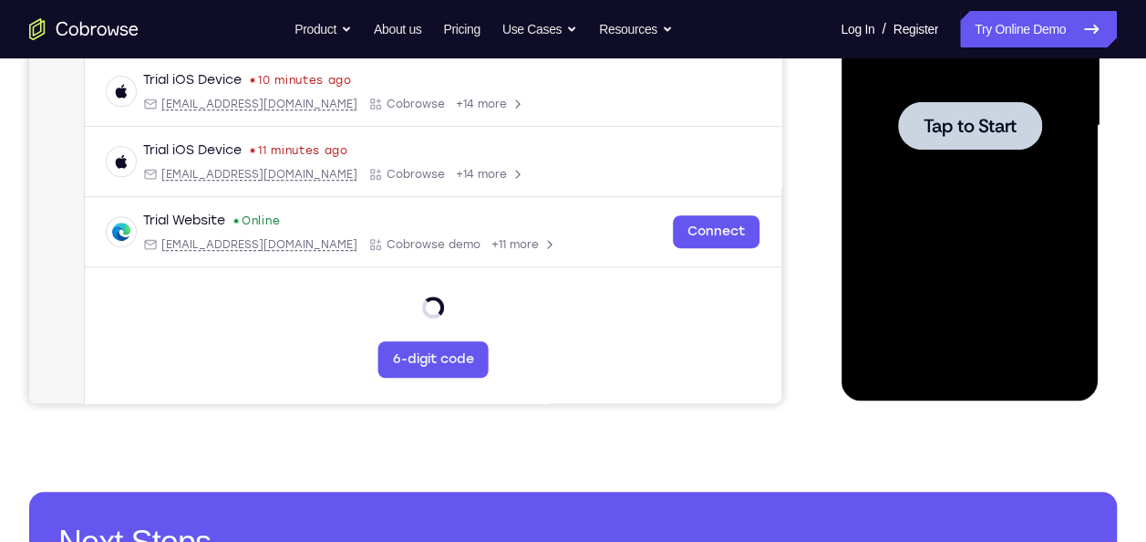
click at [981, 129] on span "Tap to Start" at bounding box center [969, 126] width 93 height 18
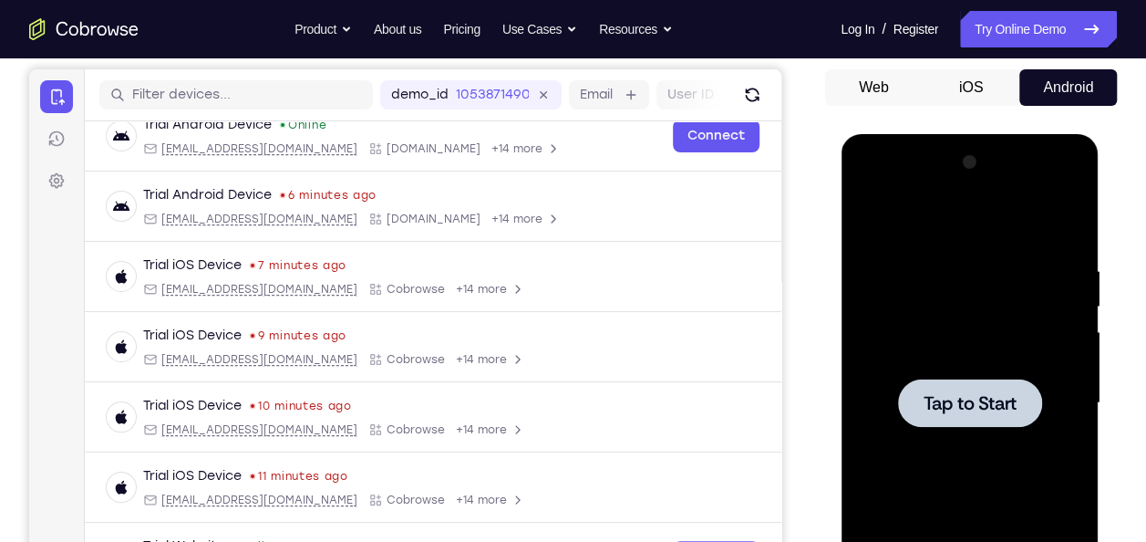
scroll to position [17, 0]
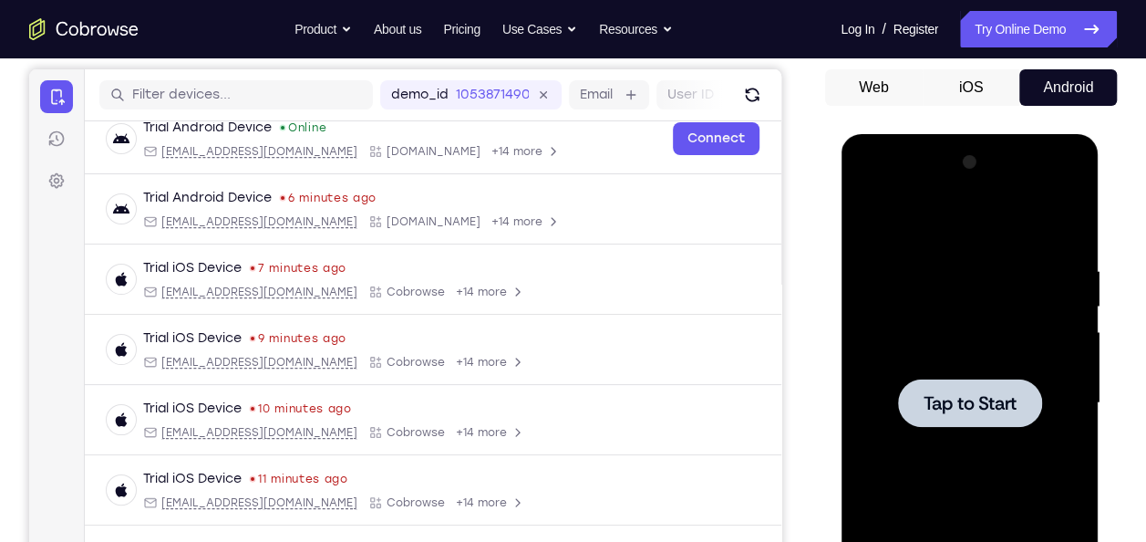
click at [959, 419] on div at bounding box center [969, 402] width 144 height 48
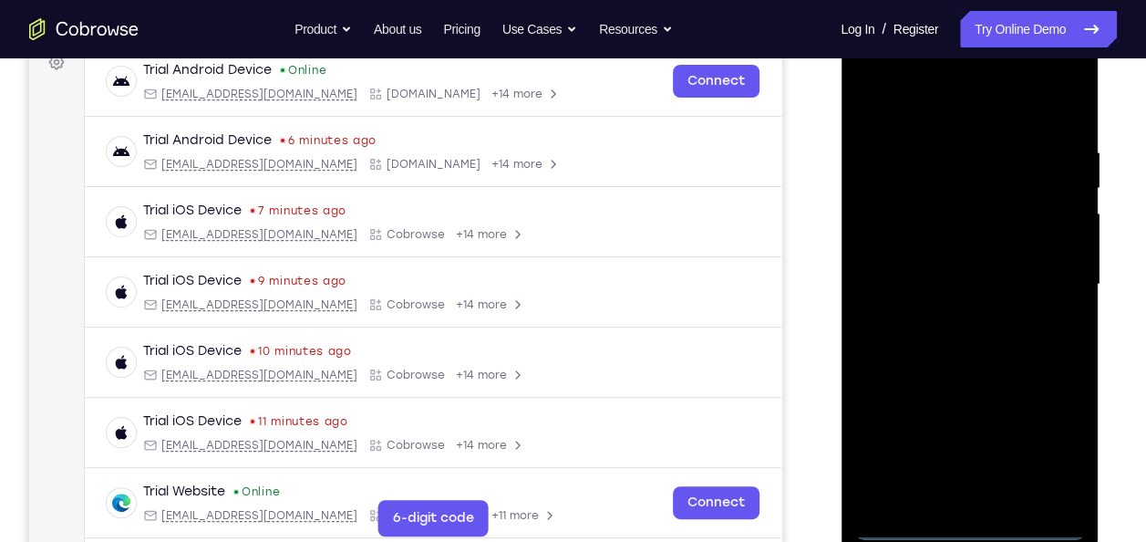
scroll to position [286, 0]
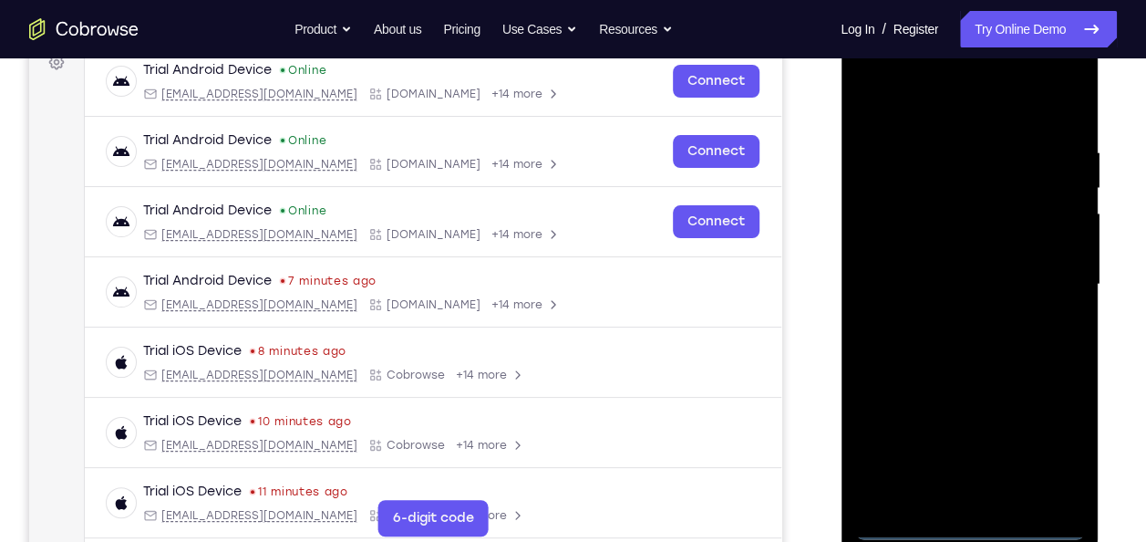
click at [959, 499] on div at bounding box center [969, 284] width 230 height 511
click at [975, 528] on div at bounding box center [969, 284] width 230 height 511
click at [1057, 447] on div at bounding box center [969, 284] width 230 height 511
click at [874, 69] on div at bounding box center [969, 284] width 230 height 511
click at [1059, 275] on div at bounding box center [969, 284] width 230 height 511
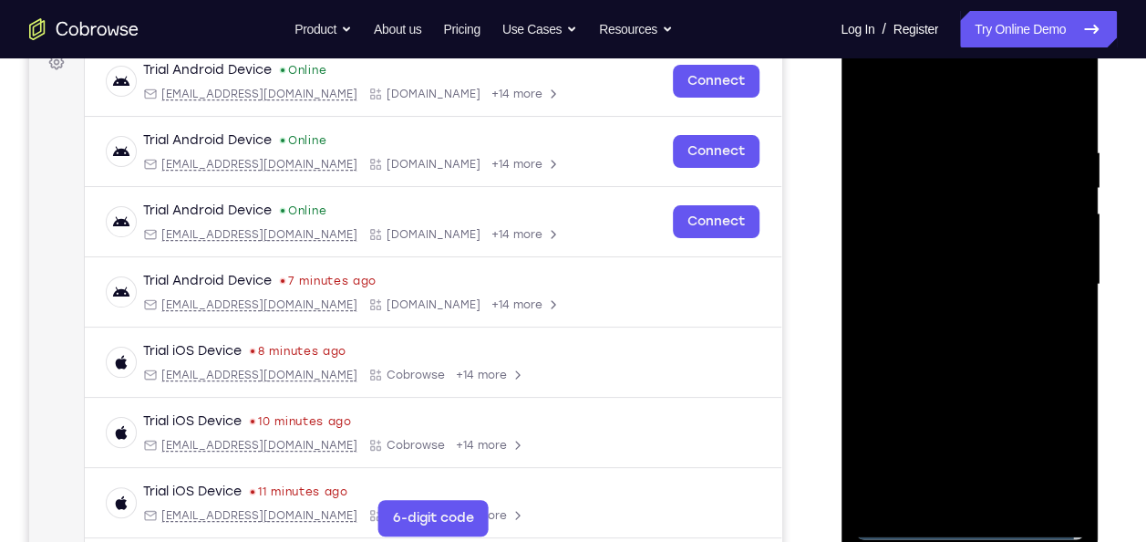
click at [945, 321] on div at bounding box center [969, 284] width 230 height 511
click at [997, 275] on div at bounding box center [969, 284] width 230 height 511
click at [955, 244] on div at bounding box center [969, 284] width 230 height 511
click at [940, 282] on div at bounding box center [969, 284] width 230 height 511
click at [945, 339] on div at bounding box center [969, 284] width 230 height 511
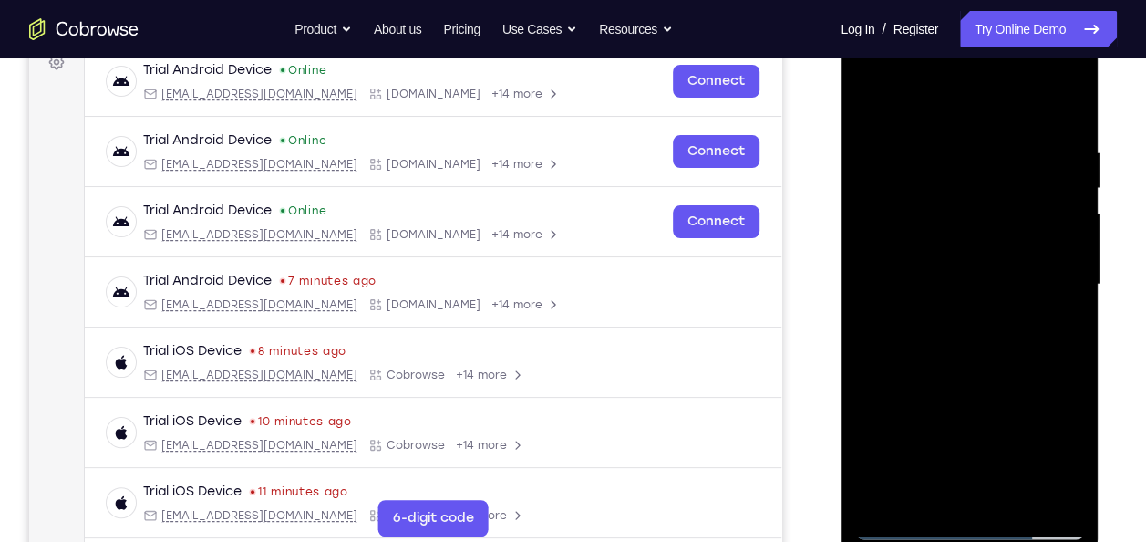
click at [1062, 119] on div at bounding box center [969, 284] width 230 height 511
click at [1011, 494] on div at bounding box center [969, 284] width 230 height 511
click at [985, 377] on div at bounding box center [969, 284] width 230 height 511
click at [991, 263] on div at bounding box center [969, 284] width 230 height 511
click at [942, 490] on div at bounding box center [969, 284] width 230 height 511
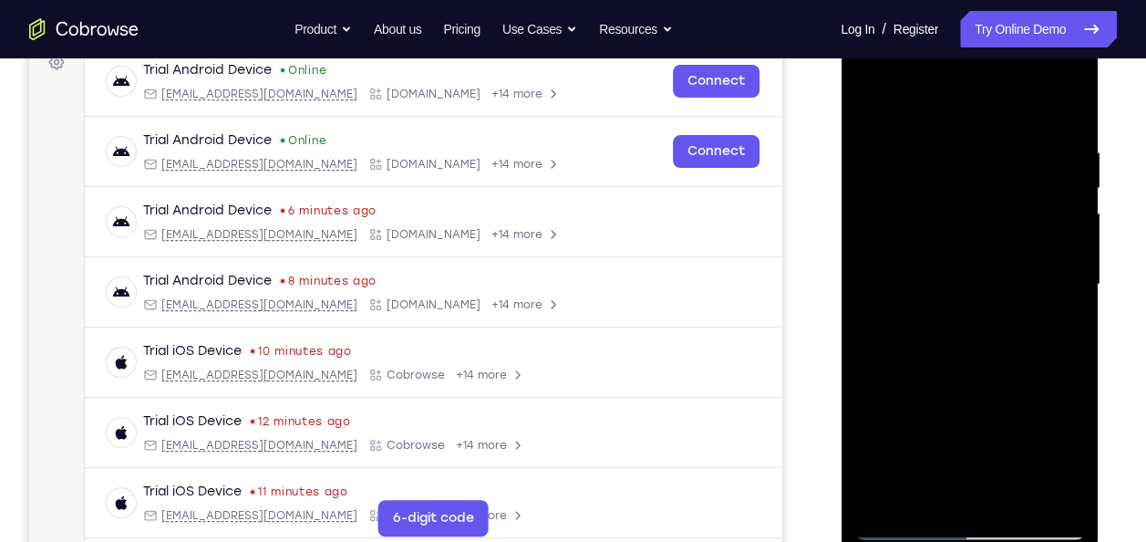
click at [871, 104] on div at bounding box center [969, 284] width 230 height 511
click at [929, 268] on div at bounding box center [969, 284] width 230 height 511
click at [873, 104] on div at bounding box center [969, 284] width 230 height 511
click at [976, 261] on div at bounding box center [969, 284] width 230 height 511
click at [870, 98] on div at bounding box center [969, 284] width 230 height 511
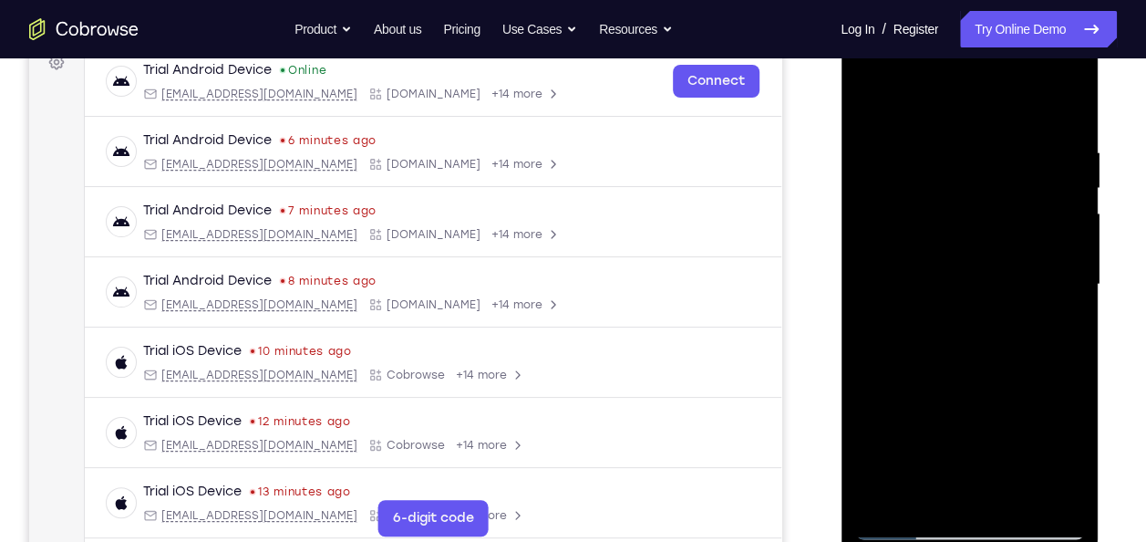
click at [907, 269] on div at bounding box center [969, 284] width 230 height 511
click at [874, 108] on div at bounding box center [969, 284] width 230 height 511
click at [885, 274] on div at bounding box center [969, 284] width 230 height 511
click at [867, 101] on div at bounding box center [969, 284] width 230 height 511
click at [899, 266] on div at bounding box center [969, 284] width 230 height 511
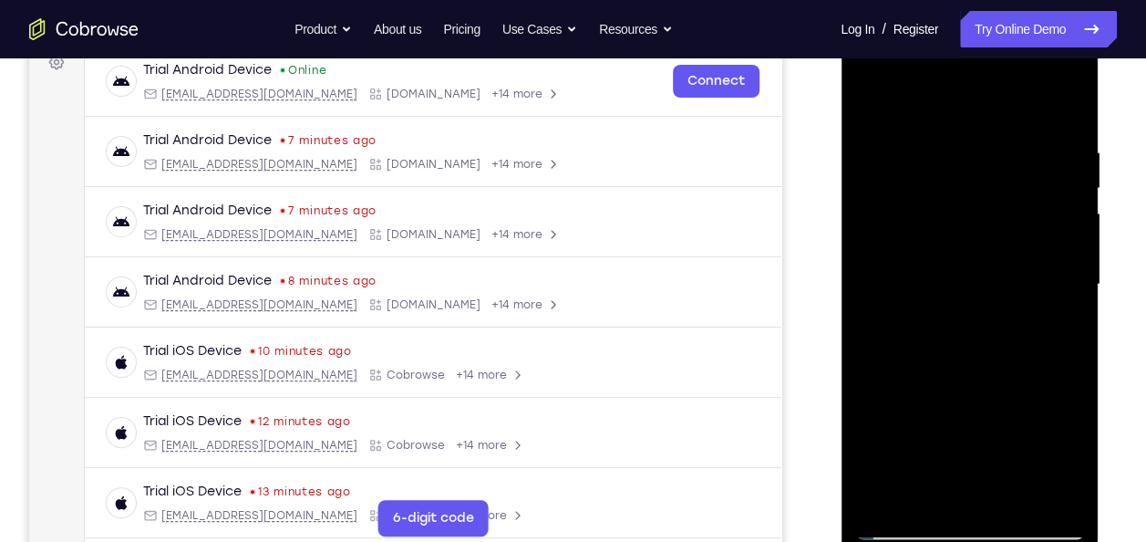
click at [869, 101] on div at bounding box center [969, 284] width 230 height 511
click at [915, 262] on div at bounding box center [969, 284] width 230 height 511
click at [869, 108] on div at bounding box center [969, 284] width 230 height 511
click at [869, 98] on div at bounding box center [969, 284] width 230 height 511
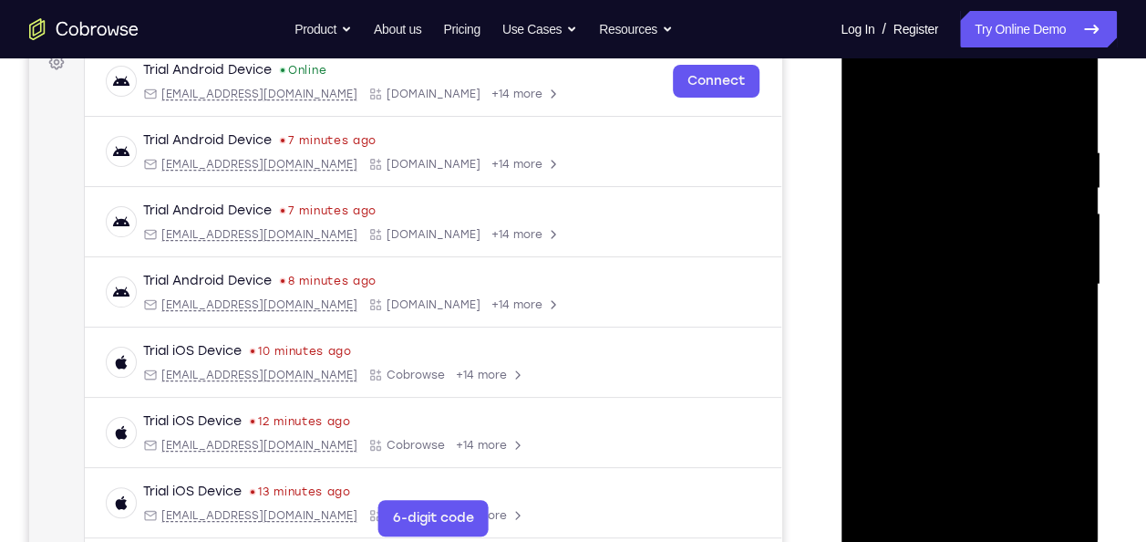
click at [1009, 492] on div at bounding box center [969, 284] width 230 height 511
drag, startPoint x: 964, startPoint y: 212, endPoint x: 984, endPoint y: 374, distance: 162.6
click at [984, 374] on div at bounding box center [969, 284] width 230 height 511
click at [991, 434] on div at bounding box center [969, 284] width 230 height 511
click at [874, 497] on div at bounding box center [969, 284] width 230 height 511
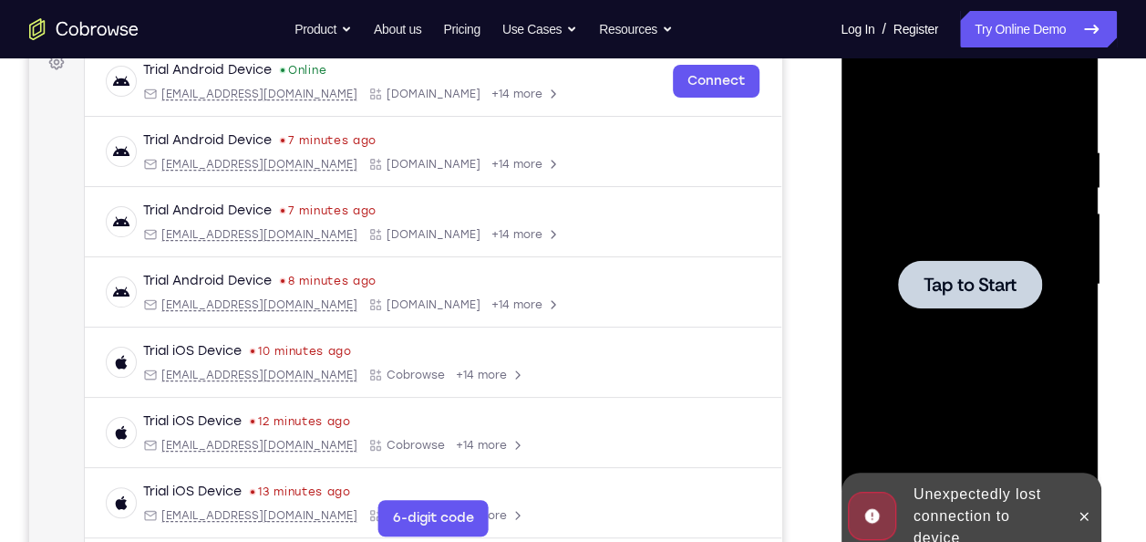
click at [973, 246] on div at bounding box center [969, 284] width 230 height 511
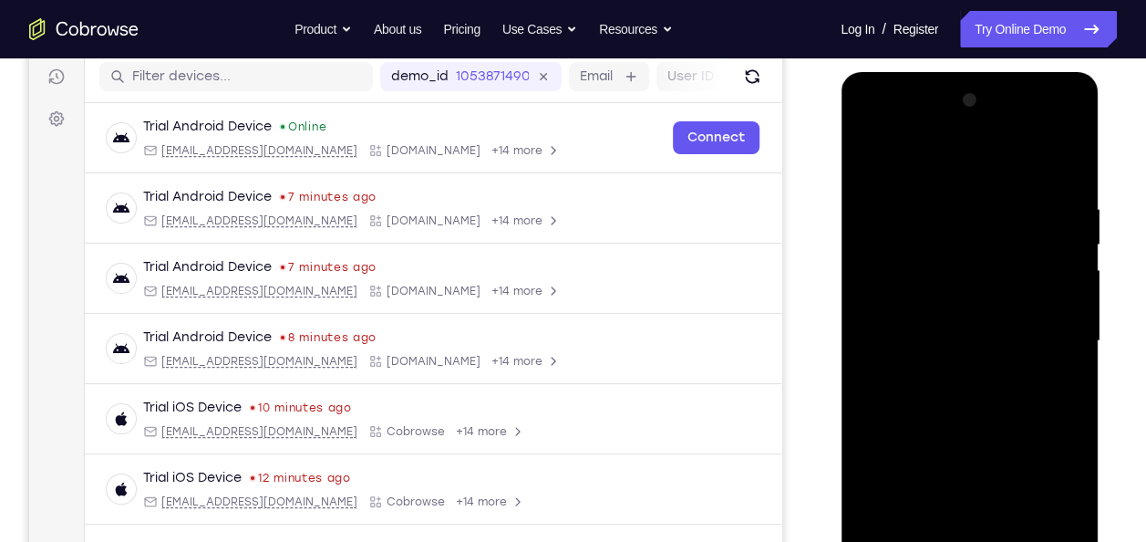
scroll to position [339, 0]
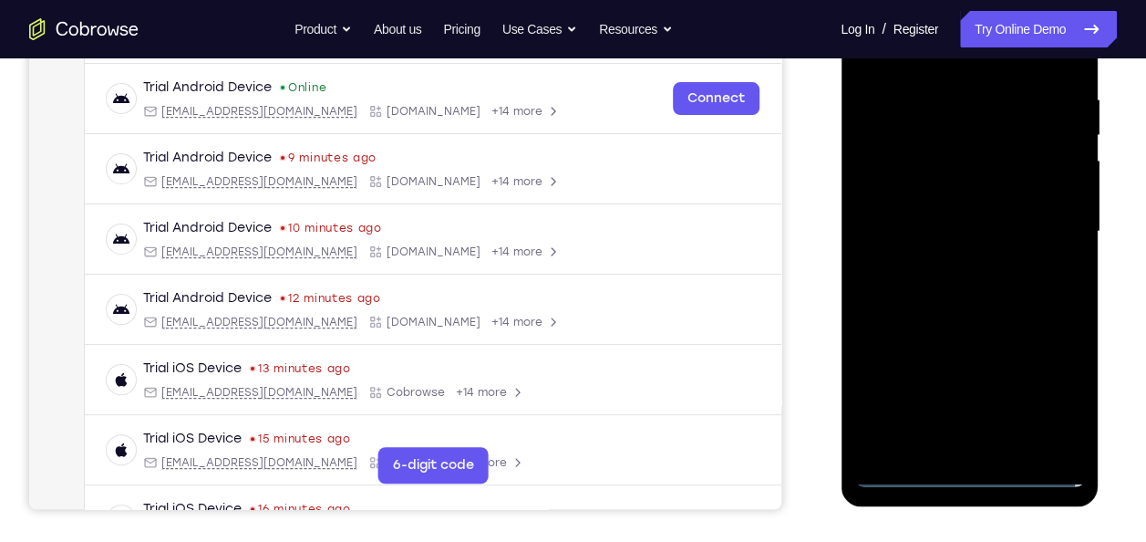
click at [1050, 399] on div at bounding box center [969, 231] width 230 height 511
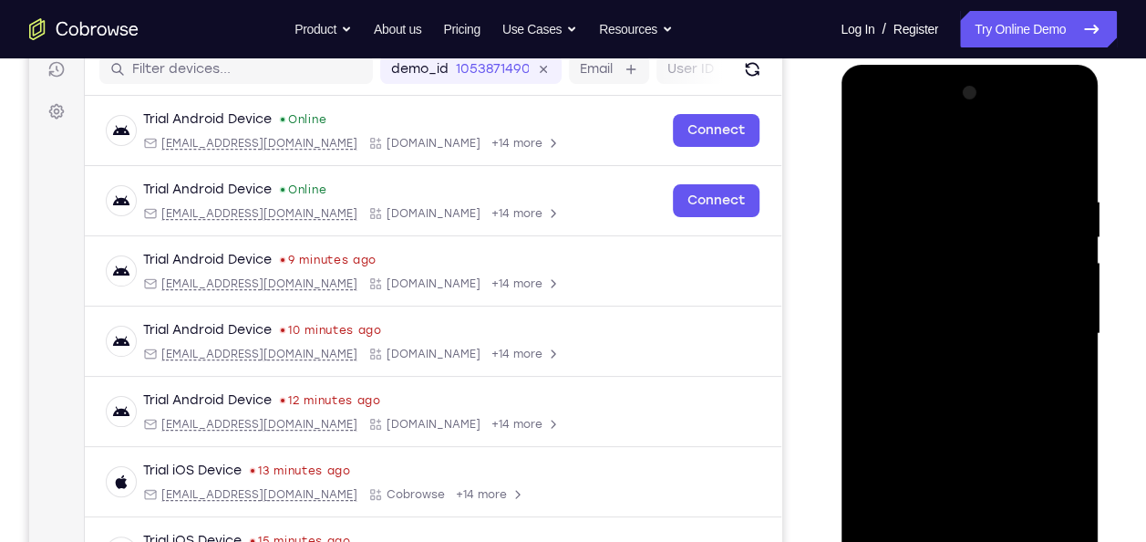
scroll to position [243, 0]
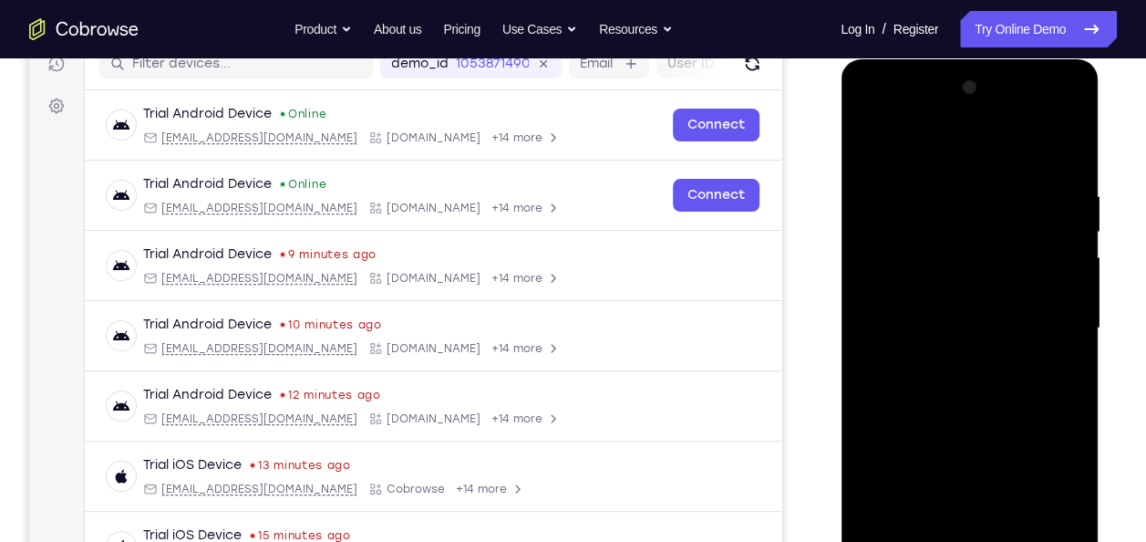
click at [869, 116] on div at bounding box center [969, 328] width 230 height 511
click at [1055, 321] on div at bounding box center [969, 328] width 230 height 511
click at [948, 357] on div at bounding box center [969, 328] width 230 height 511
click at [879, 303] on div at bounding box center [969, 328] width 230 height 511
click at [893, 286] on div at bounding box center [969, 328] width 230 height 511
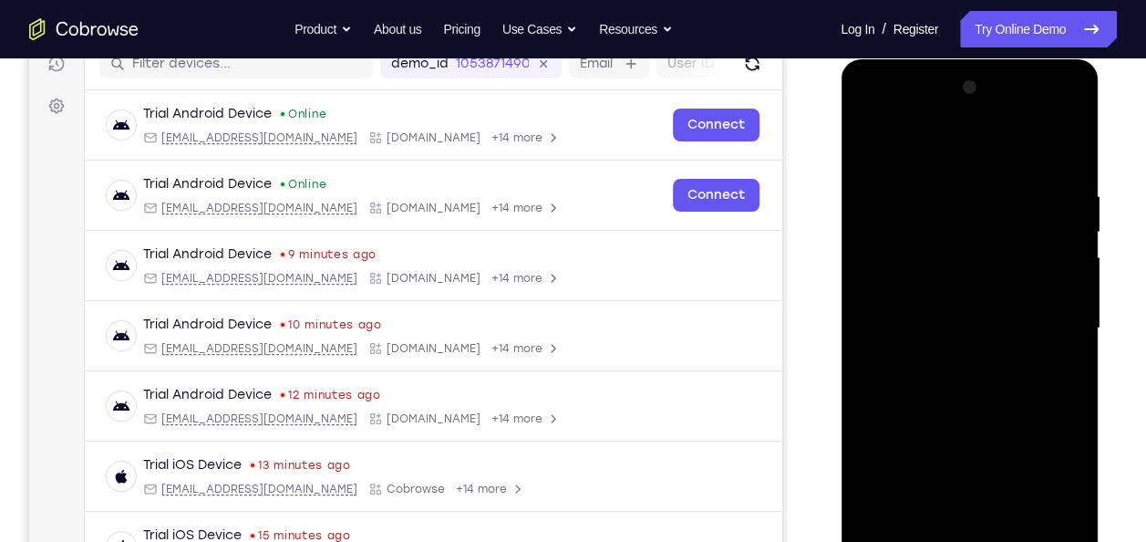
drag, startPoint x: 880, startPoint y: 321, endPoint x: 953, endPoint y: 326, distance: 73.1
click at [953, 326] on div at bounding box center [969, 328] width 230 height 511
click at [929, 382] on div at bounding box center [969, 328] width 230 height 511
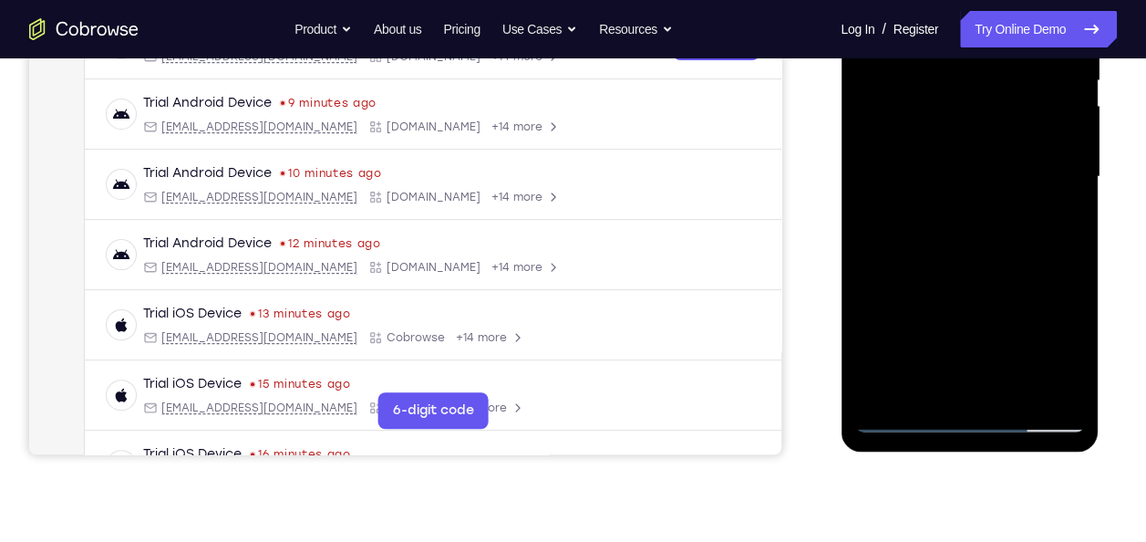
scroll to position [398, 0]
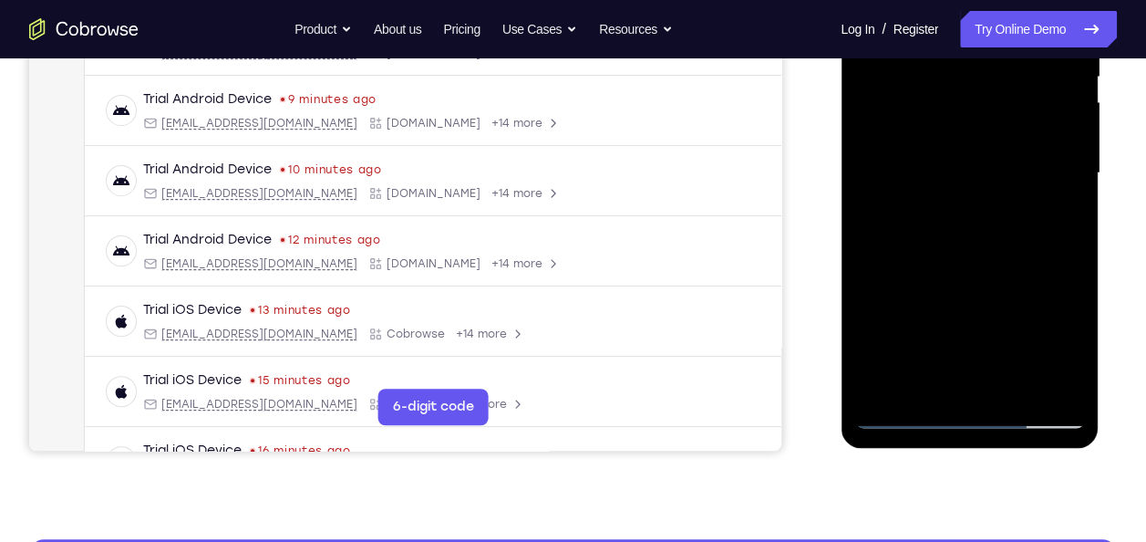
click at [978, 261] on div at bounding box center [969, 173] width 230 height 511
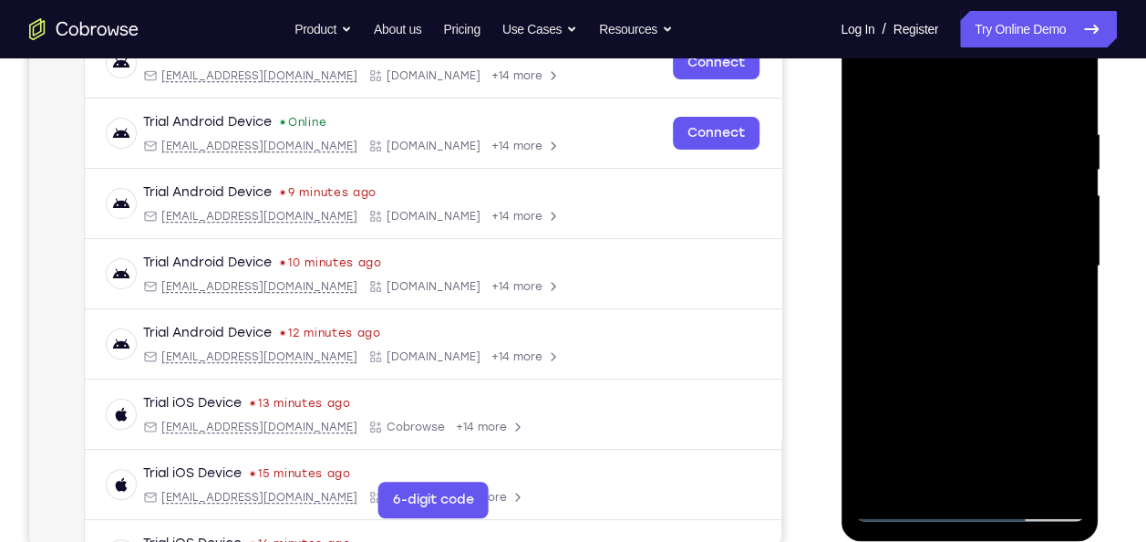
scroll to position [305, 0]
click at [1068, 108] on div at bounding box center [969, 266] width 230 height 511
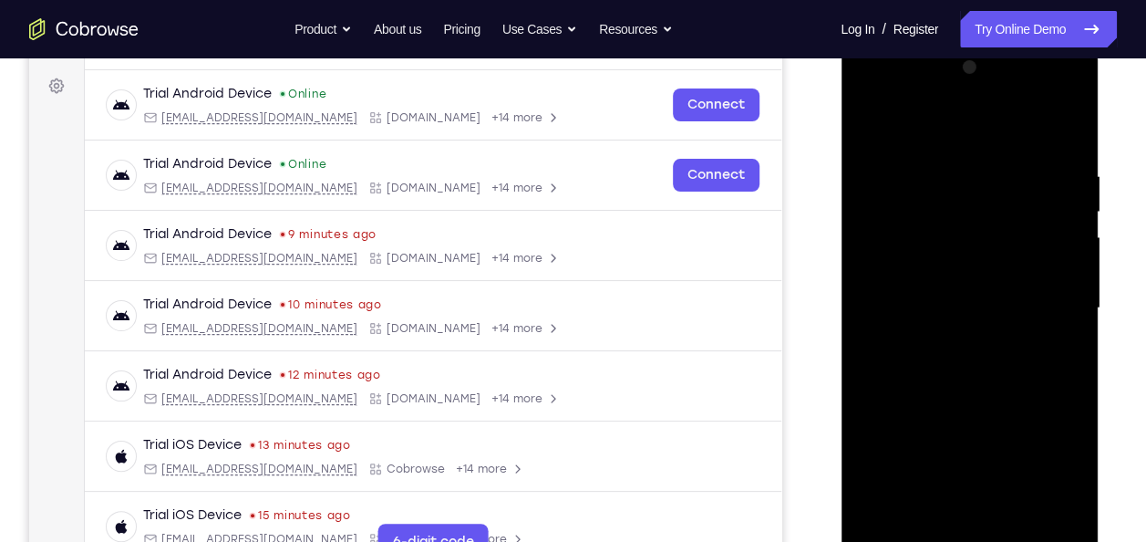
scroll to position [250, 0]
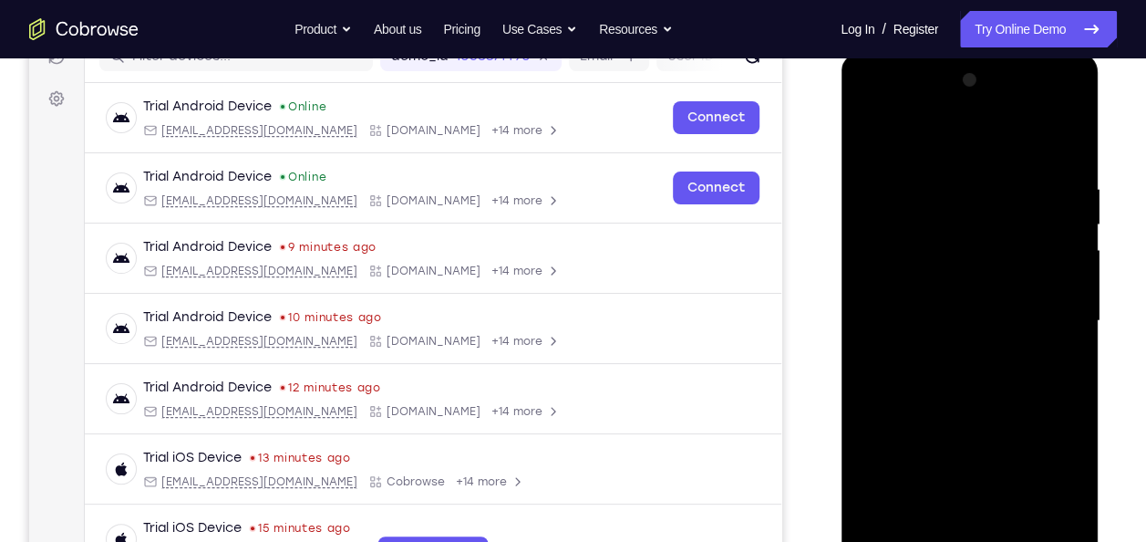
click at [1049, 142] on div at bounding box center [969, 321] width 230 height 511
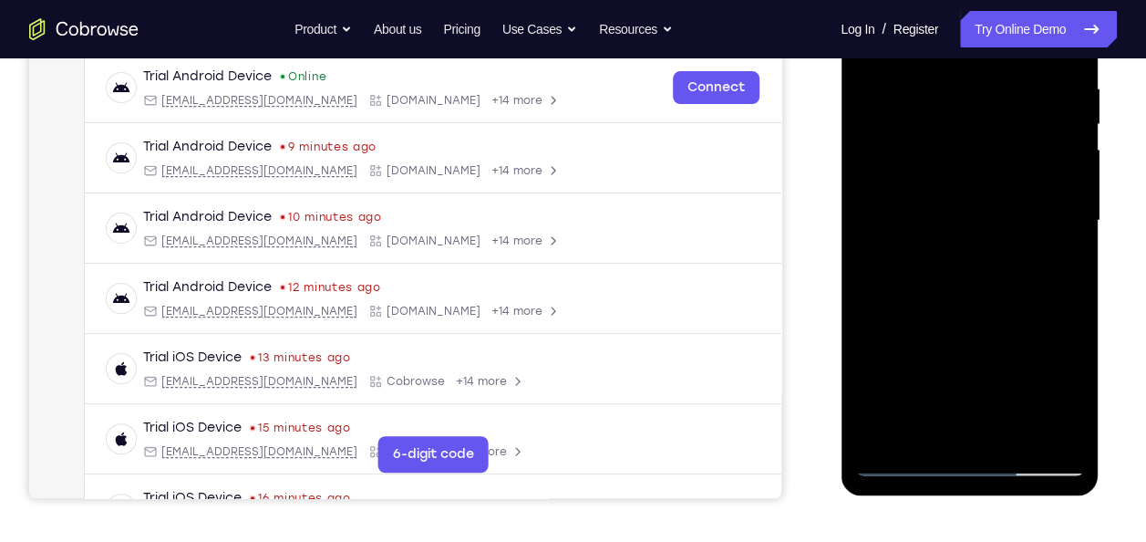
scroll to position [363, 0]
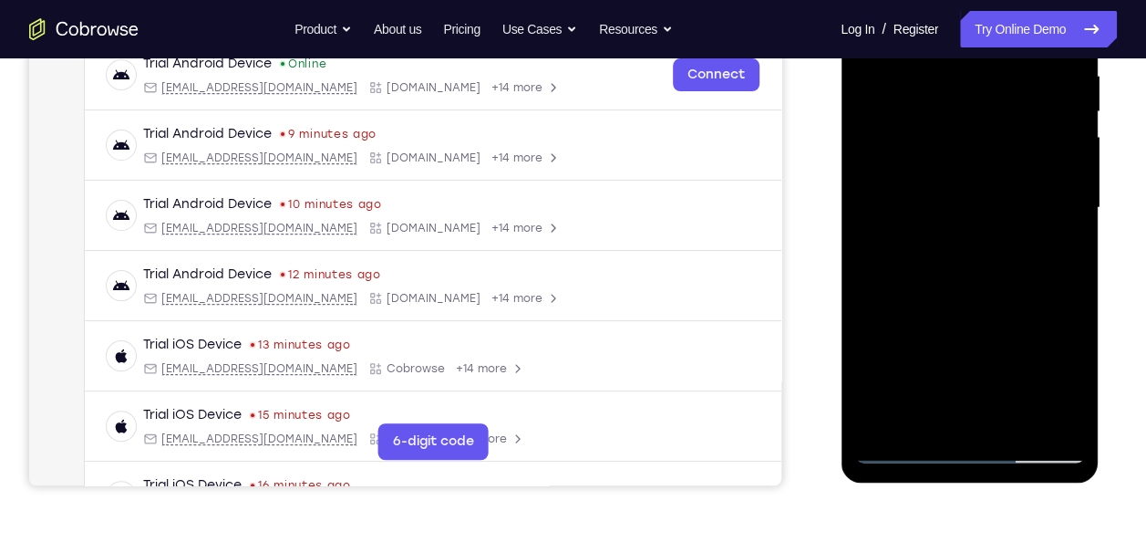
click at [903, 448] on div at bounding box center [969, 208] width 230 height 511
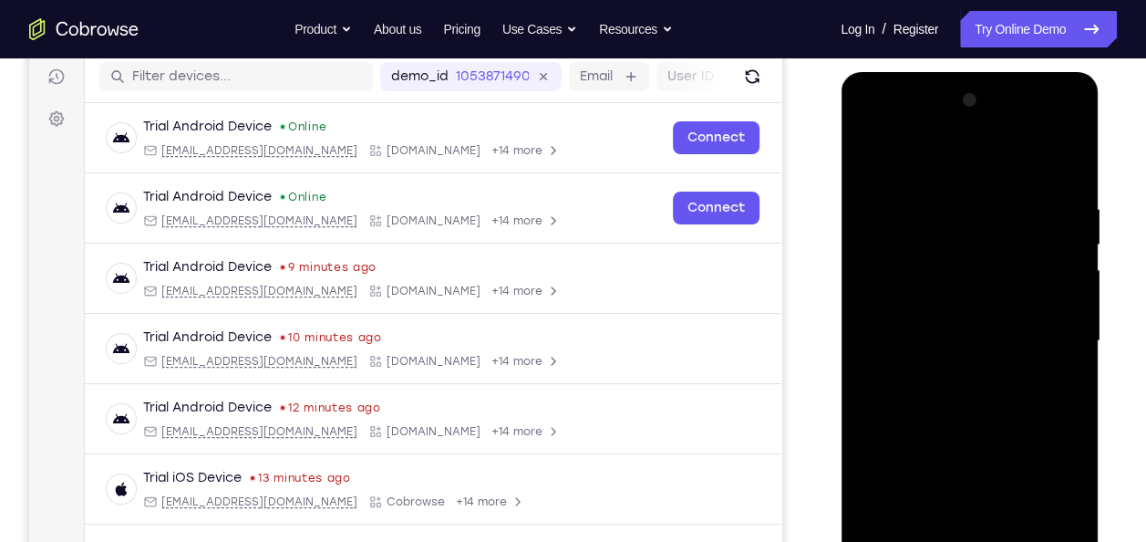
scroll to position [226, 0]
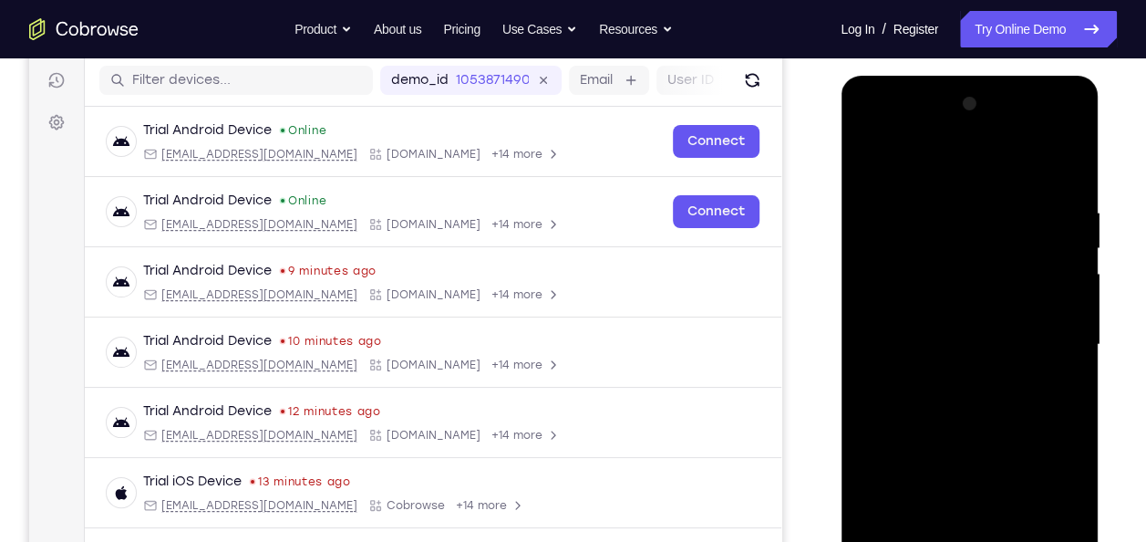
click at [1048, 166] on div at bounding box center [969, 344] width 230 height 511
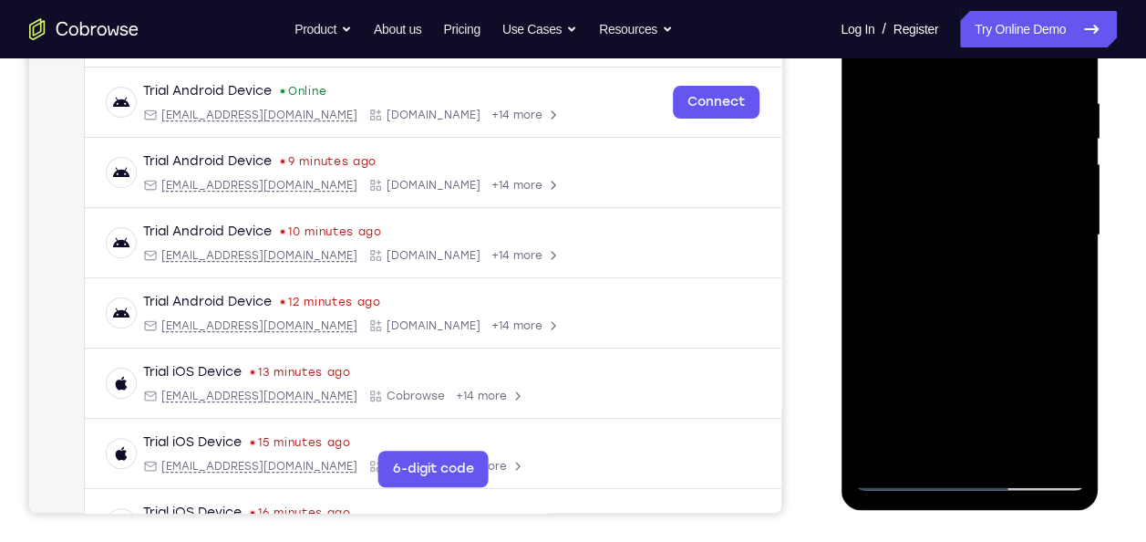
scroll to position [337, 0]
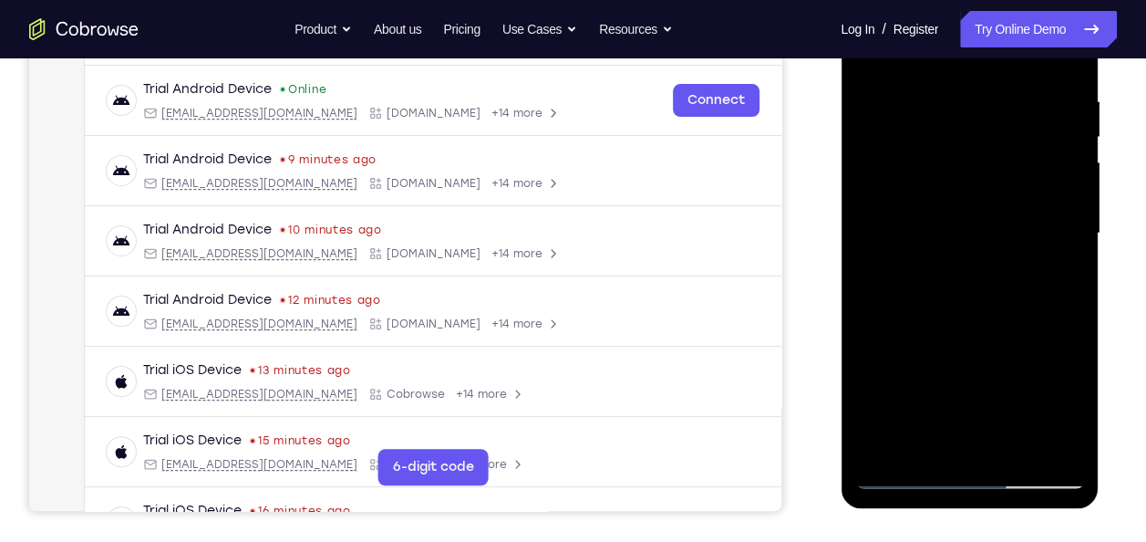
click at [906, 476] on div at bounding box center [969, 233] width 230 height 511
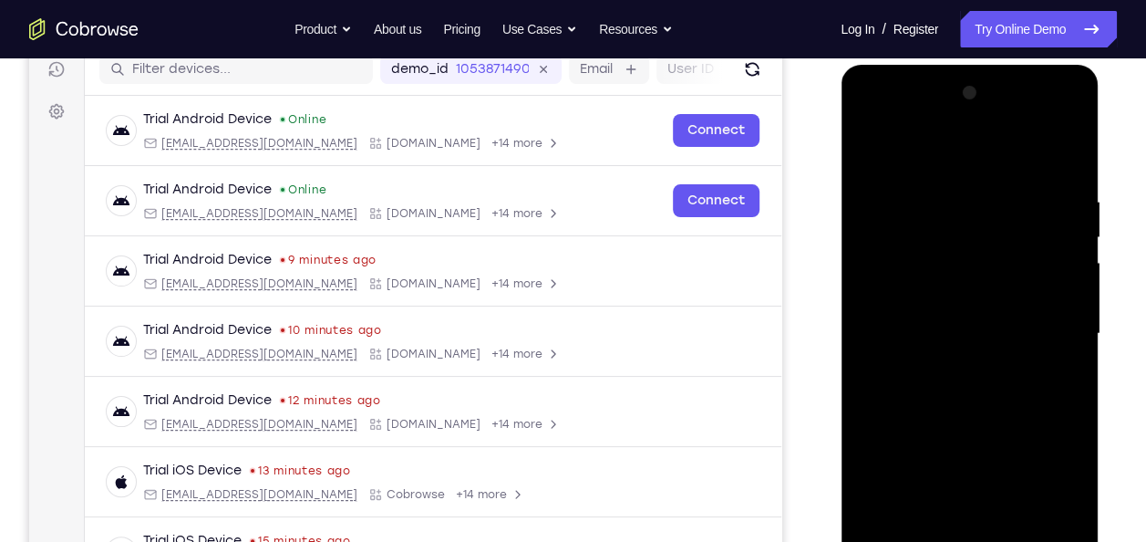
scroll to position [235, 0]
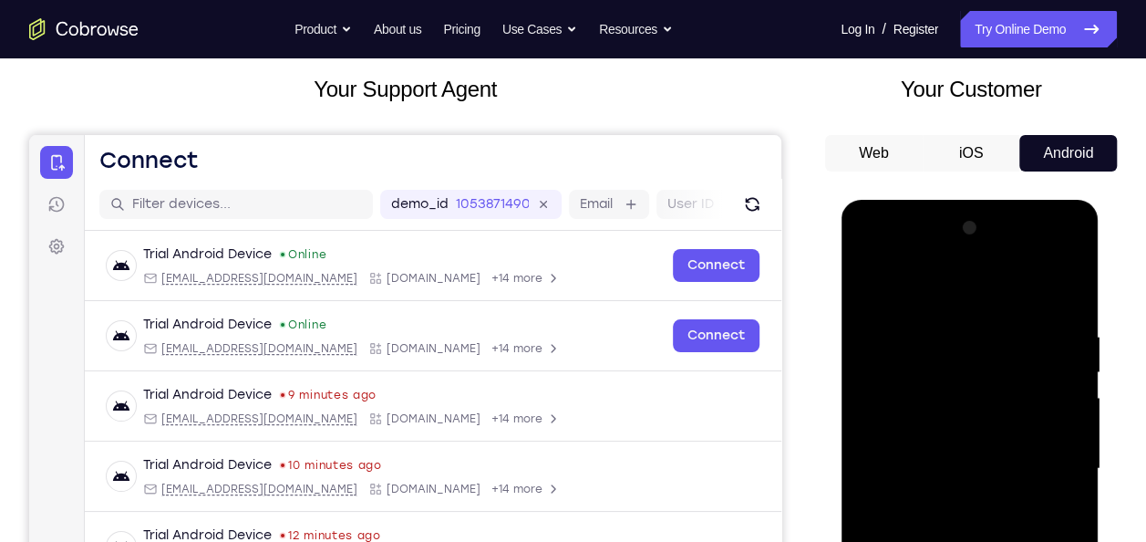
drag, startPoint x: 954, startPoint y: 373, endPoint x: 998, endPoint y: 391, distance: 48.3
click at [998, 391] on div at bounding box center [969, 468] width 230 height 511
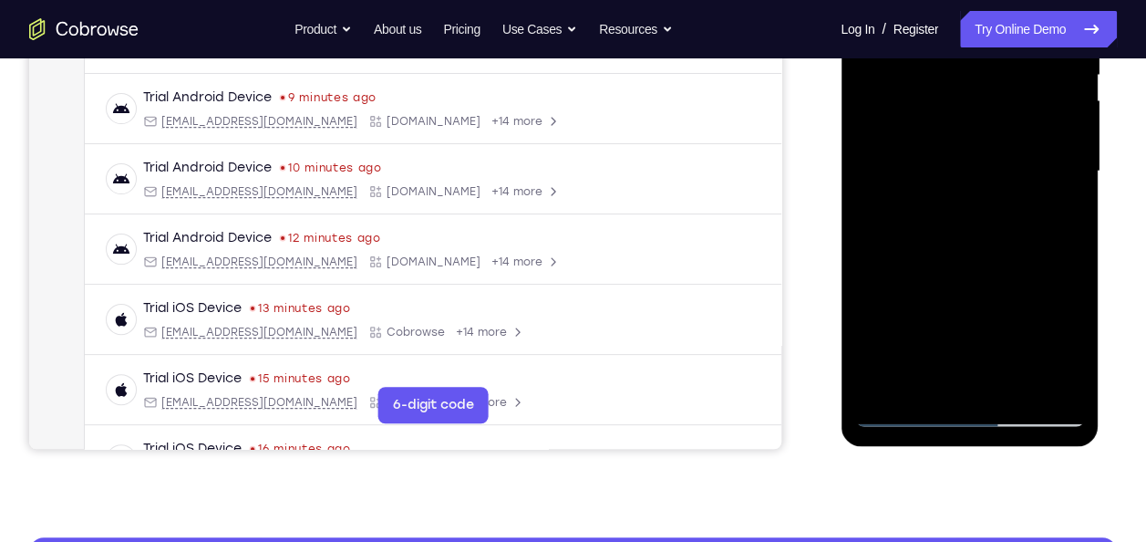
scroll to position [337, 0]
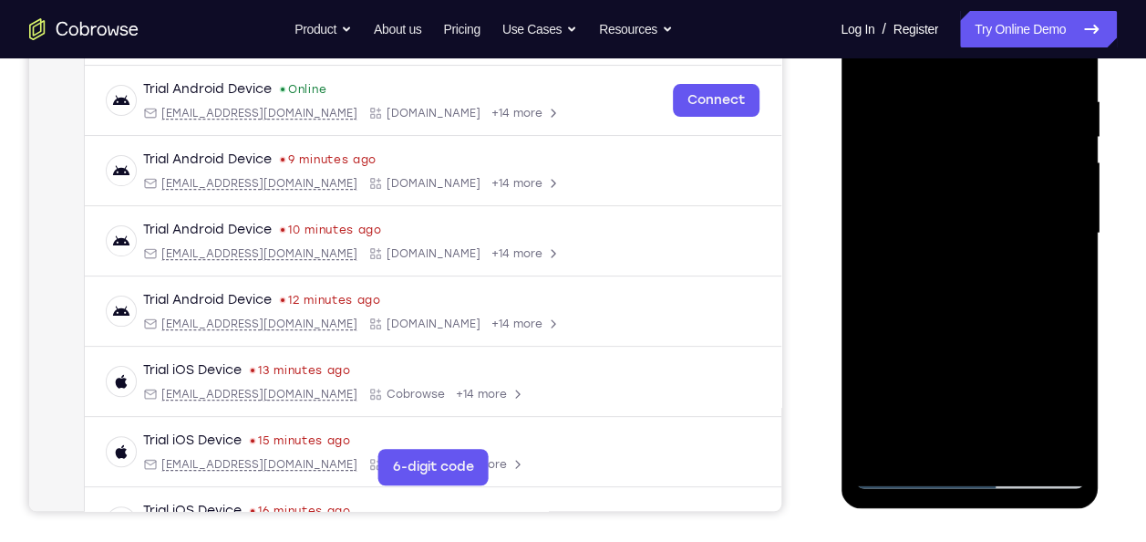
click at [1006, 445] on div at bounding box center [969, 233] width 230 height 511
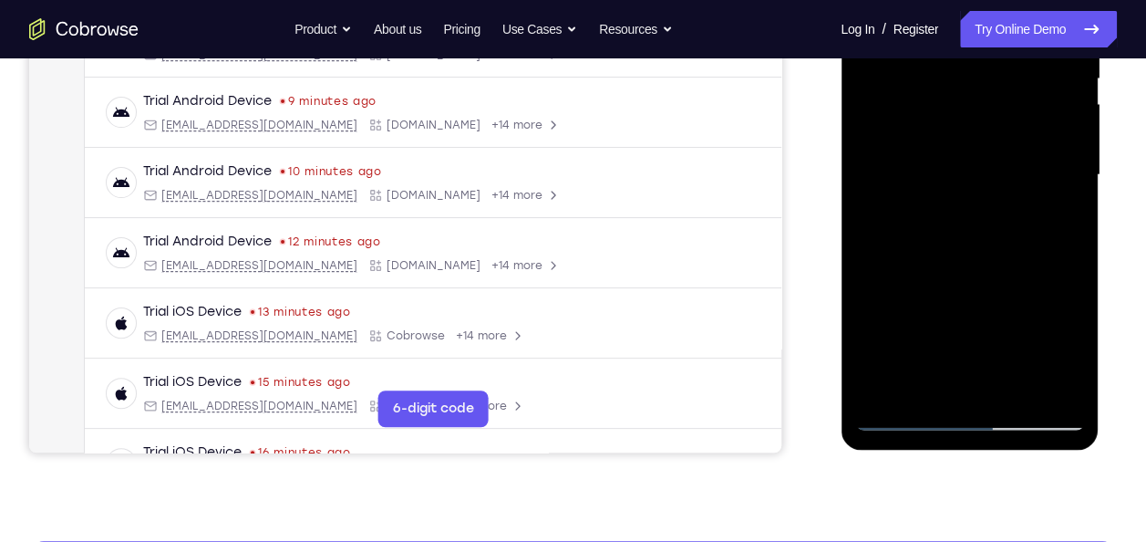
scroll to position [398, 0]
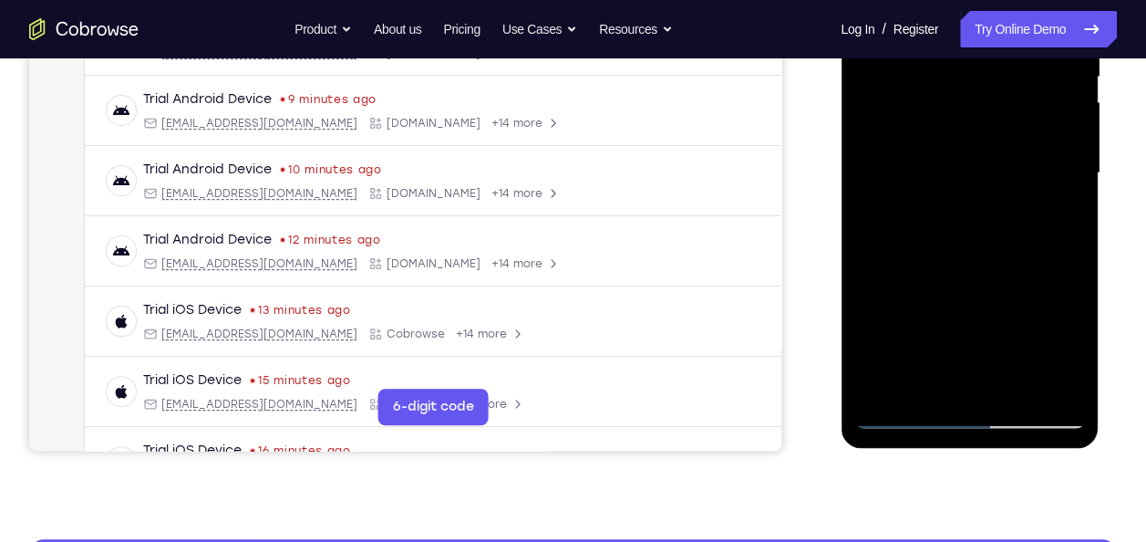
click at [986, 217] on div at bounding box center [969, 173] width 230 height 511
click at [1006, 385] on div at bounding box center [969, 173] width 230 height 511
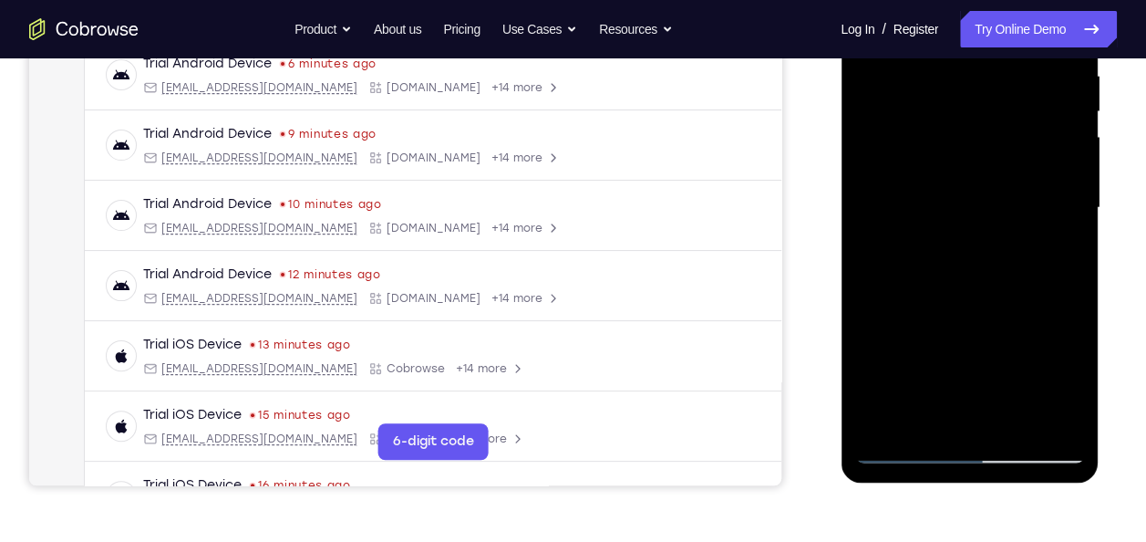
scroll to position [363, 0]
click at [978, 300] on div at bounding box center [969, 208] width 230 height 511
click at [989, 191] on div at bounding box center [969, 208] width 230 height 511
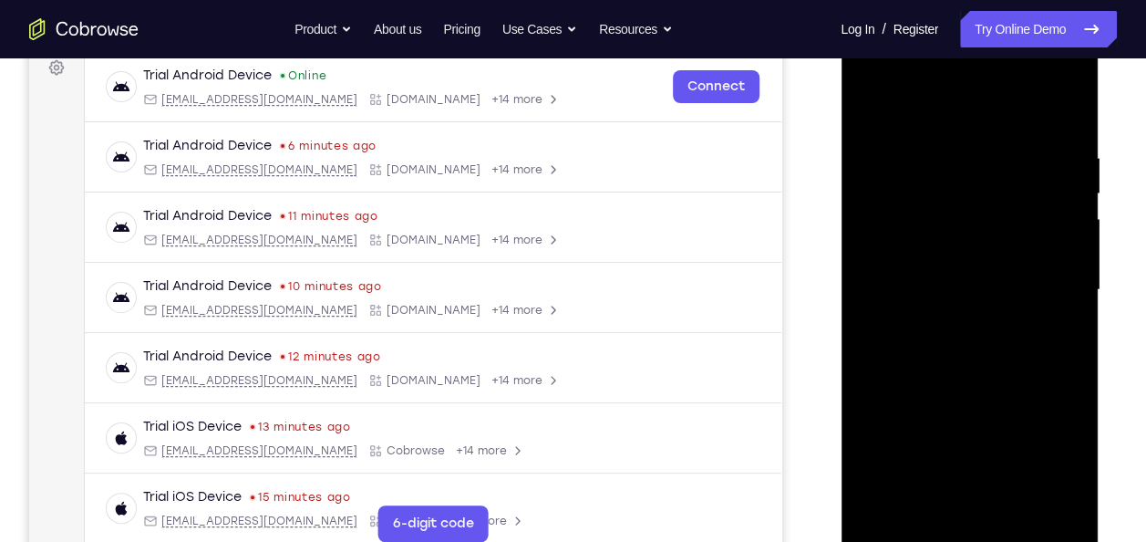
scroll to position [279, 0]
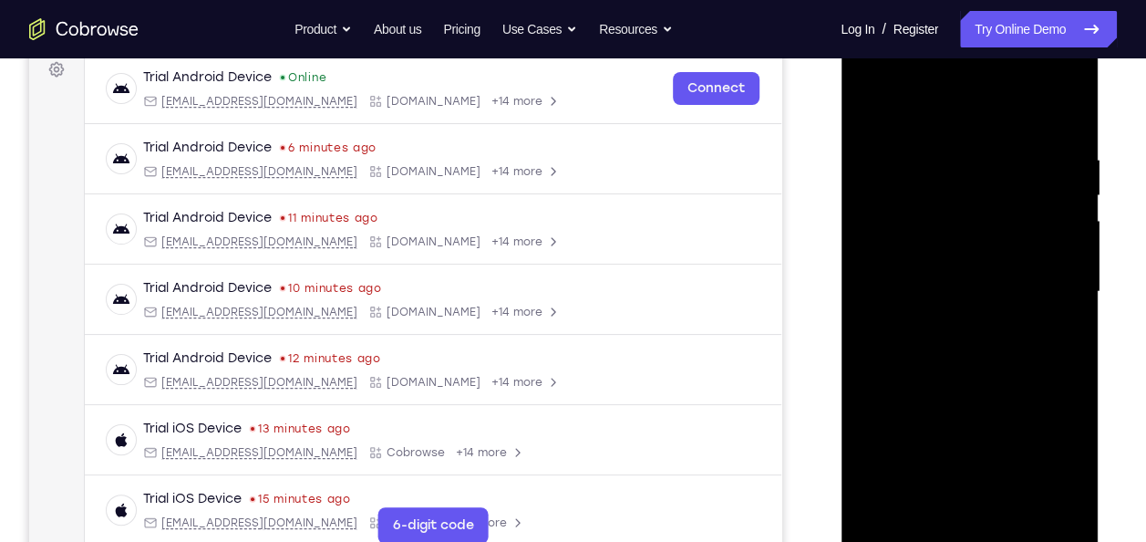
click at [871, 106] on div at bounding box center [969, 291] width 230 height 511
click at [969, 274] on div at bounding box center [969, 291] width 230 height 511
click at [866, 107] on div at bounding box center [969, 291] width 230 height 511
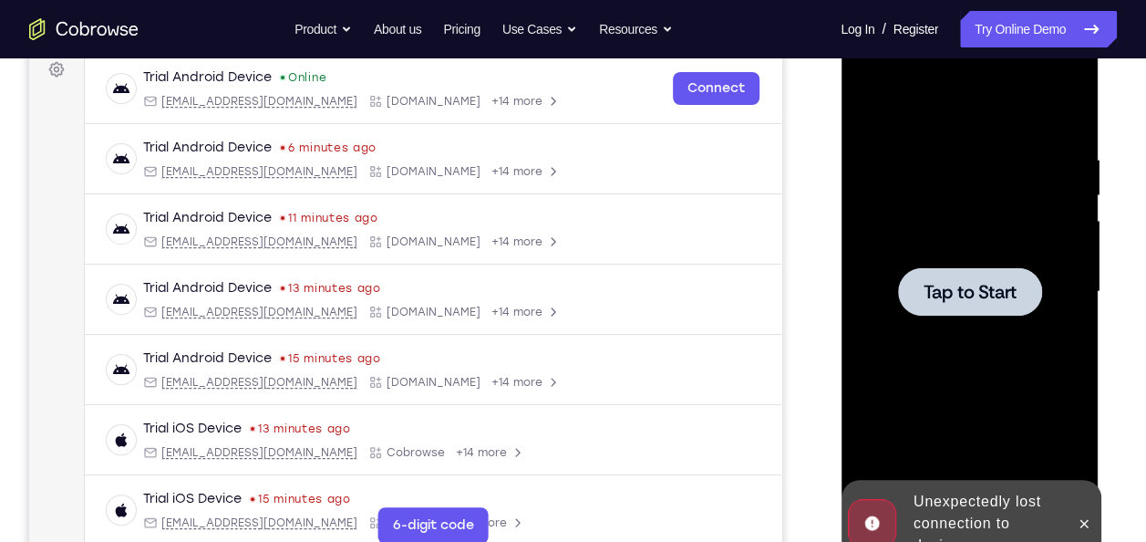
click at [944, 301] on span "Tap to Start" at bounding box center [969, 292] width 93 height 18
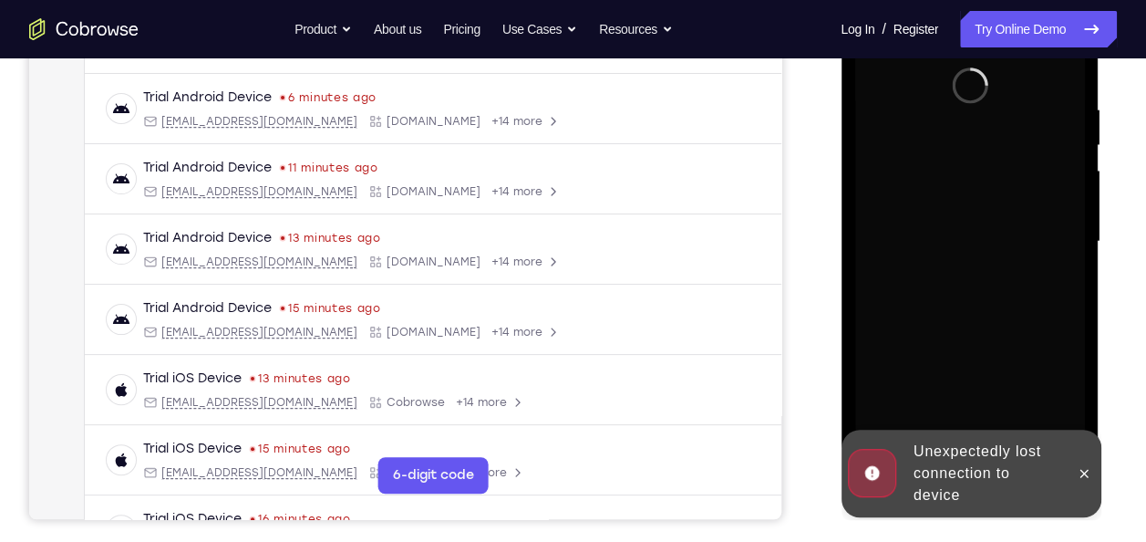
scroll to position [334, 0]
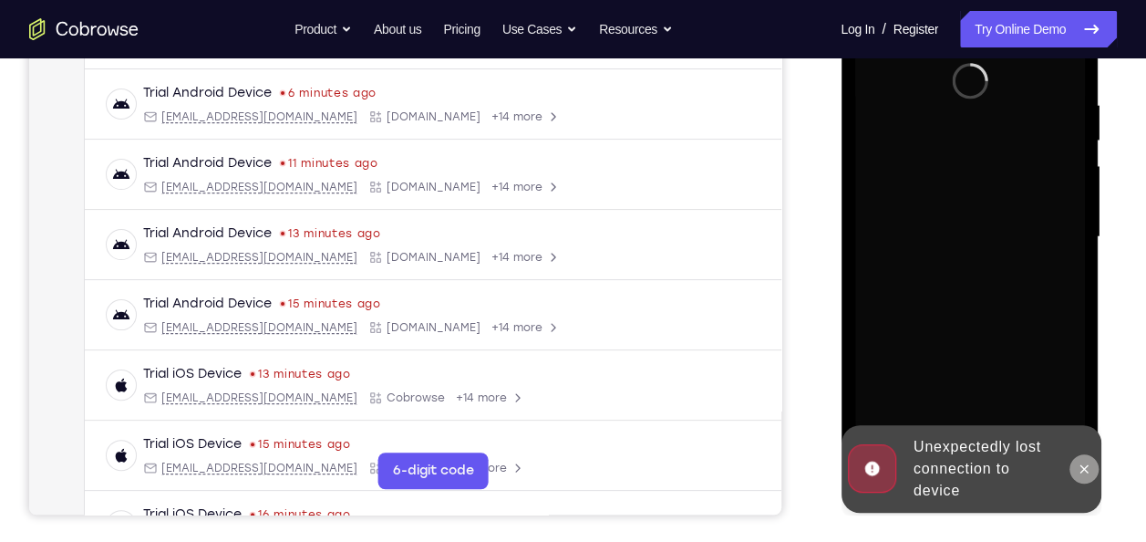
click at [1076, 456] on button at bounding box center [1083, 468] width 29 height 29
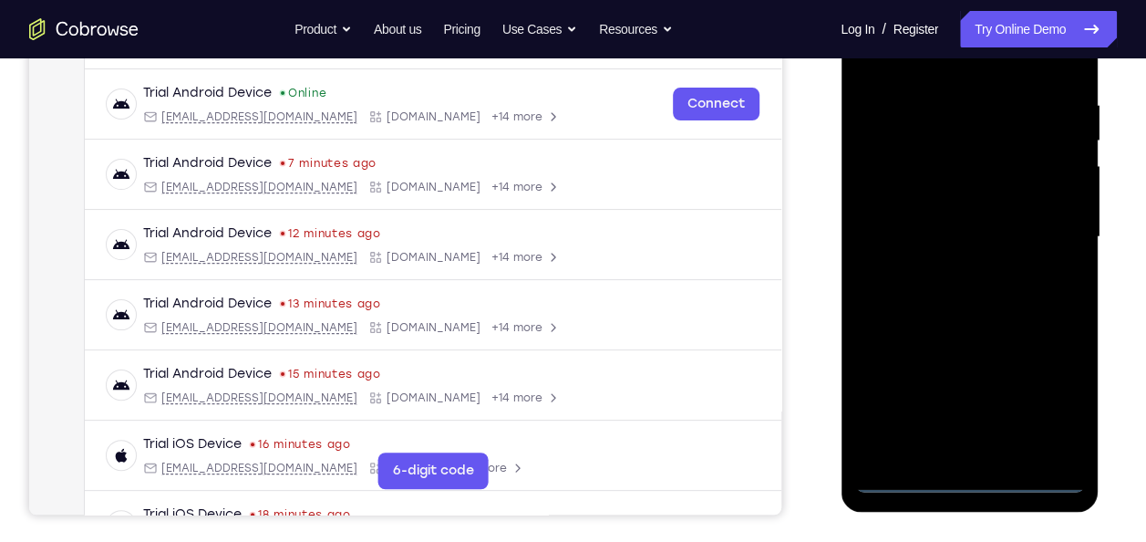
click at [966, 472] on div at bounding box center [969, 237] width 230 height 511
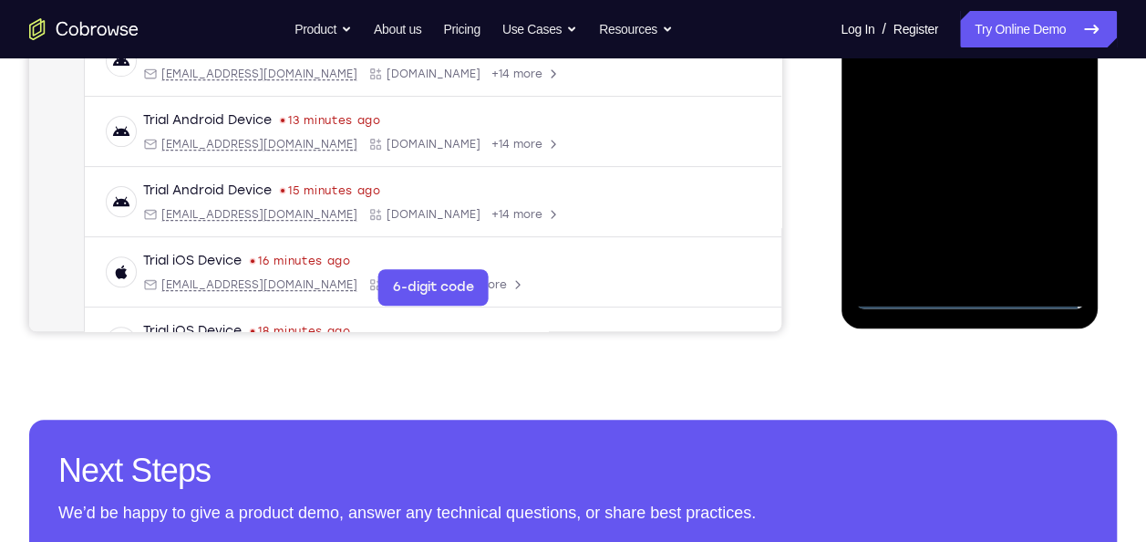
scroll to position [372, 0]
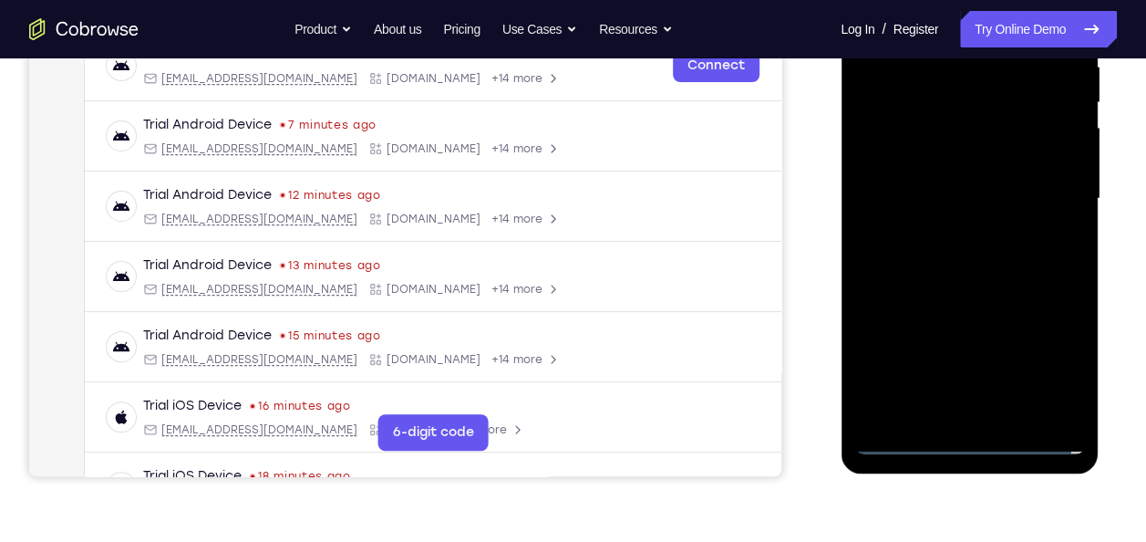
click at [977, 439] on div at bounding box center [969, 198] width 230 height 511
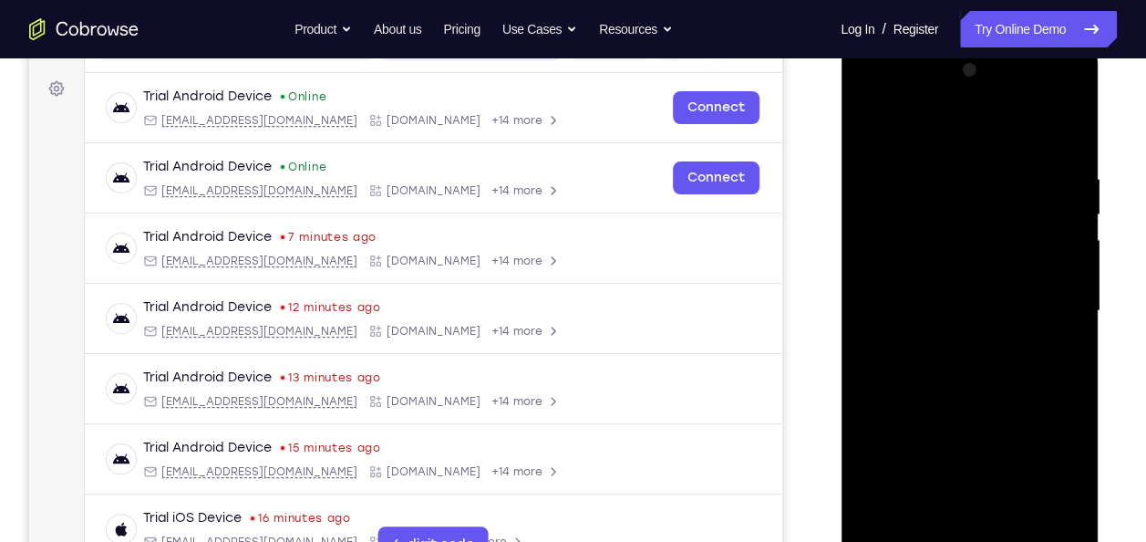
scroll to position [292, 0]
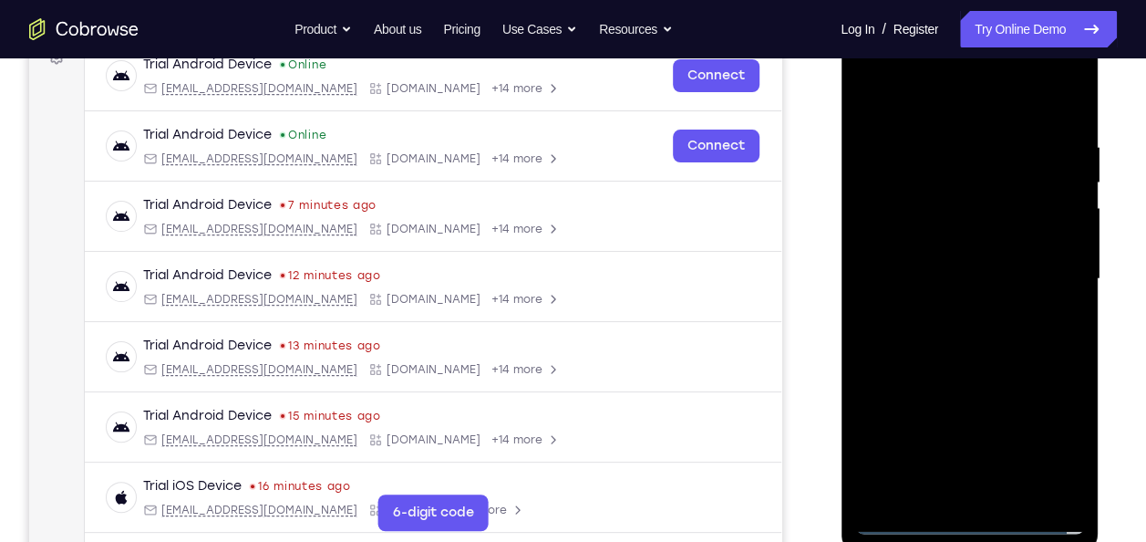
click at [1047, 438] on div at bounding box center [969, 279] width 230 height 511
click at [874, 66] on div at bounding box center [969, 279] width 230 height 511
click at [1049, 264] on div at bounding box center [969, 279] width 230 height 511
click at [944, 318] on div at bounding box center [969, 279] width 230 height 511
click at [910, 277] on div at bounding box center [969, 279] width 230 height 511
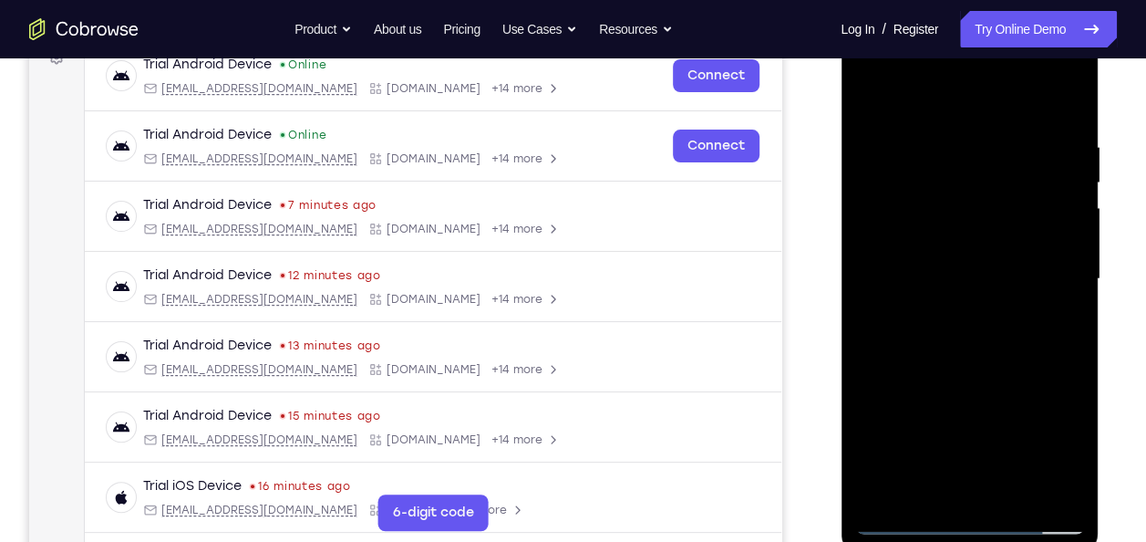
click at [911, 250] on div at bounding box center [969, 279] width 230 height 511
click at [911, 208] on div at bounding box center [969, 279] width 230 height 511
drag, startPoint x: 911, startPoint y: 248, endPoint x: 932, endPoint y: 243, distance: 21.7
click at [932, 243] on div at bounding box center [969, 279] width 230 height 511
click at [928, 274] on div at bounding box center [969, 279] width 230 height 511
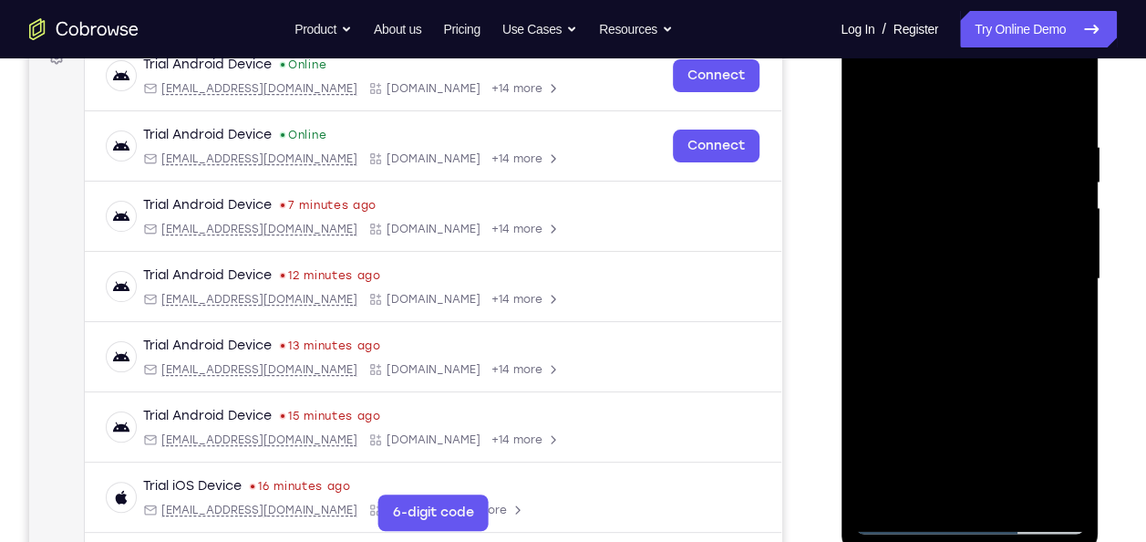
drag, startPoint x: 995, startPoint y: 366, endPoint x: 1017, endPoint y: 369, distance: 22.2
drag, startPoint x: 1017, startPoint y: 369, endPoint x: 1026, endPoint y: 367, distance: 9.5
click at [1026, 367] on div at bounding box center [969, 279] width 230 height 511
click at [1024, 367] on div at bounding box center [969, 279] width 230 height 511
click at [1050, 101] on div at bounding box center [969, 279] width 230 height 511
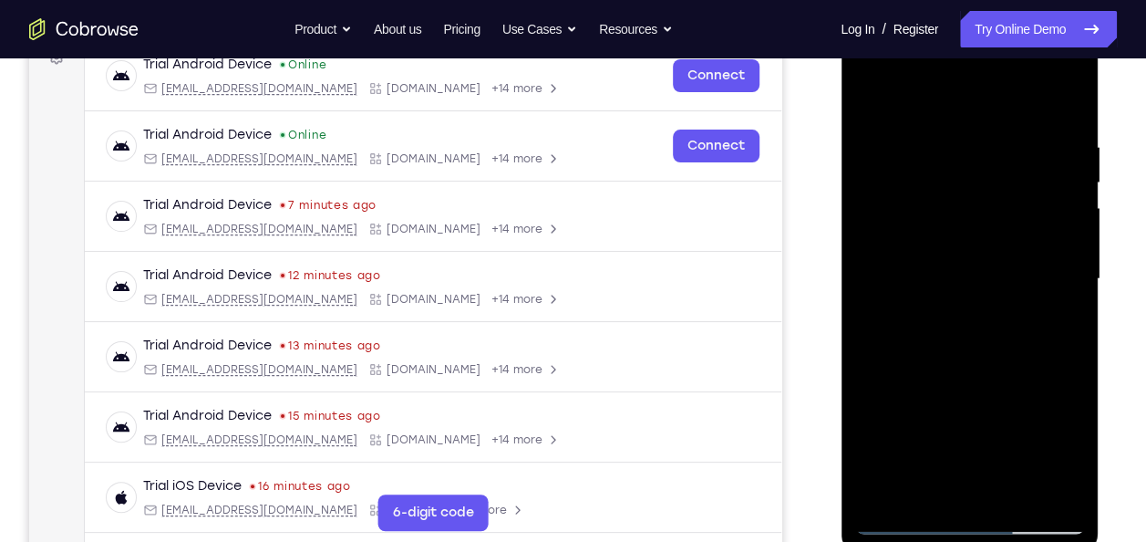
click at [1011, 490] on div at bounding box center [969, 279] width 230 height 511
click at [1003, 279] on div at bounding box center [969, 279] width 230 height 511
click at [1014, 10] on div at bounding box center [970, 10] width 258 height 0
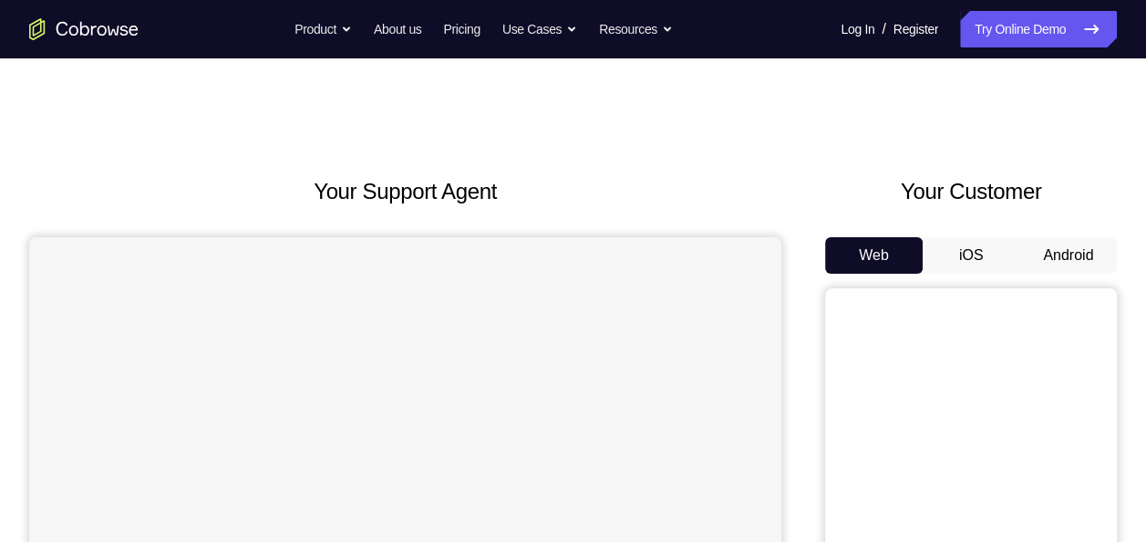
click at [981, 249] on button "iOS" at bounding box center [972, 255] width 98 height 36
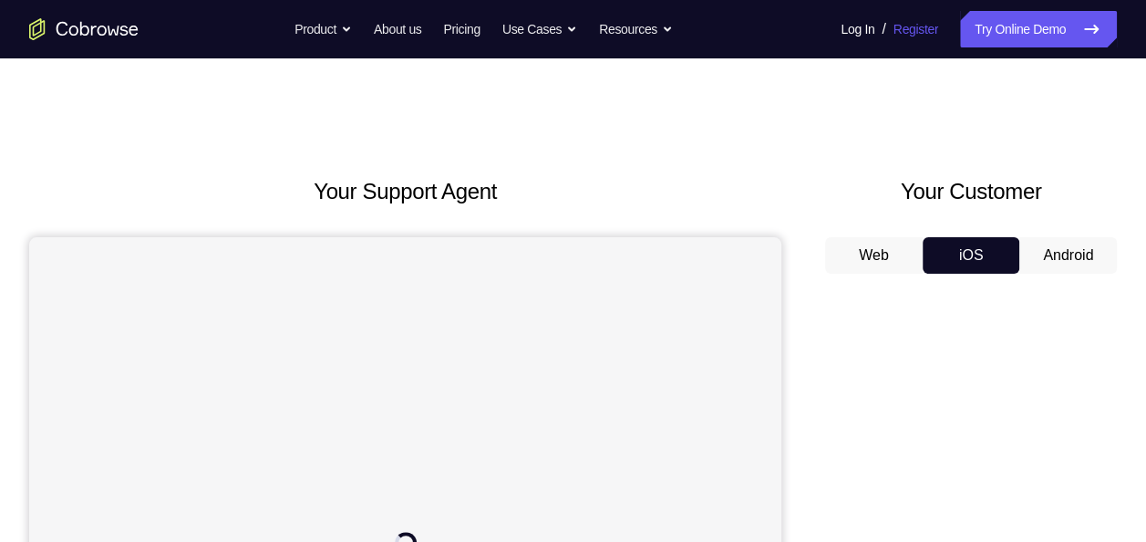
scroll to position [170, 0]
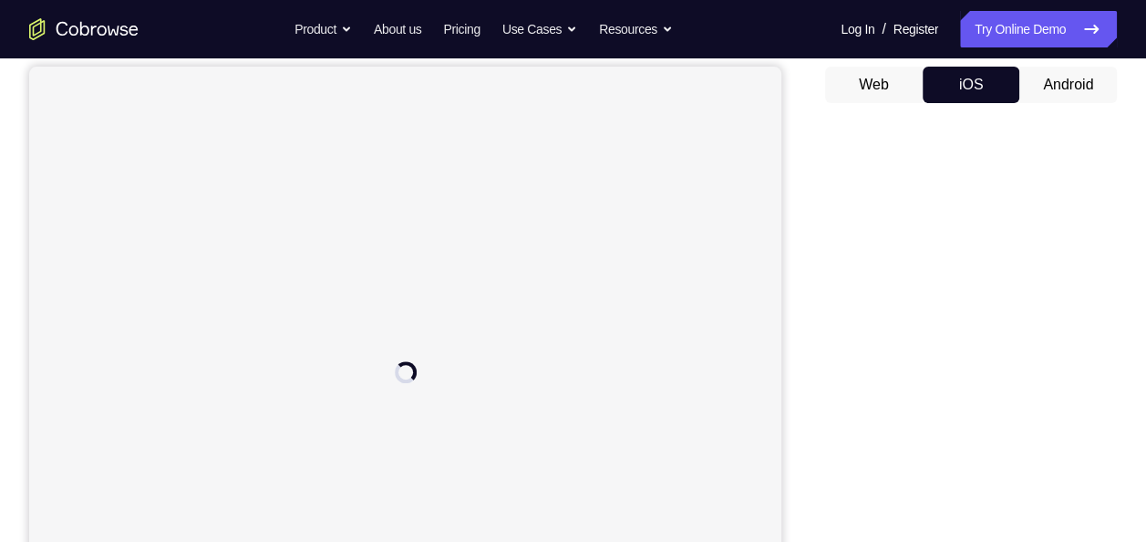
click at [1082, 98] on button "Android" at bounding box center [1068, 85] width 98 height 36
